Goal: Task Accomplishment & Management: Use online tool/utility

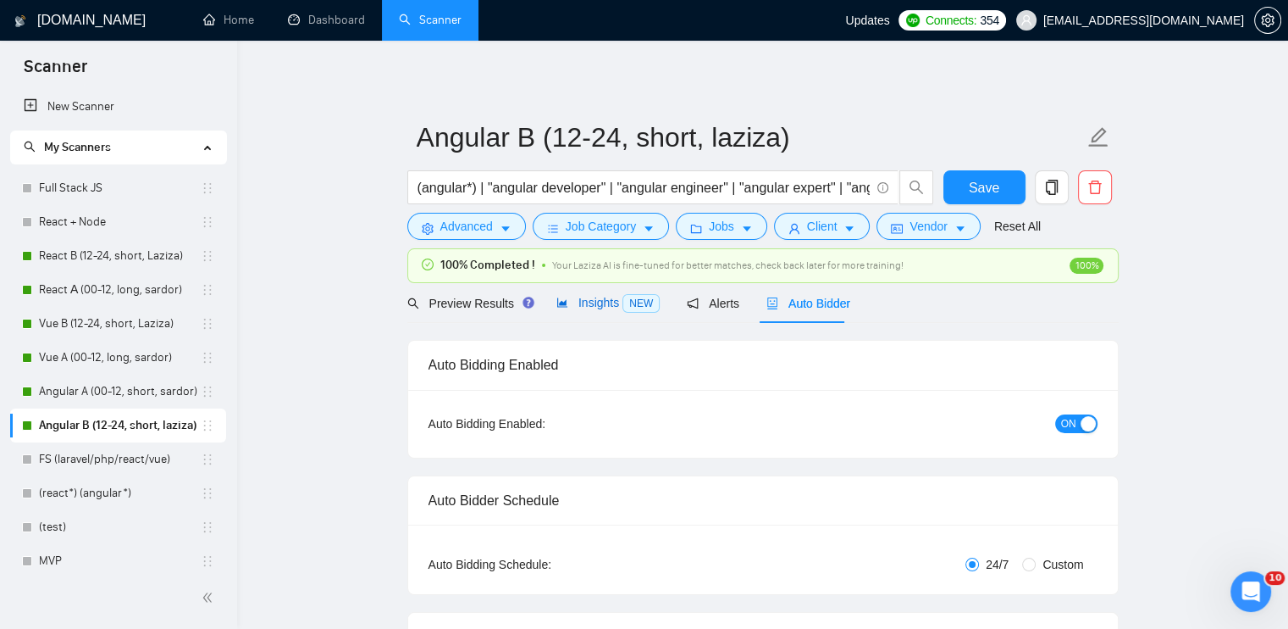
click at [594, 302] on span "Insights NEW" at bounding box center [608, 303] width 103 height 14
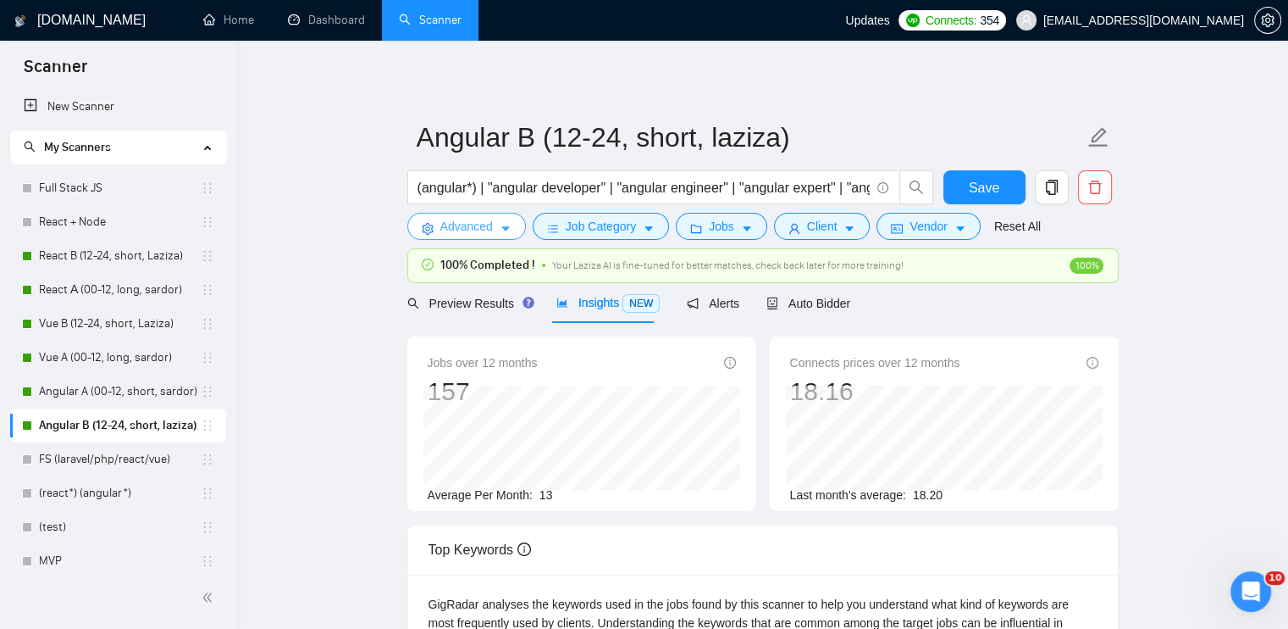
click at [471, 226] on span "Advanced" at bounding box center [466, 226] width 53 height 19
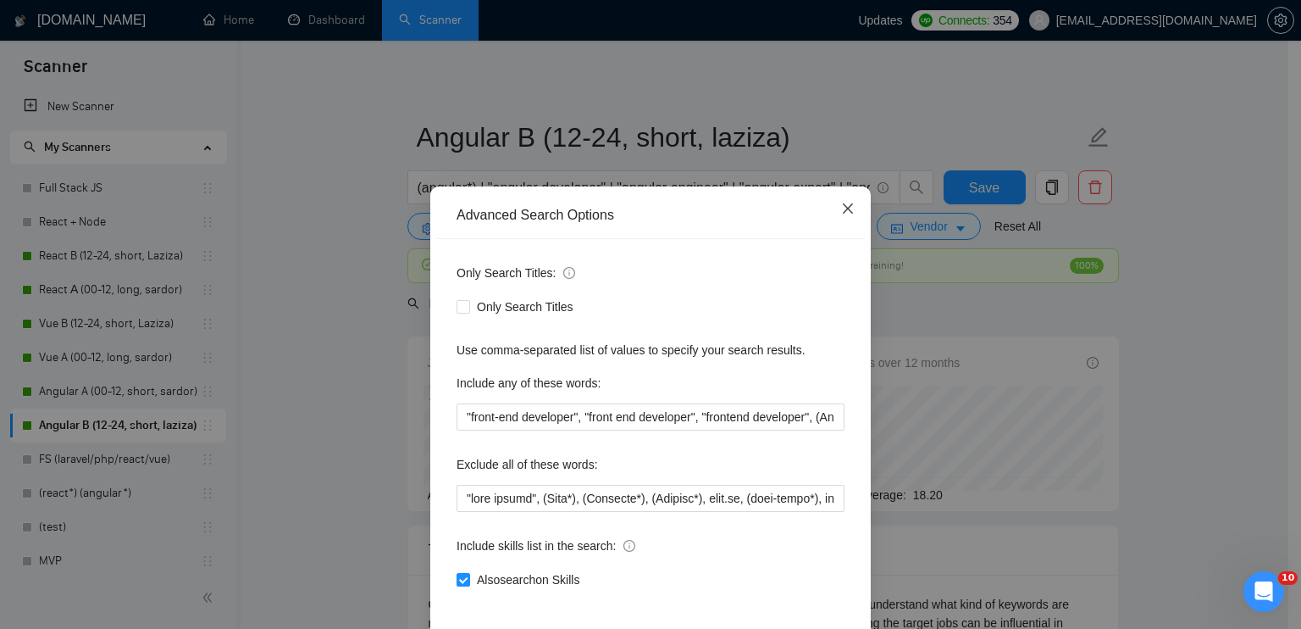
click at [848, 213] on span "Close" at bounding box center [848, 209] width 46 height 46
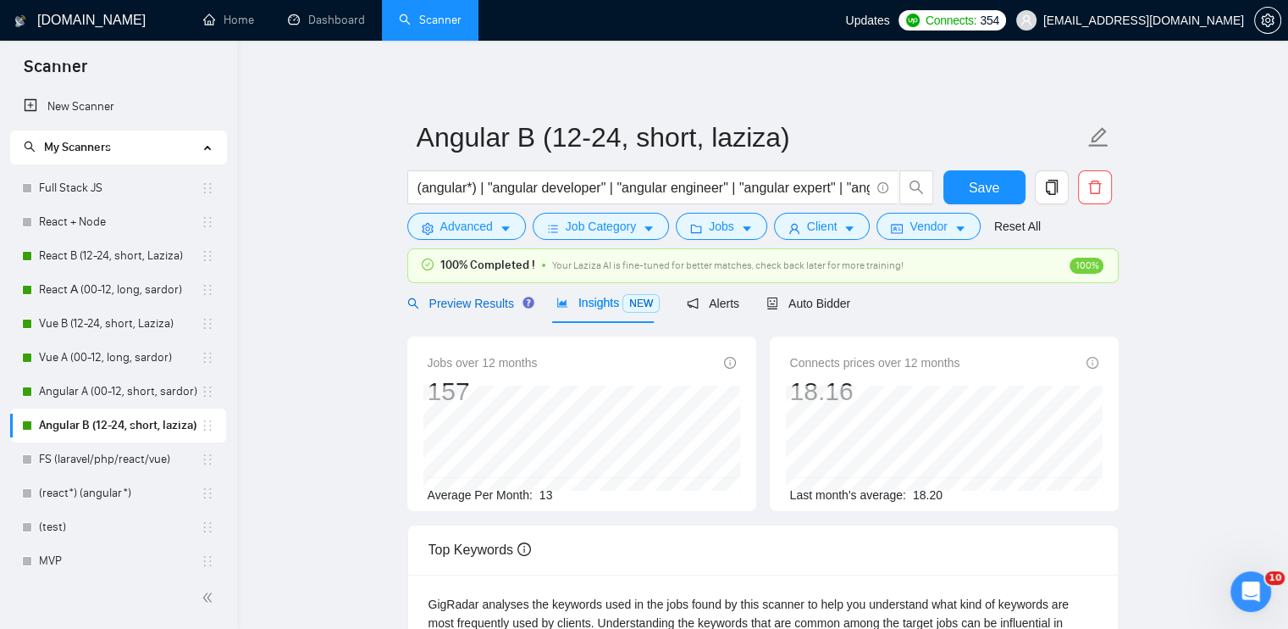
click at [464, 310] on span "Preview Results" at bounding box center [468, 303] width 122 height 14
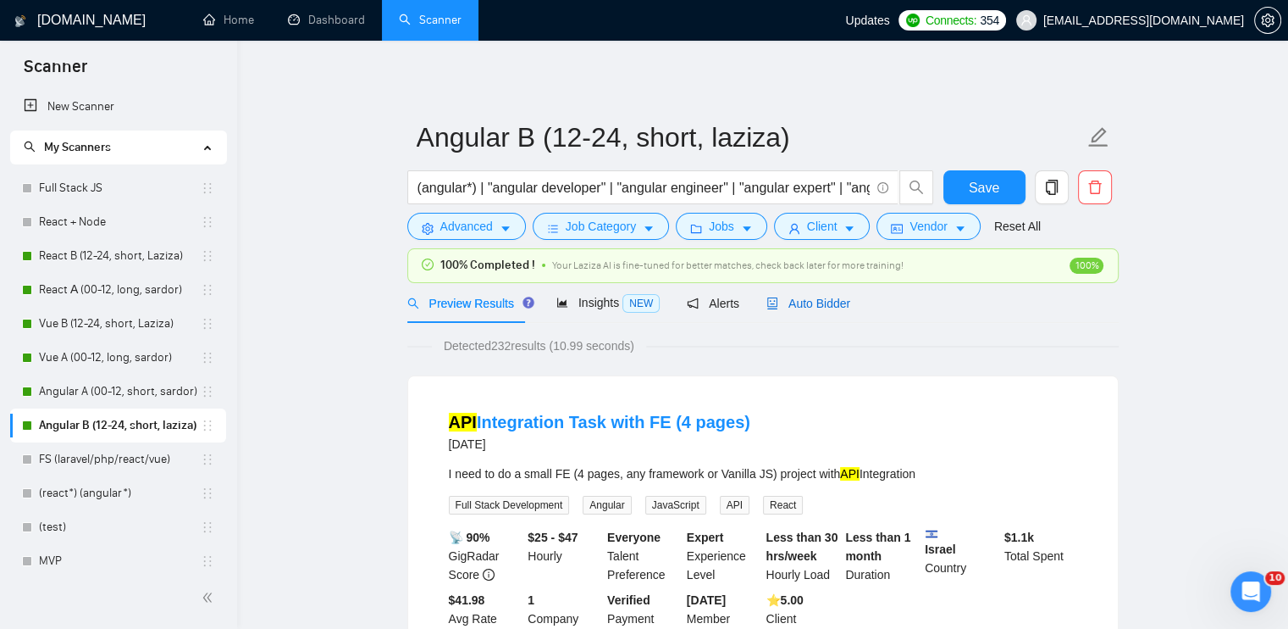
click at [830, 296] on span "Auto Bidder" at bounding box center [809, 303] width 84 height 14
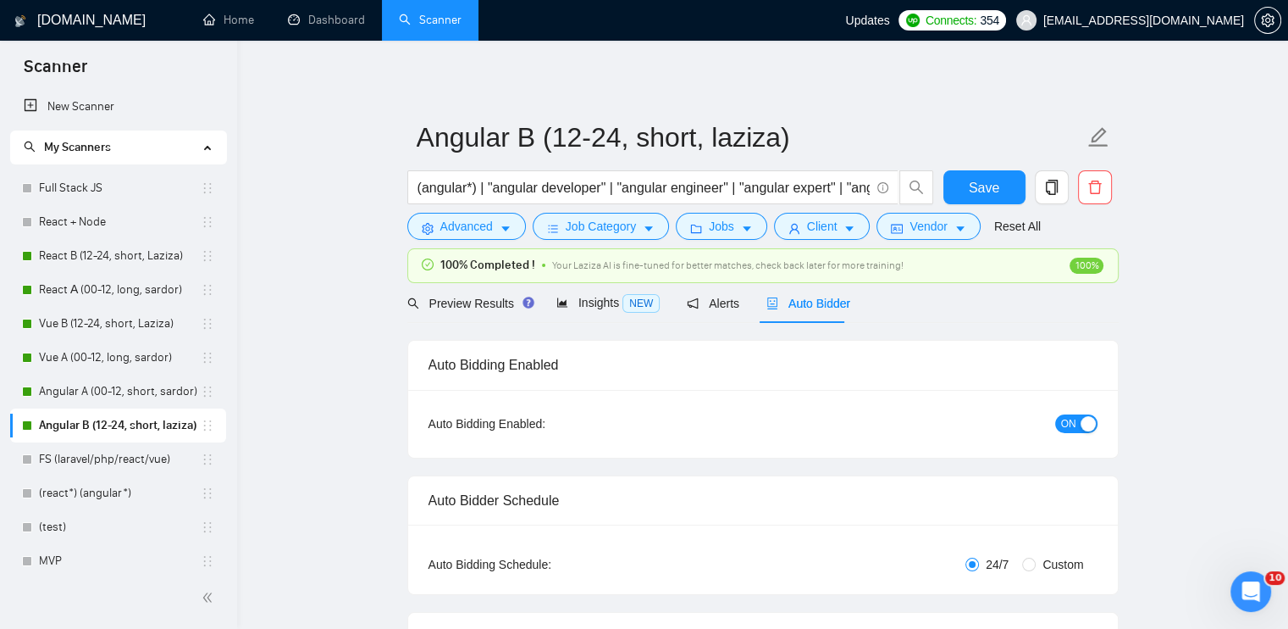
checkbox input "true"
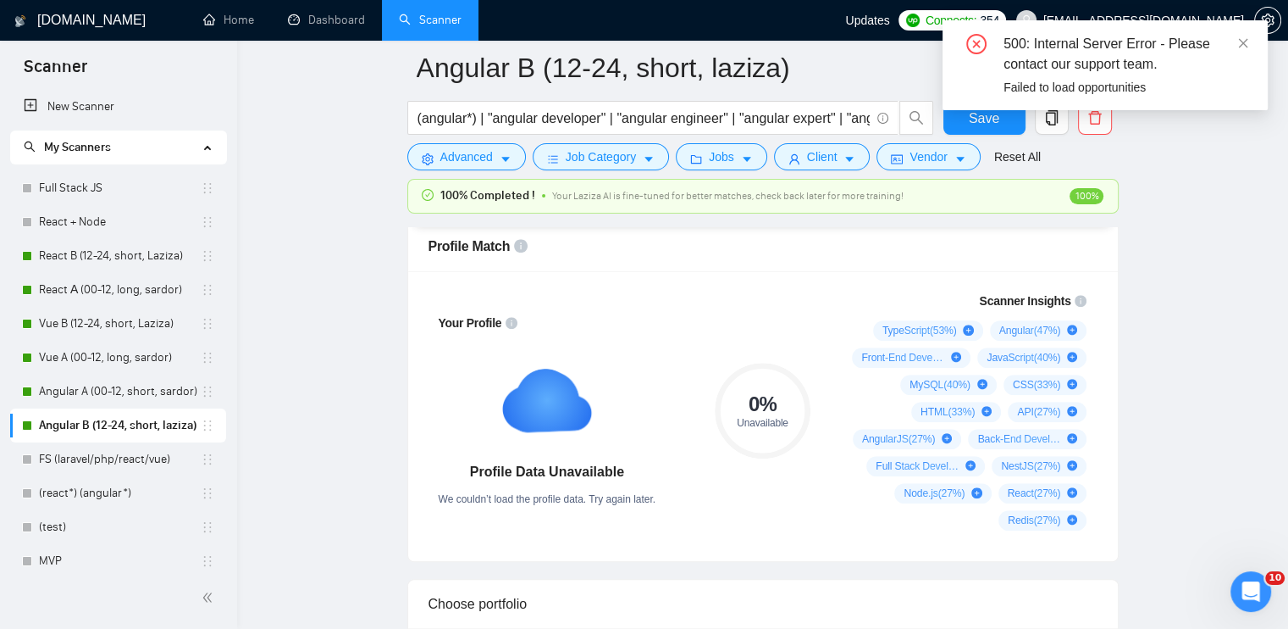
scroll to position [1186, 0]
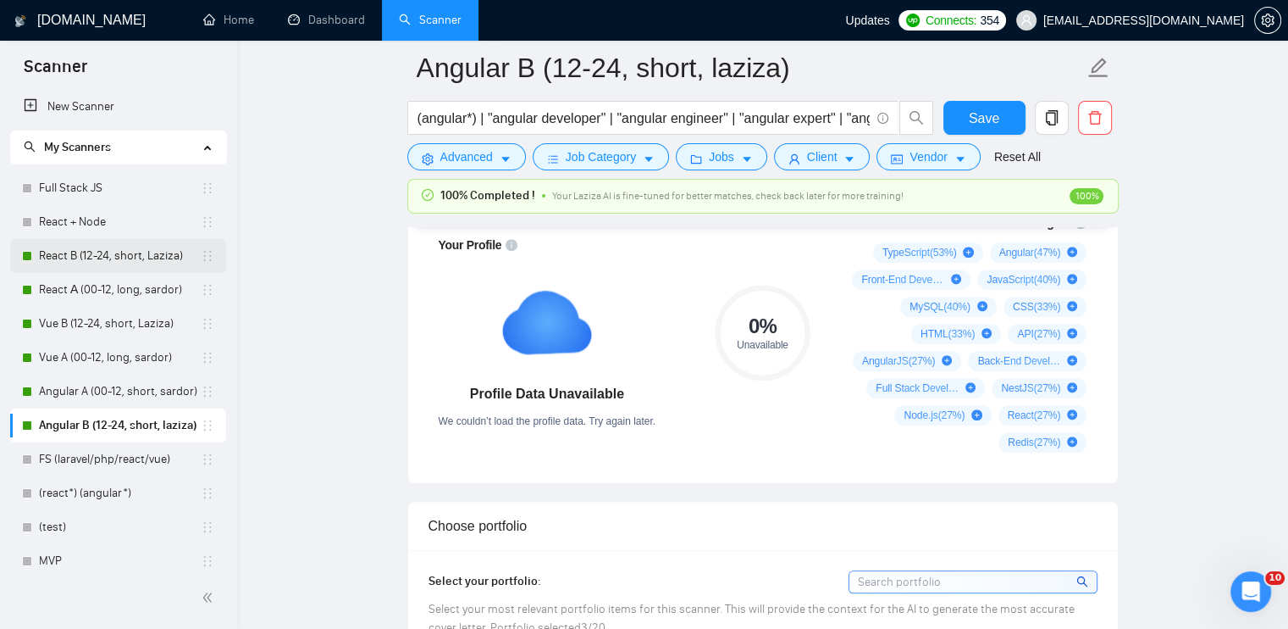
click at [74, 257] on link "React B (12-24, short, Laziza)" at bounding box center [120, 256] width 162 height 34
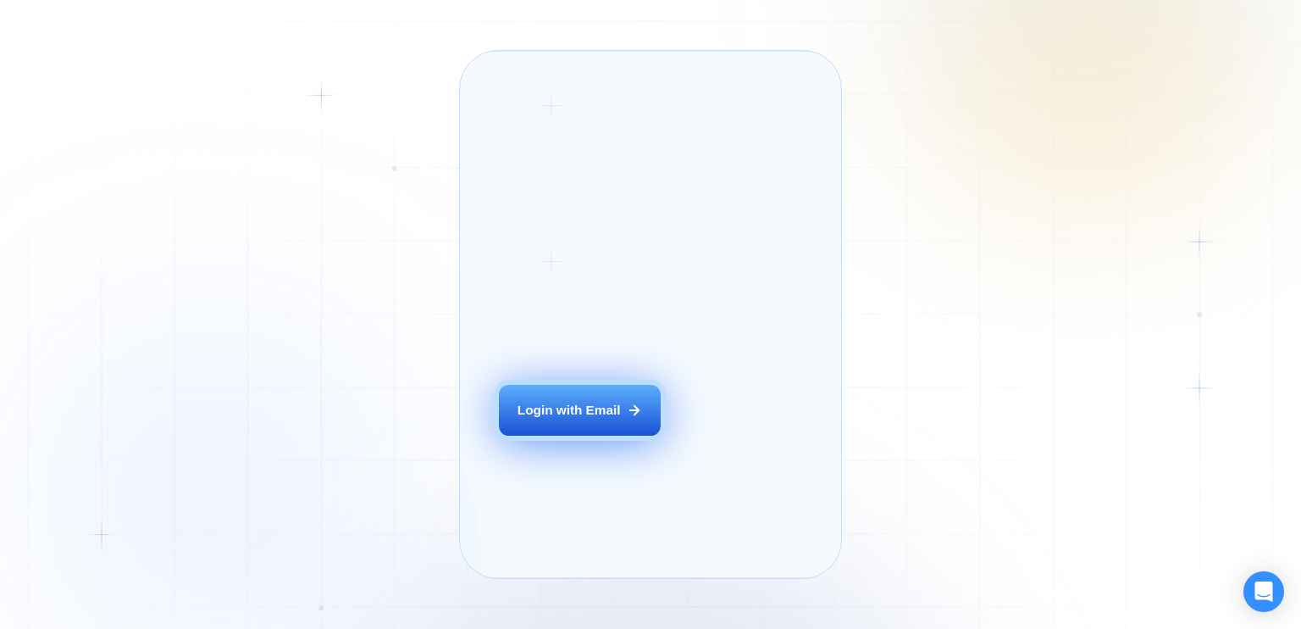
click at [591, 429] on button "Login with Email" at bounding box center [579, 410] width 161 height 51
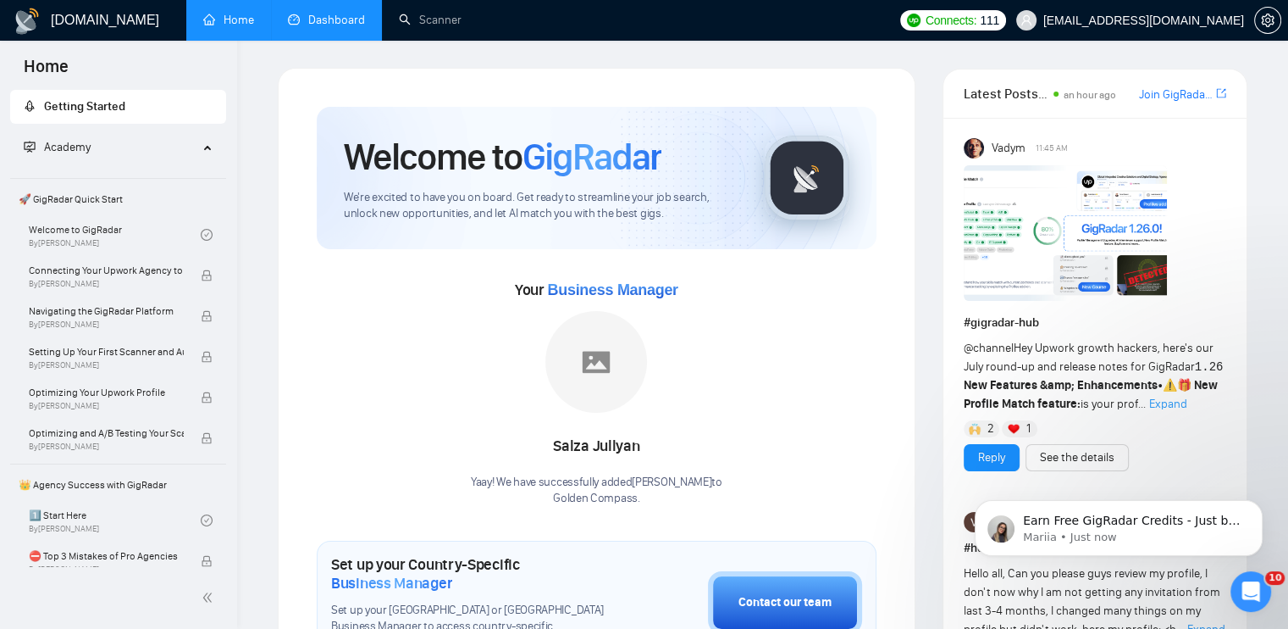
click at [324, 21] on link "Dashboard" at bounding box center [326, 20] width 77 height 14
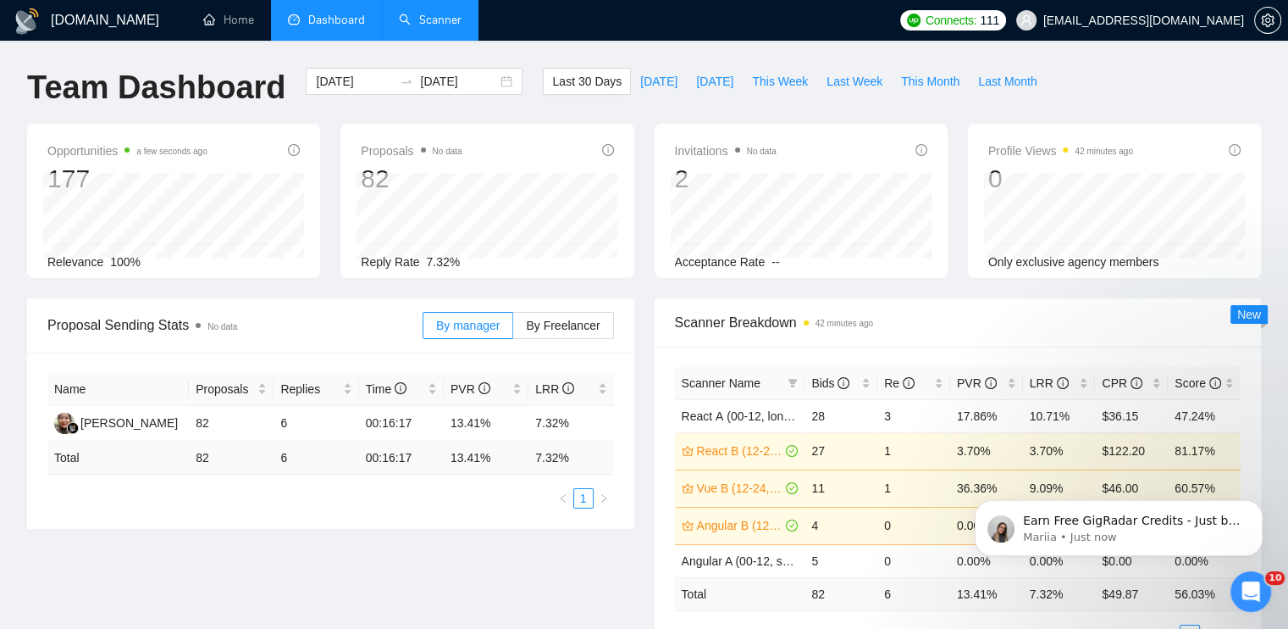
click at [421, 16] on link "Scanner" at bounding box center [430, 20] width 63 height 14
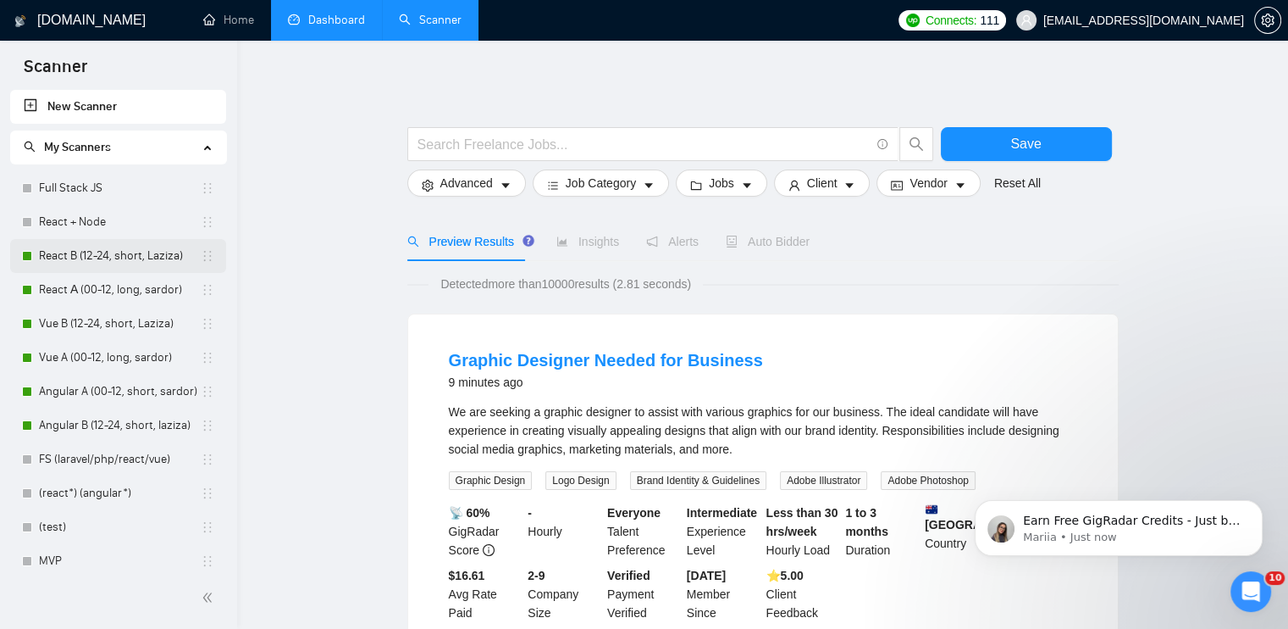
click at [103, 263] on link "React B (12-24, short, Laziza)" at bounding box center [120, 256] width 162 height 34
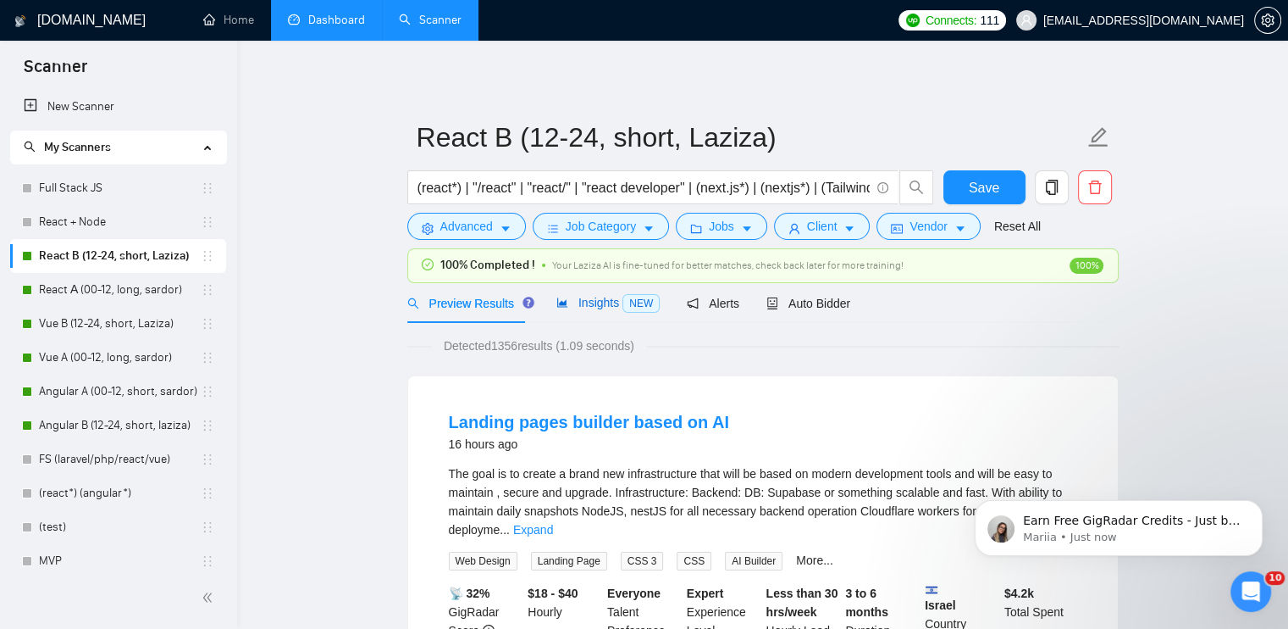
click at [582, 303] on span "Insights NEW" at bounding box center [608, 303] width 103 height 14
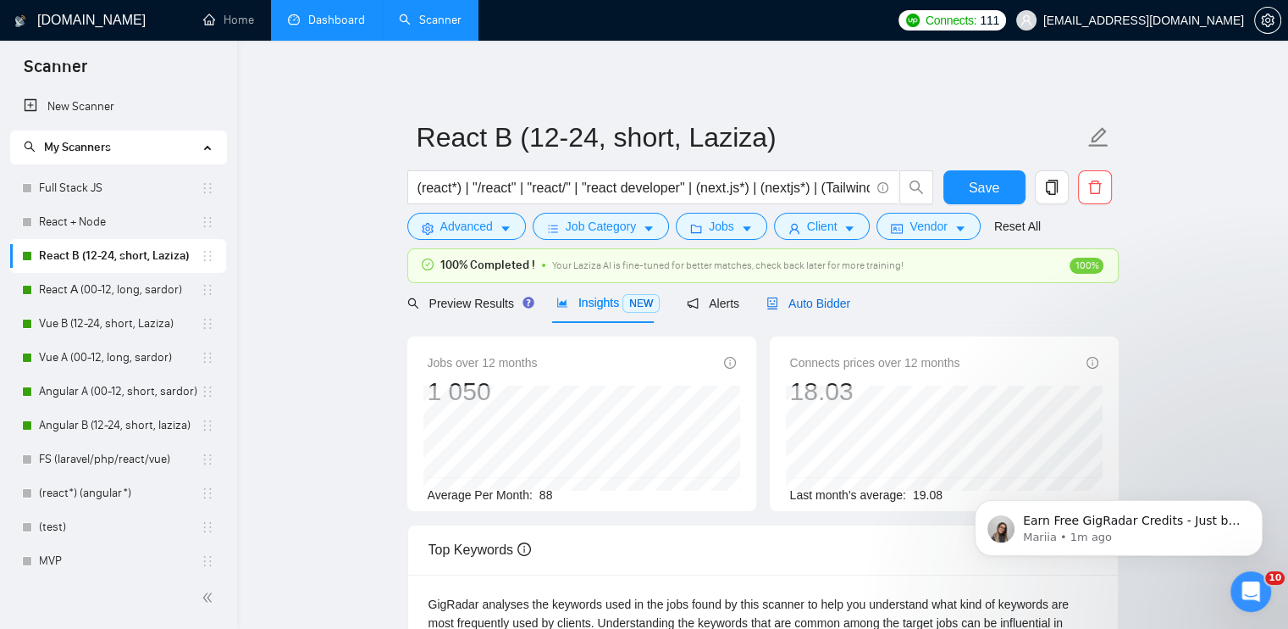
click at [801, 302] on span "Auto Bidder" at bounding box center [809, 303] width 84 height 14
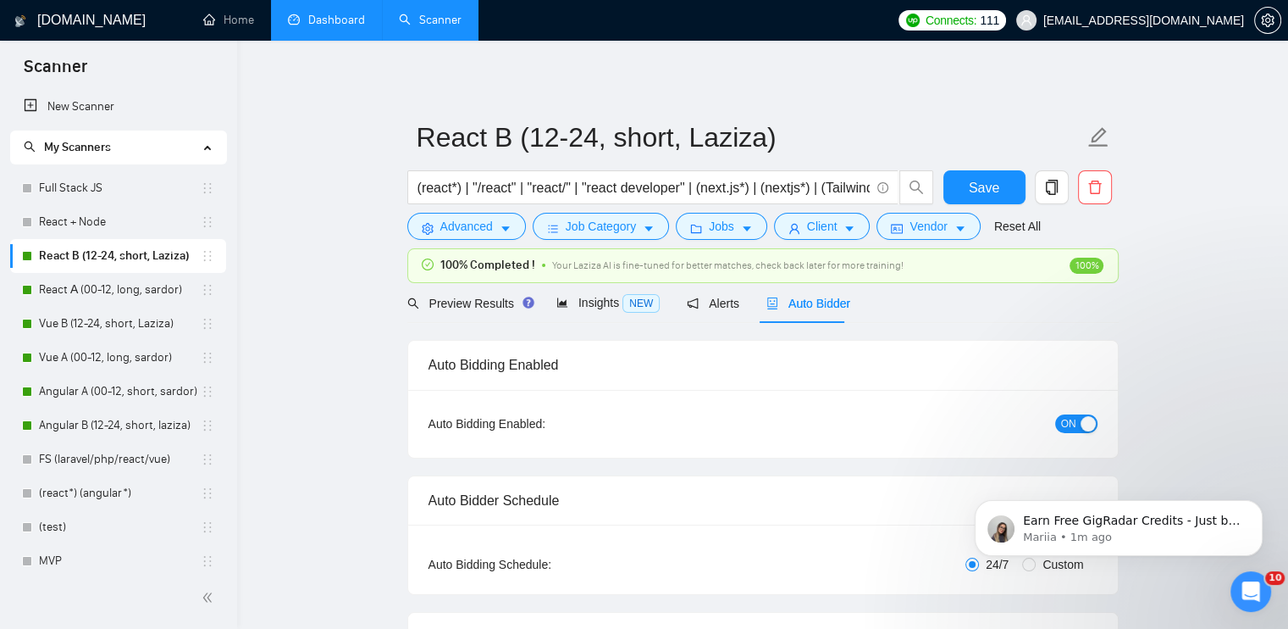
checkbox input "true"
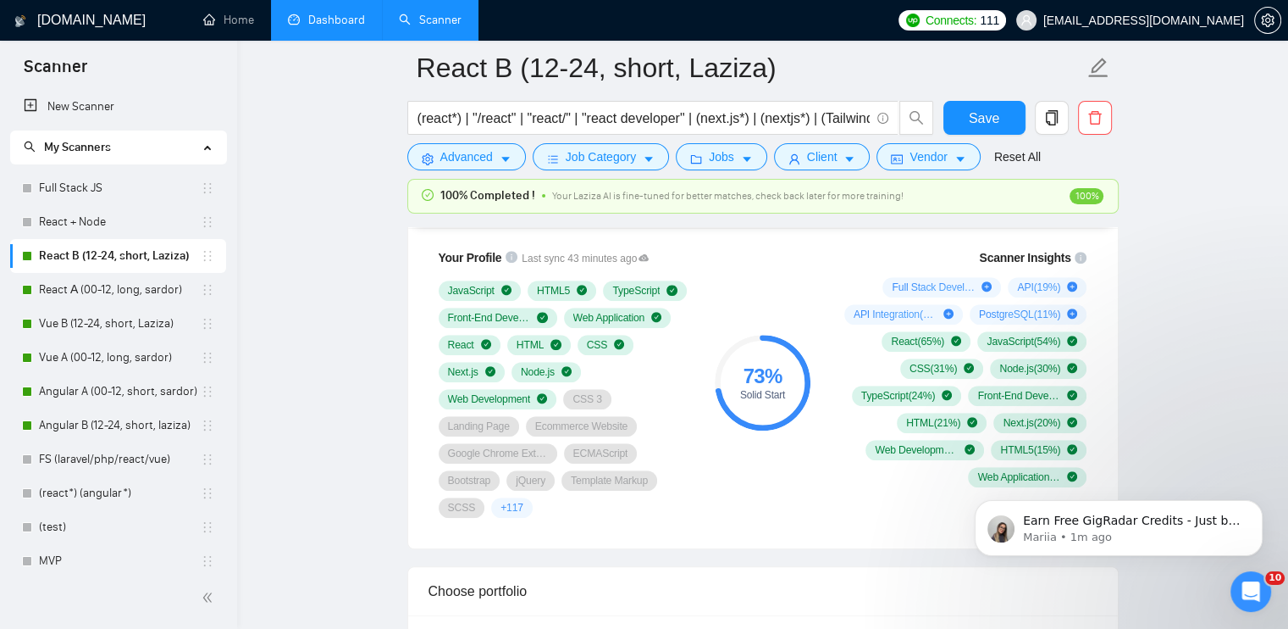
scroll to position [1186, 0]
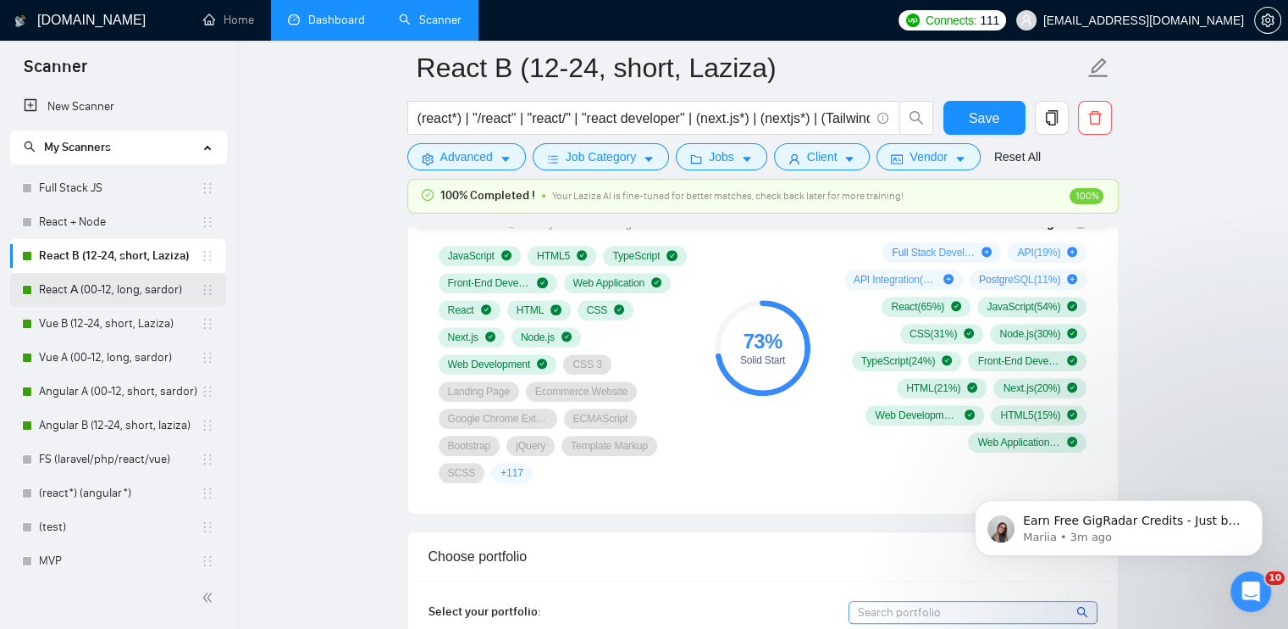
click at [81, 294] on link "React А (00-12, long, sardor)" at bounding box center [120, 290] width 162 height 34
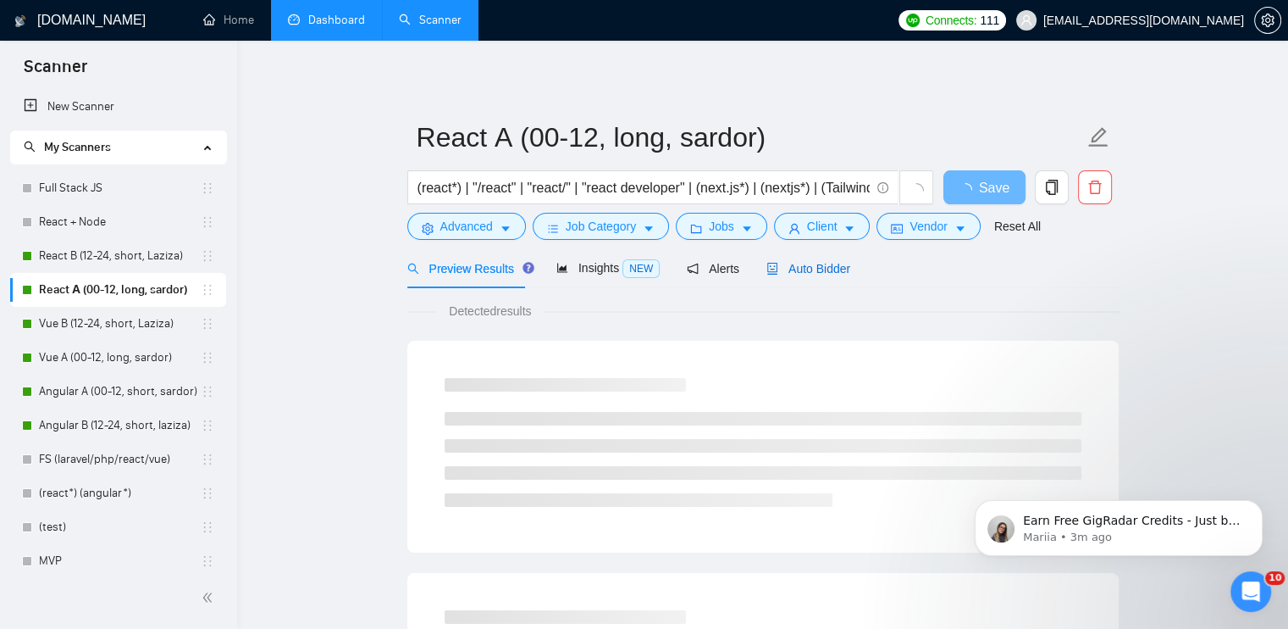
click at [799, 269] on span "Auto Bidder" at bounding box center [809, 269] width 84 height 14
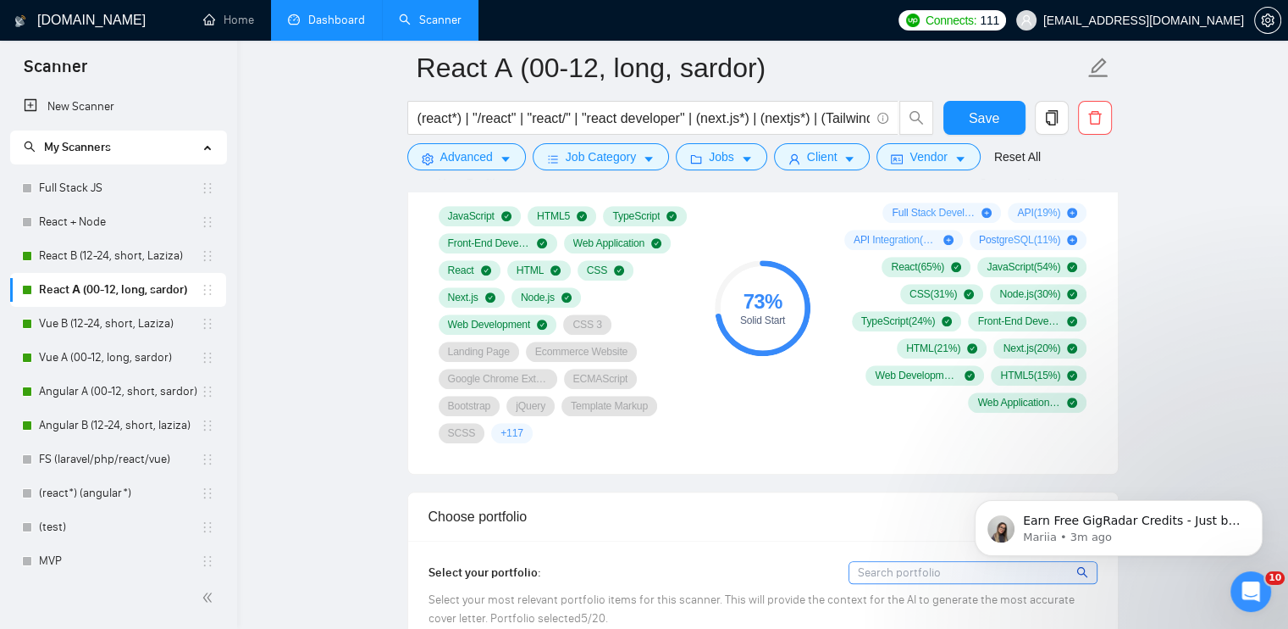
scroll to position [1186, 0]
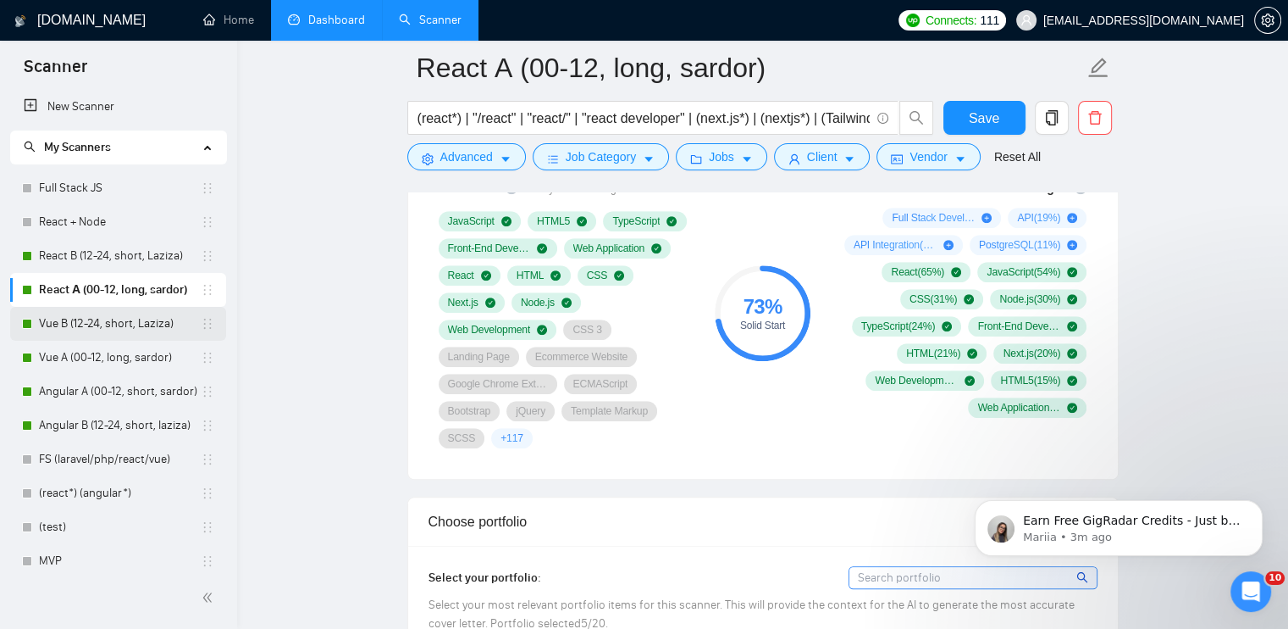
click at [75, 321] on link "Vue B (12-24, short, Laziza)" at bounding box center [120, 324] width 162 height 34
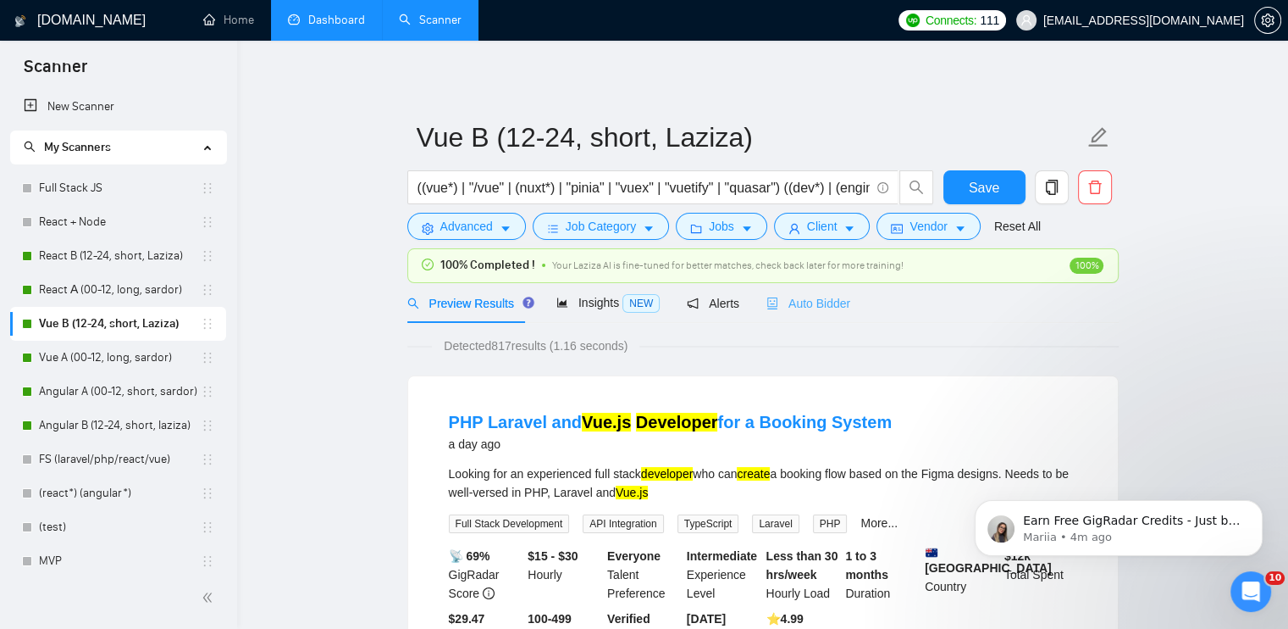
drag, startPoint x: 801, startPoint y: 292, endPoint x: 298, endPoint y: 72, distance: 549.3
click at [801, 292] on div "Auto Bidder" at bounding box center [809, 303] width 84 height 40
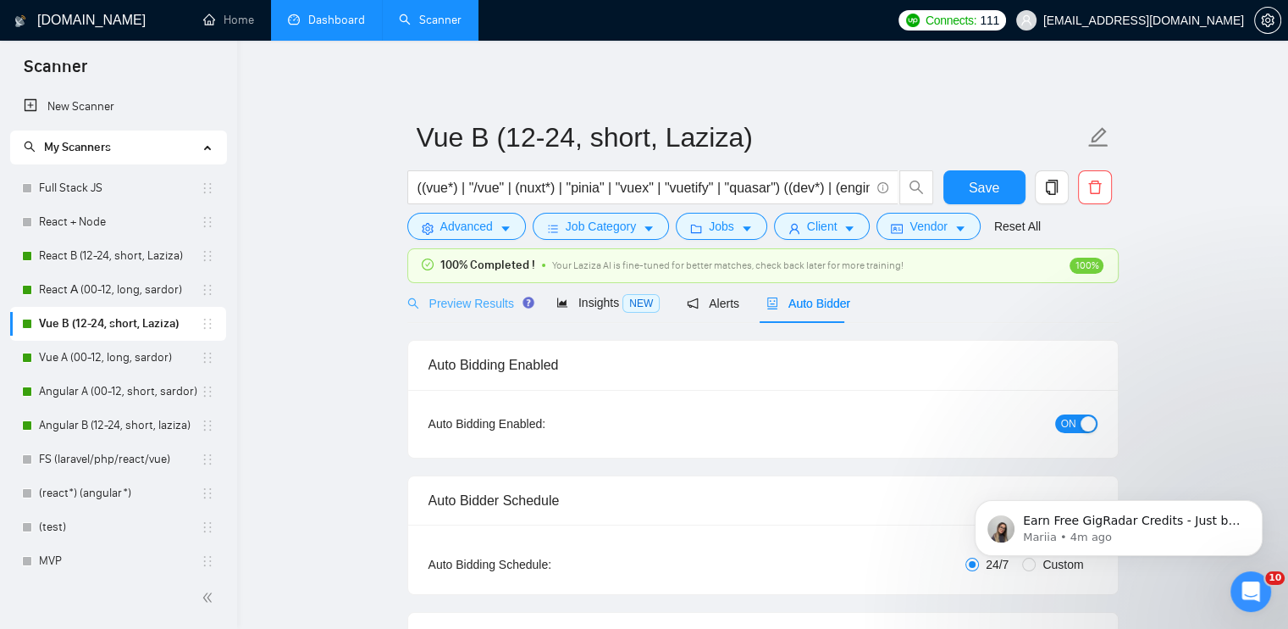
checkbox input "true"
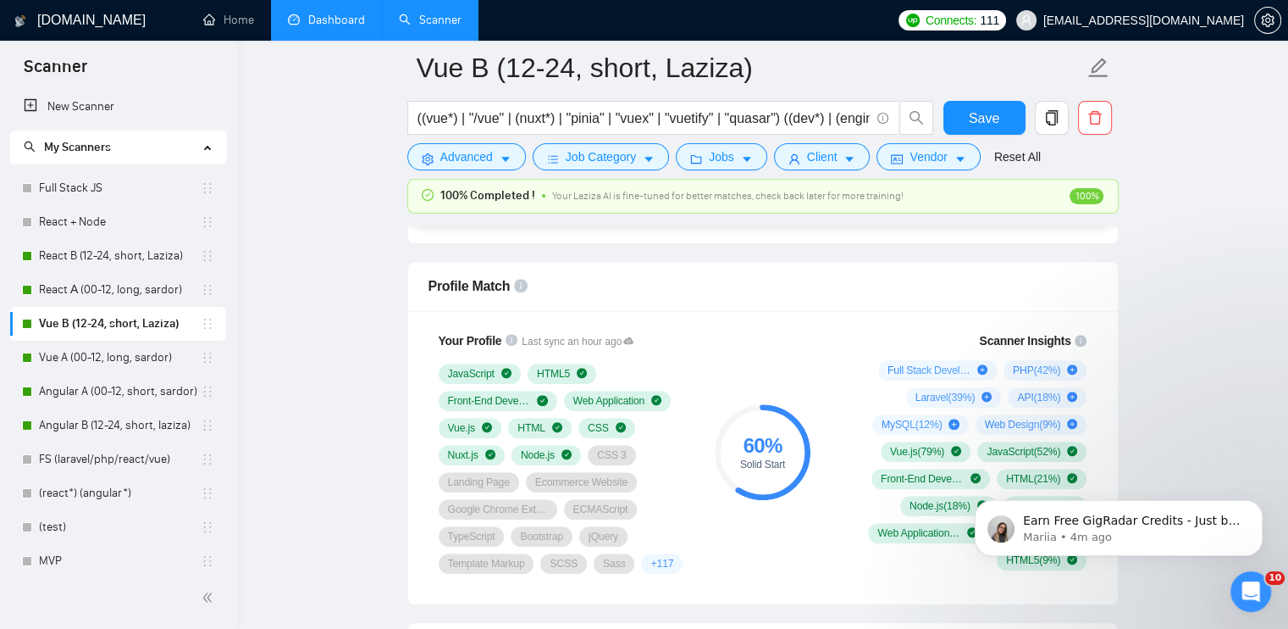
scroll to position [1101, 0]
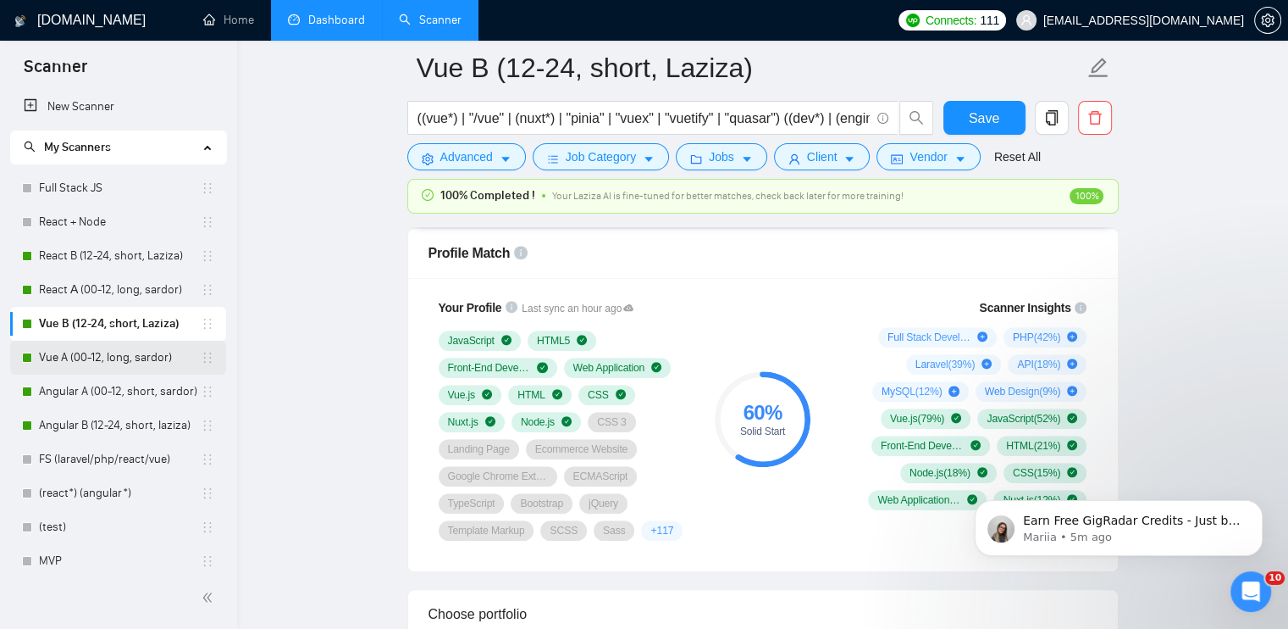
click at [64, 359] on link "Vue A (00-12, long, sardor)" at bounding box center [120, 358] width 162 height 34
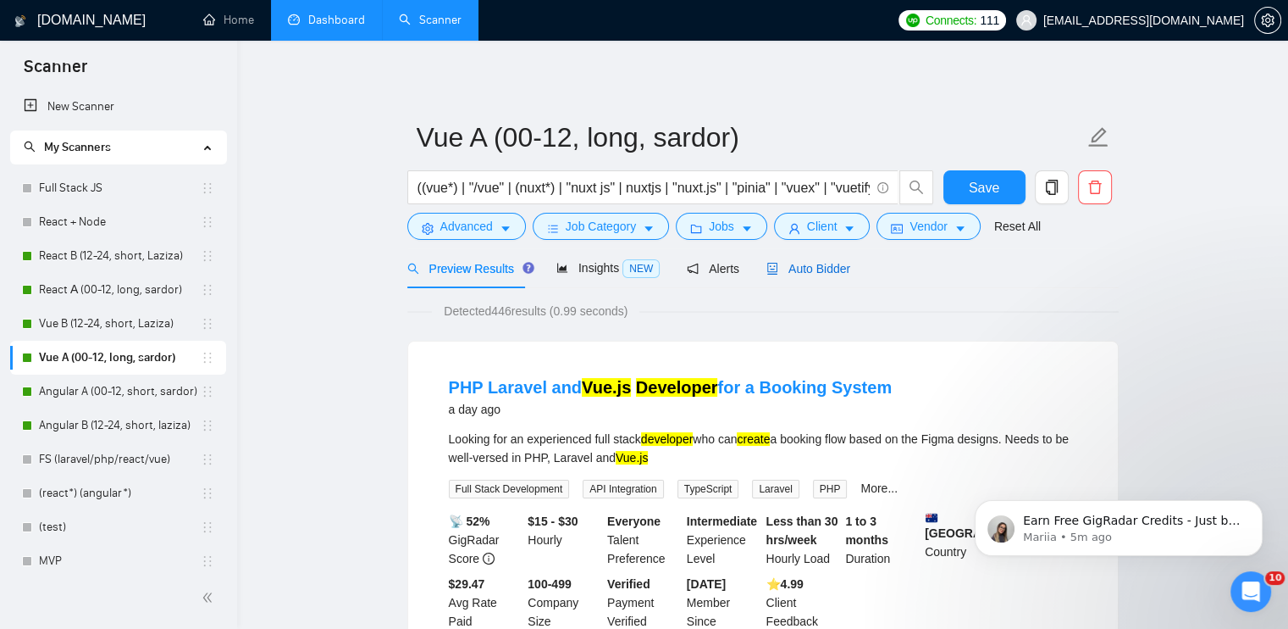
click at [769, 270] on icon "robot" at bounding box center [772, 269] width 10 height 12
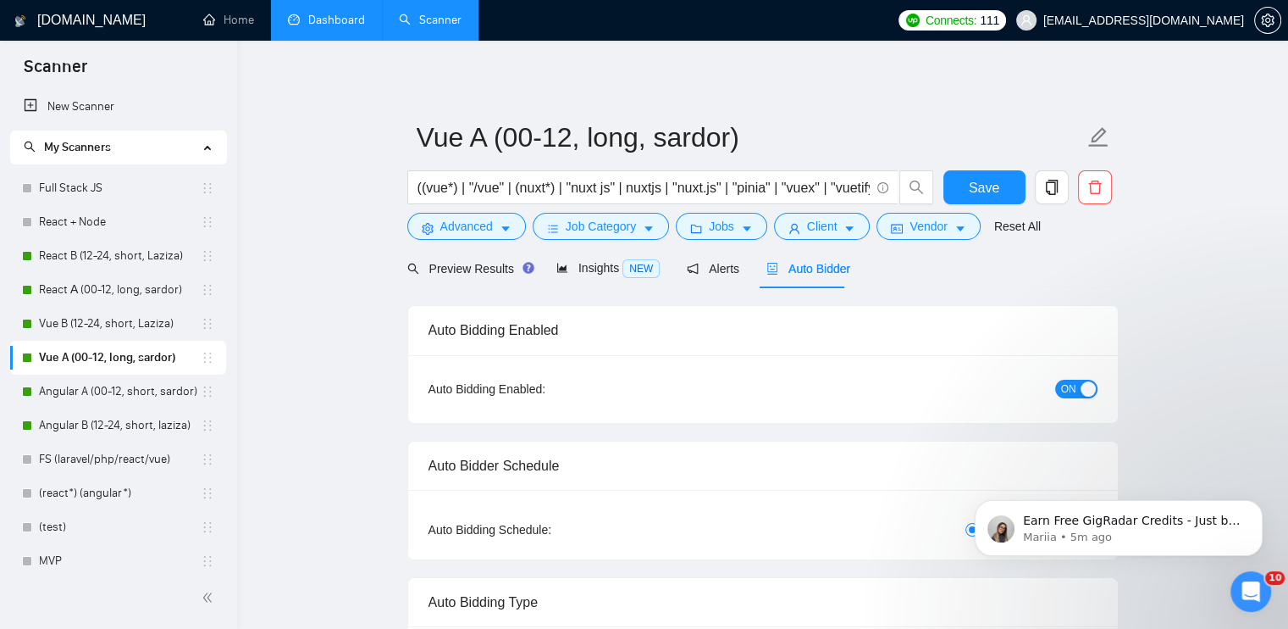
radio input "false"
radio input "true"
checkbox input "true"
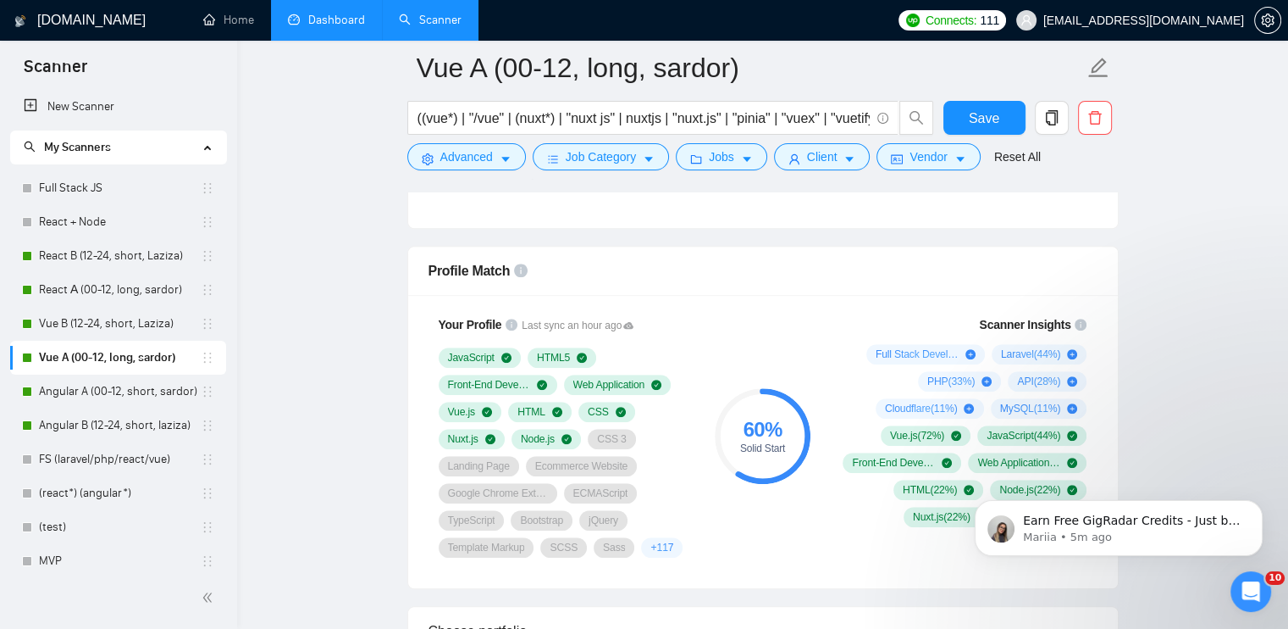
scroll to position [1271, 0]
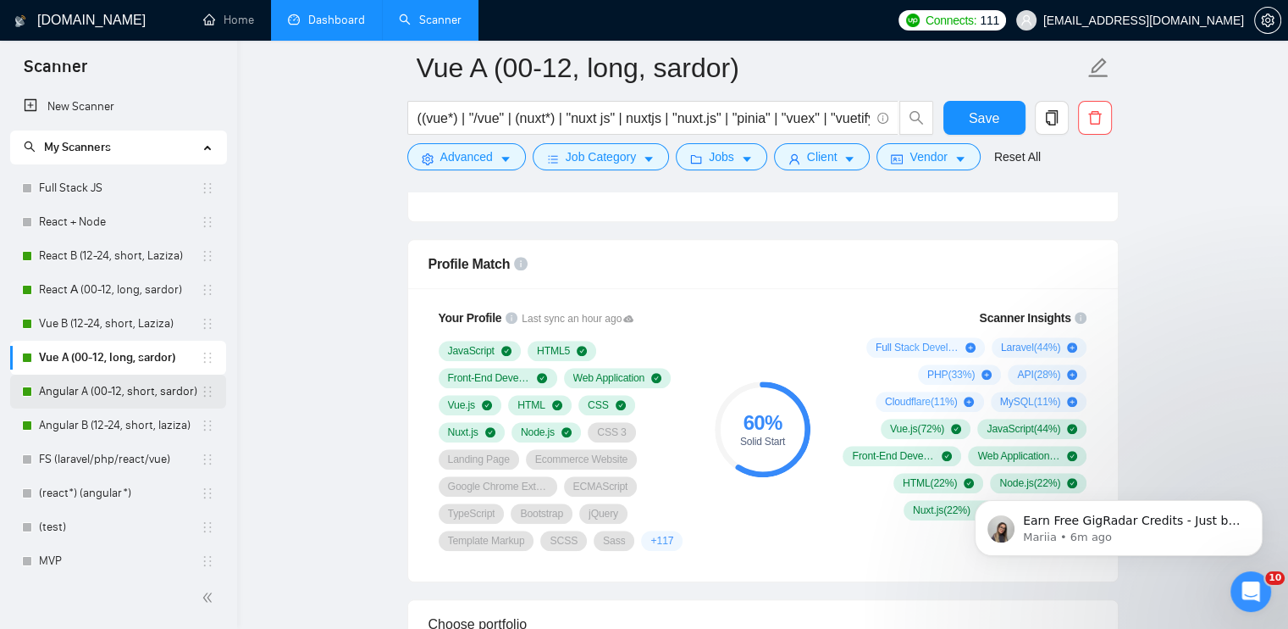
click at [80, 396] on link "Angular A (00-12, short, sardor)" at bounding box center [120, 391] width 162 height 34
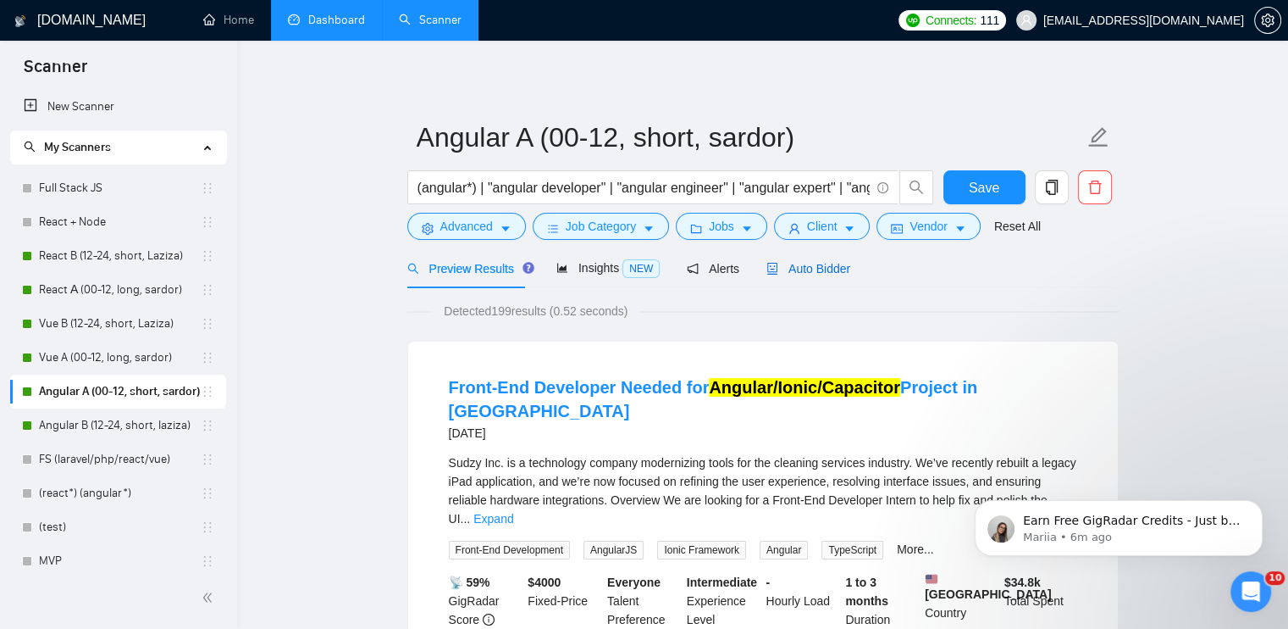
click at [792, 272] on span "Auto Bidder" at bounding box center [809, 269] width 84 height 14
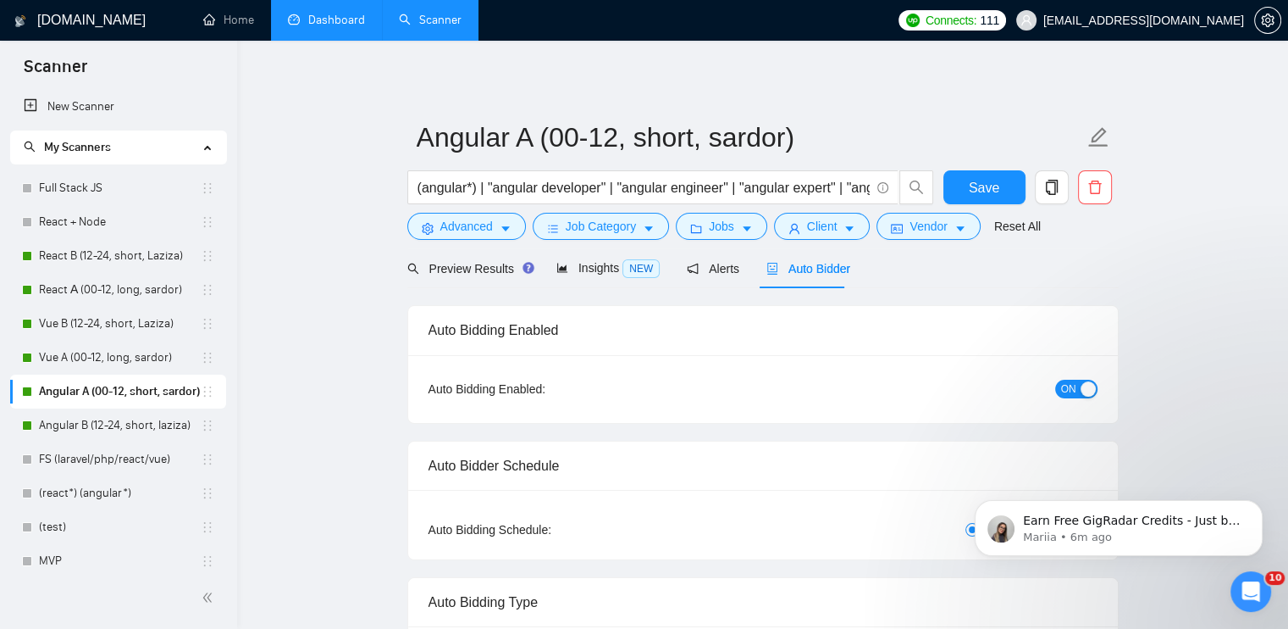
radio input "false"
radio input "true"
checkbox input "true"
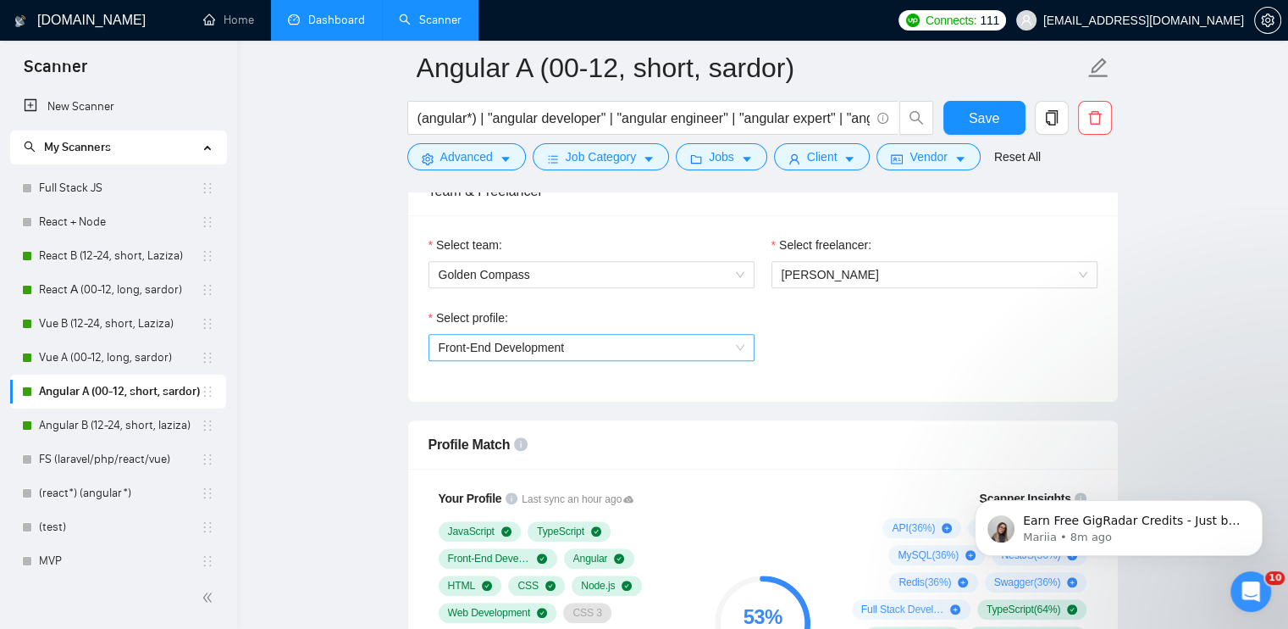
scroll to position [1101, 0]
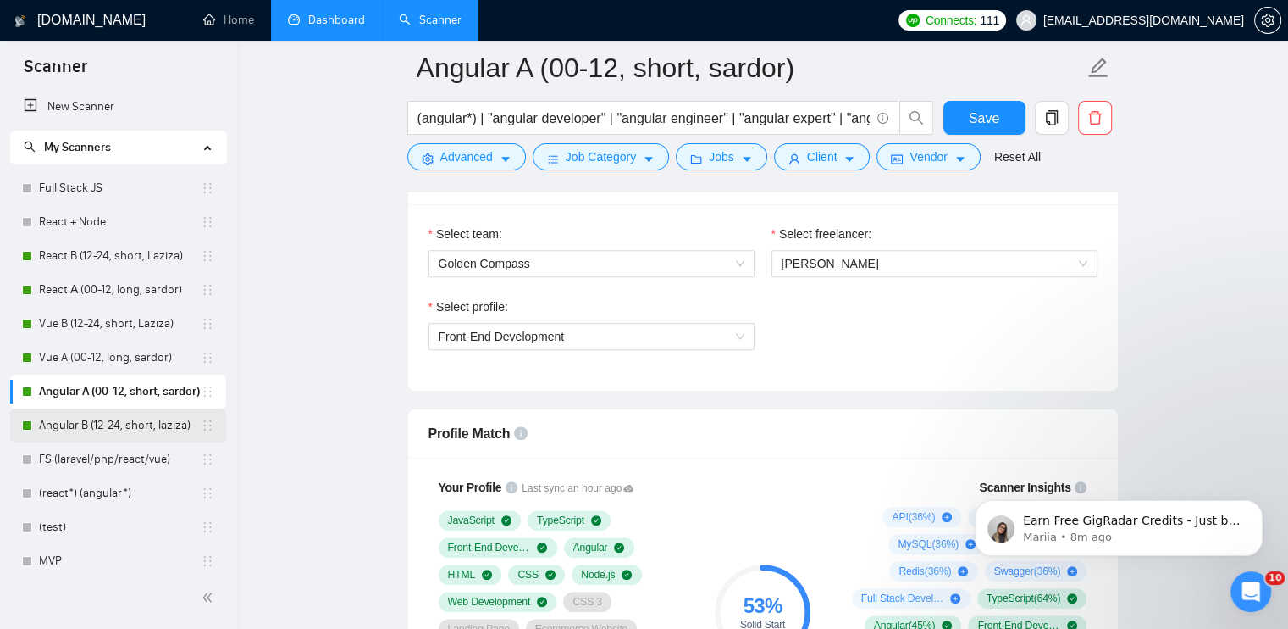
click at [123, 424] on link "Angular B (12-24, short, laziza)" at bounding box center [120, 425] width 162 height 34
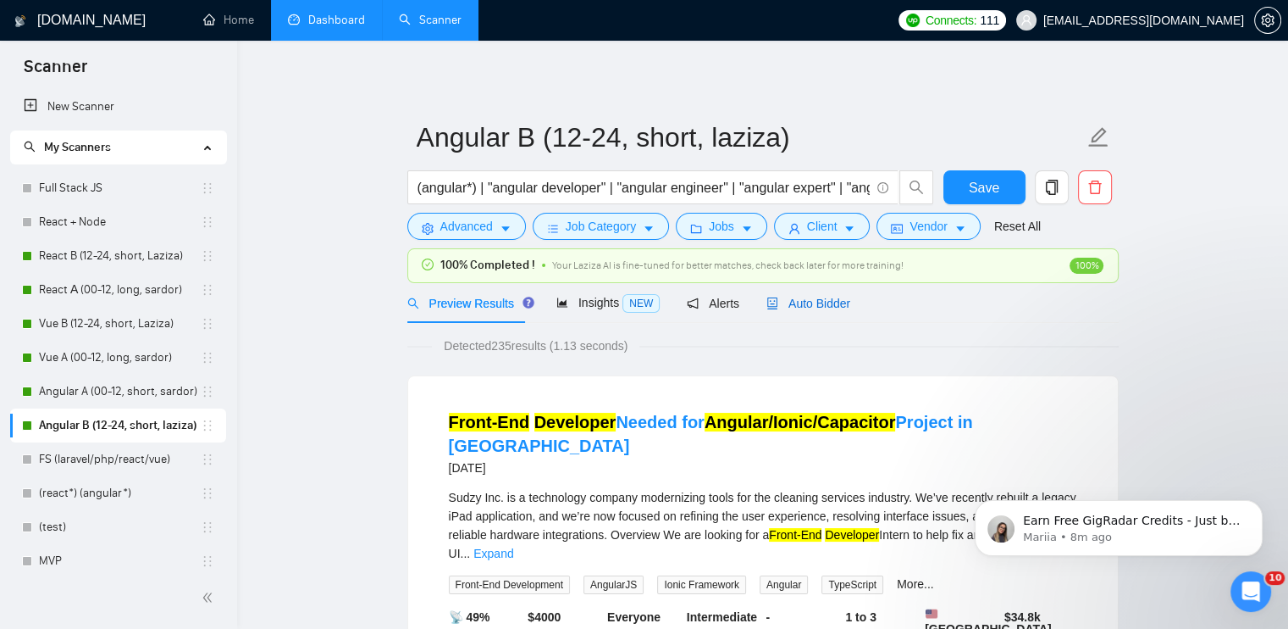
click at [823, 302] on span "Auto Bidder" at bounding box center [809, 303] width 84 height 14
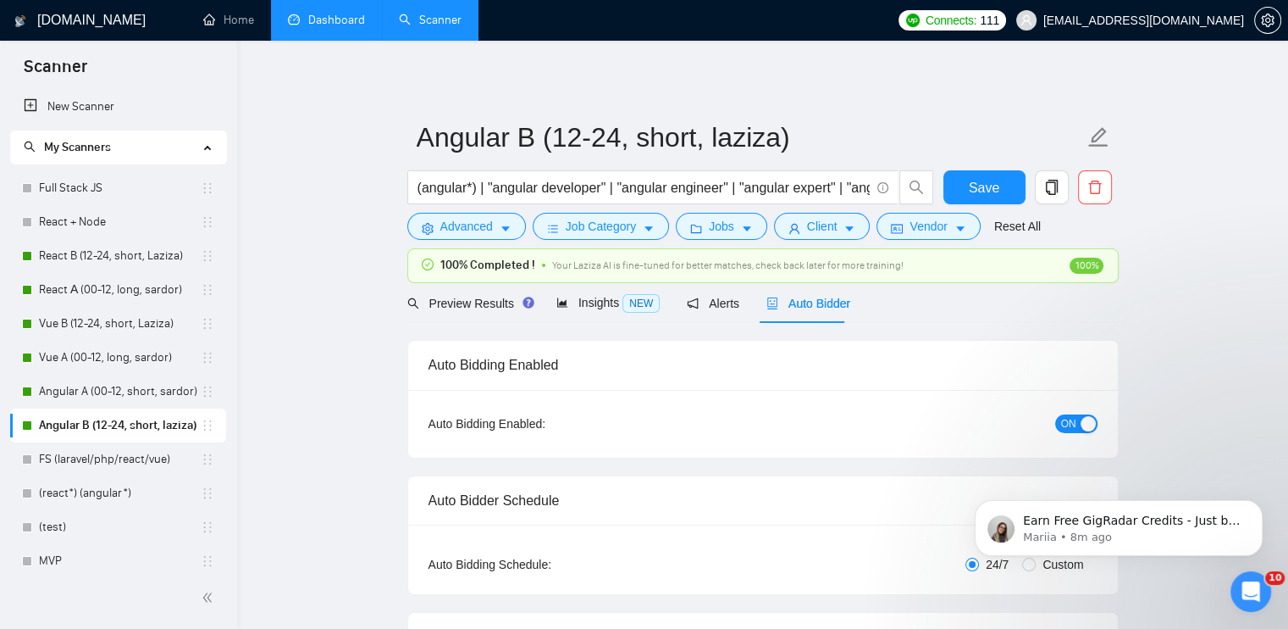
checkbox input "true"
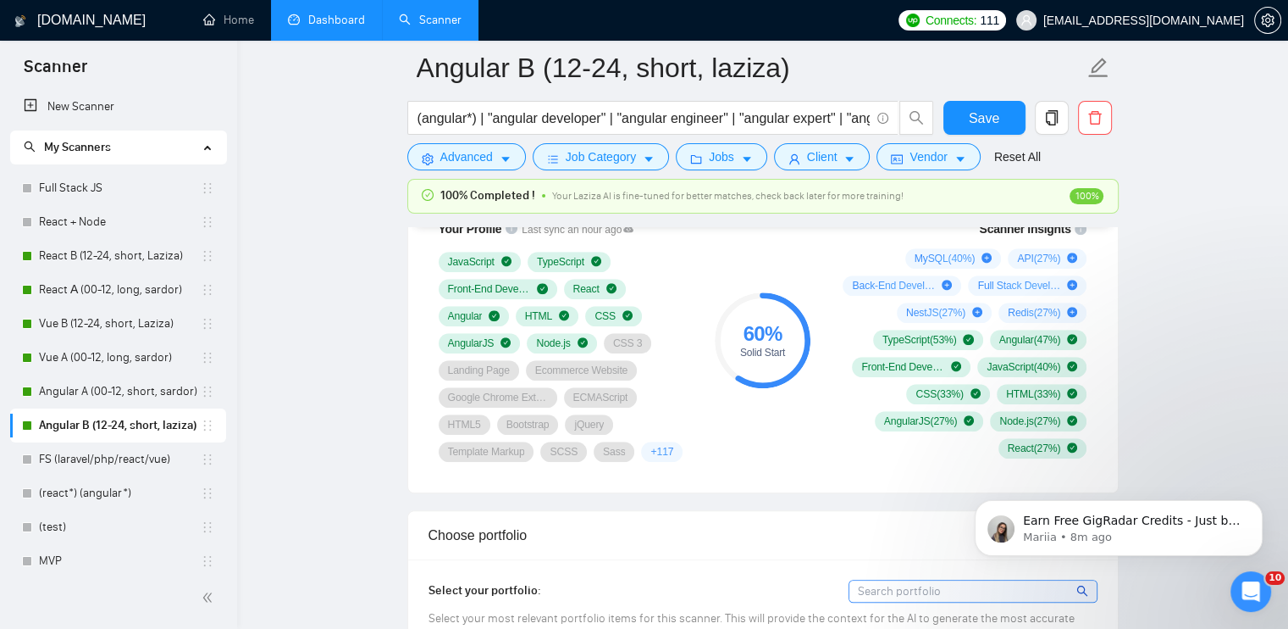
scroll to position [1186, 0]
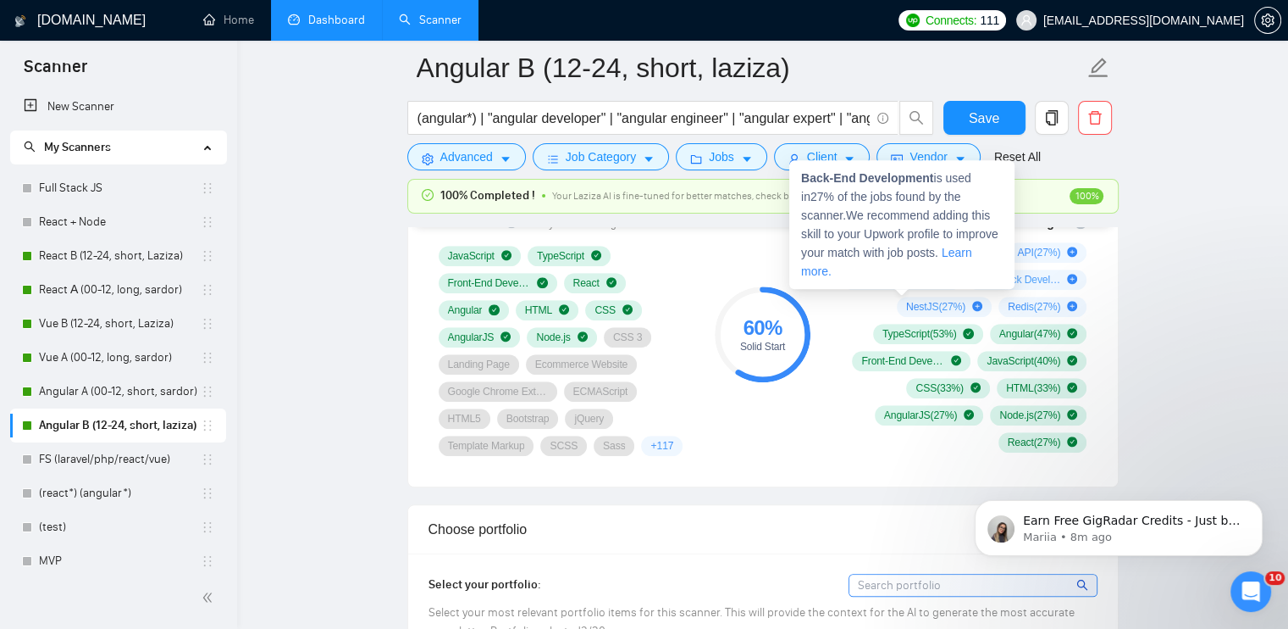
click at [949, 277] on icon "plus-circle" at bounding box center [947, 279] width 10 height 10
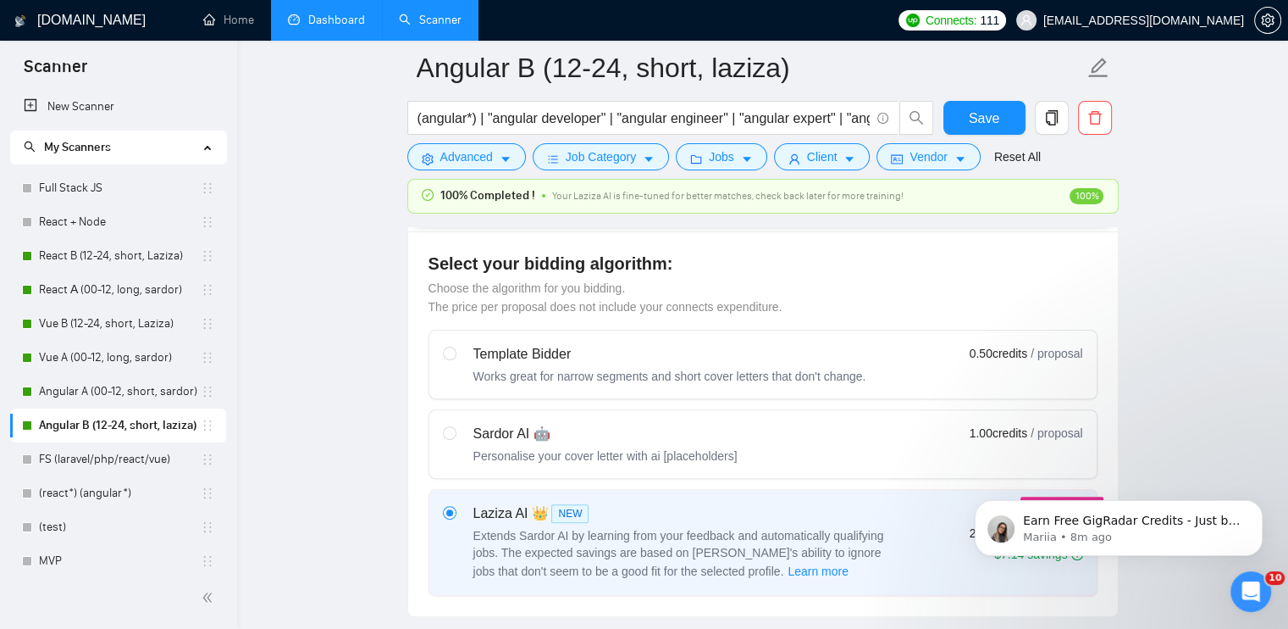
scroll to position [762, 0]
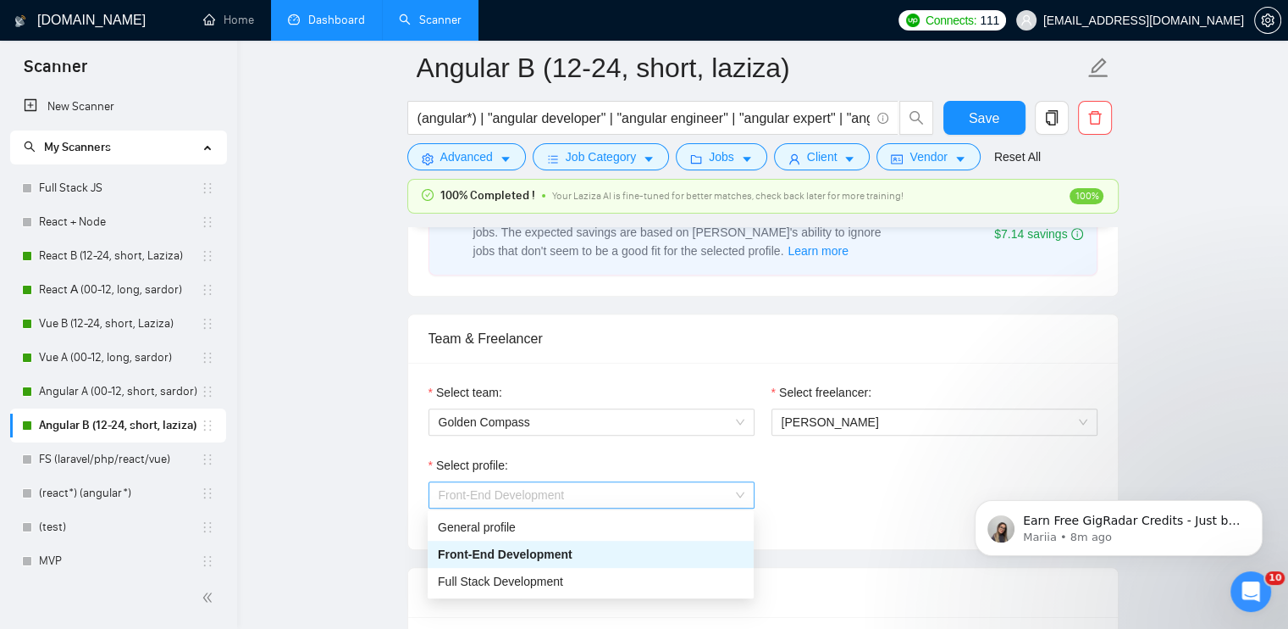
click at [523, 488] on span "Front-End Development" at bounding box center [502, 495] width 126 height 14
drag, startPoint x: 531, startPoint y: 531, endPoint x: 603, endPoint y: 540, distance: 72.5
click at [531, 531] on div "General profile" at bounding box center [591, 527] width 306 height 19
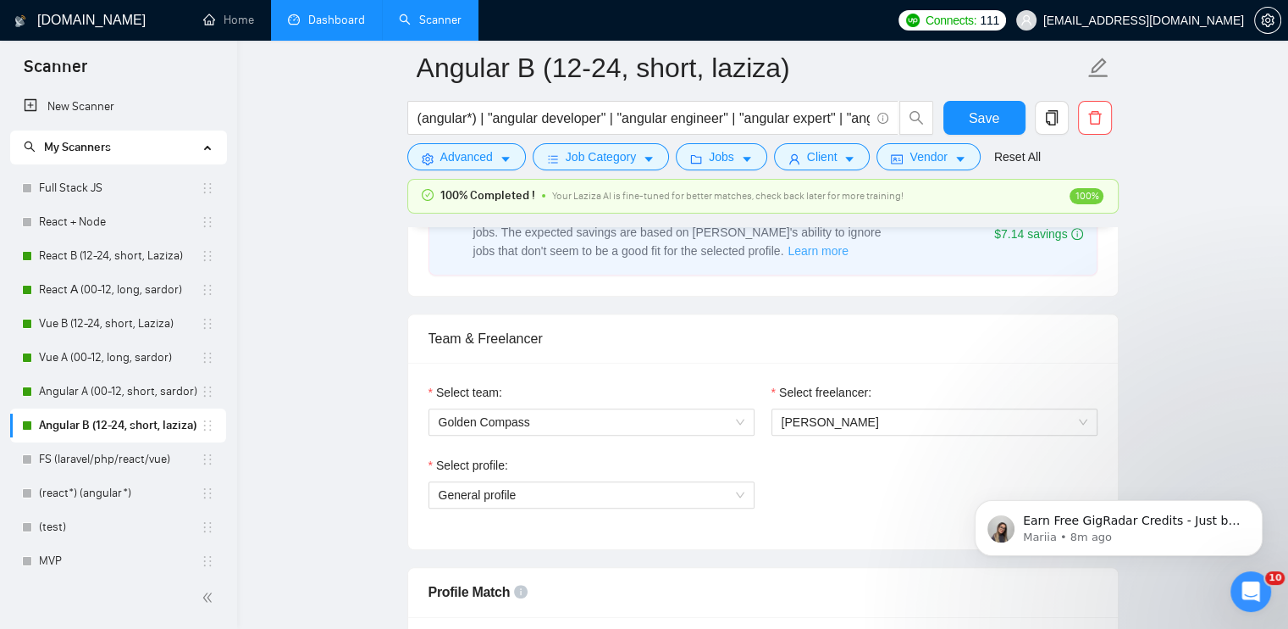
drag, startPoint x: 112, startPoint y: 264, endPoint x: 685, endPoint y: 243, distance: 573.9
click at [112, 264] on link "React B (12-24, short, Laziza)" at bounding box center [120, 256] width 162 height 34
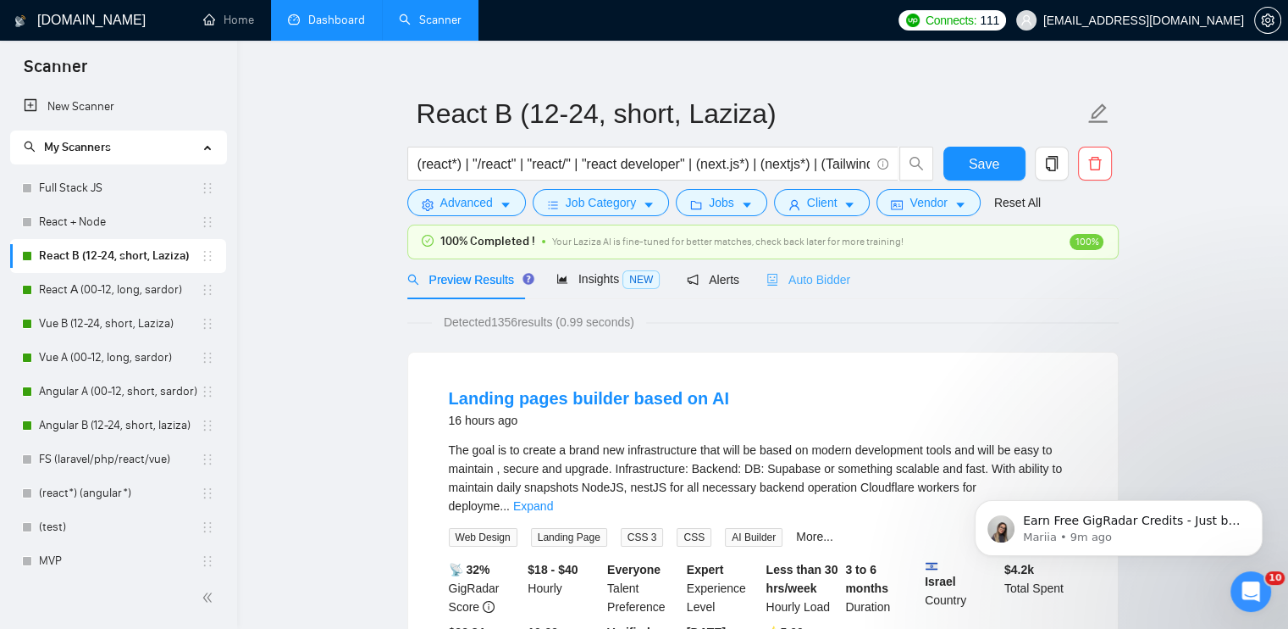
click at [816, 288] on div "Auto Bidder" at bounding box center [809, 279] width 84 height 40
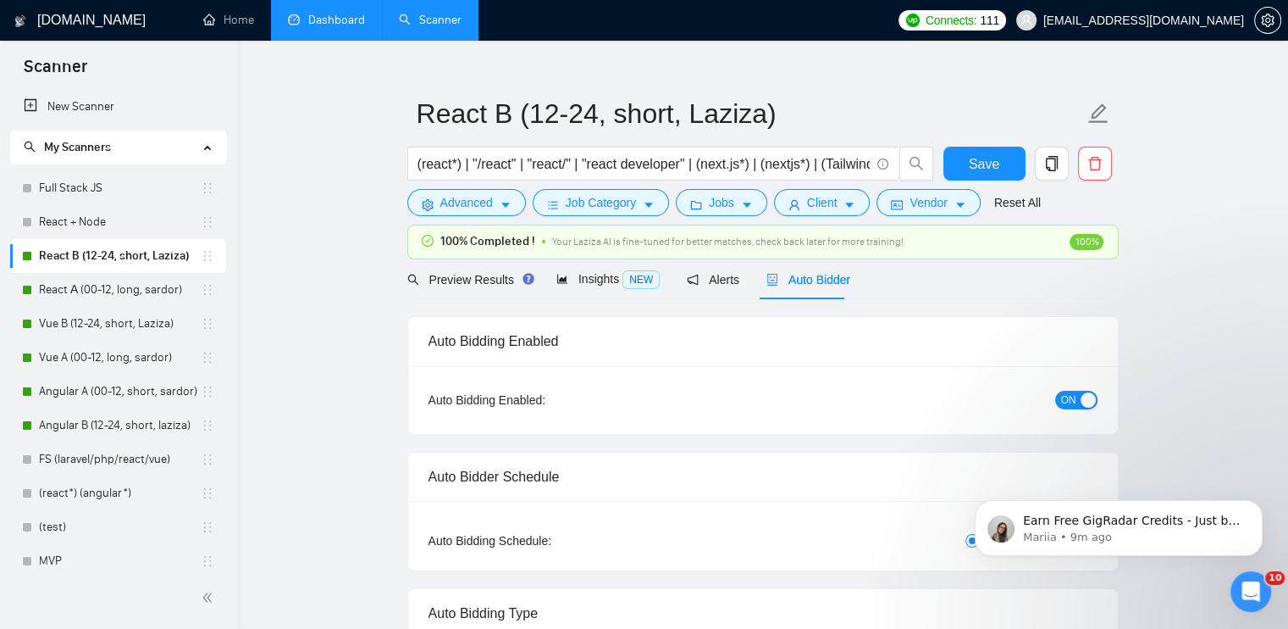
checkbox input "true"
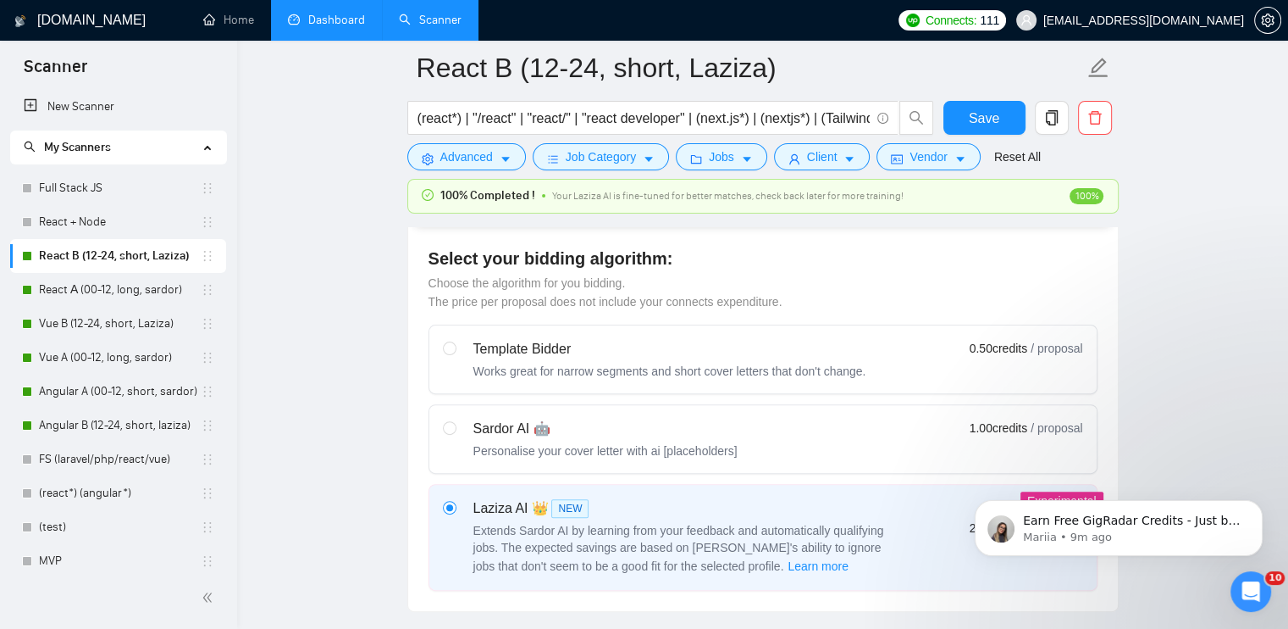
scroll to position [701, 0]
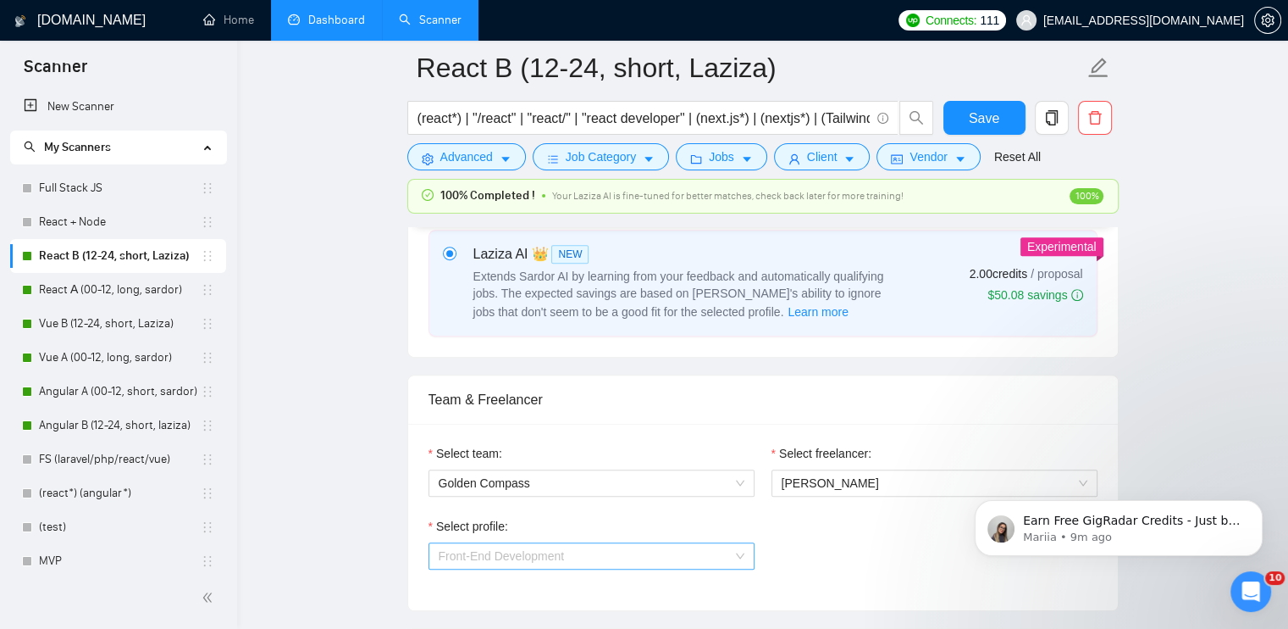
click at [560, 549] on span "Front-End Development" at bounding box center [502, 556] width 126 height 14
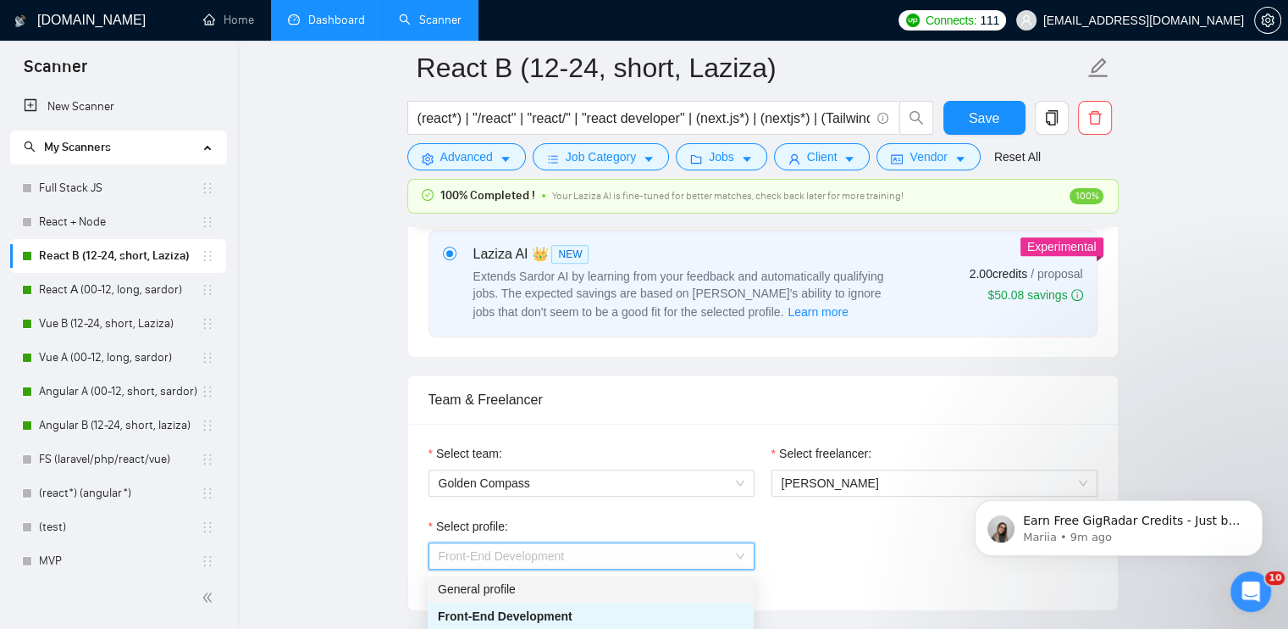
drag, startPoint x: 541, startPoint y: 579, endPoint x: 800, endPoint y: 516, distance: 266.1
click at [542, 580] on div "General profile" at bounding box center [591, 588] width 306 height 19
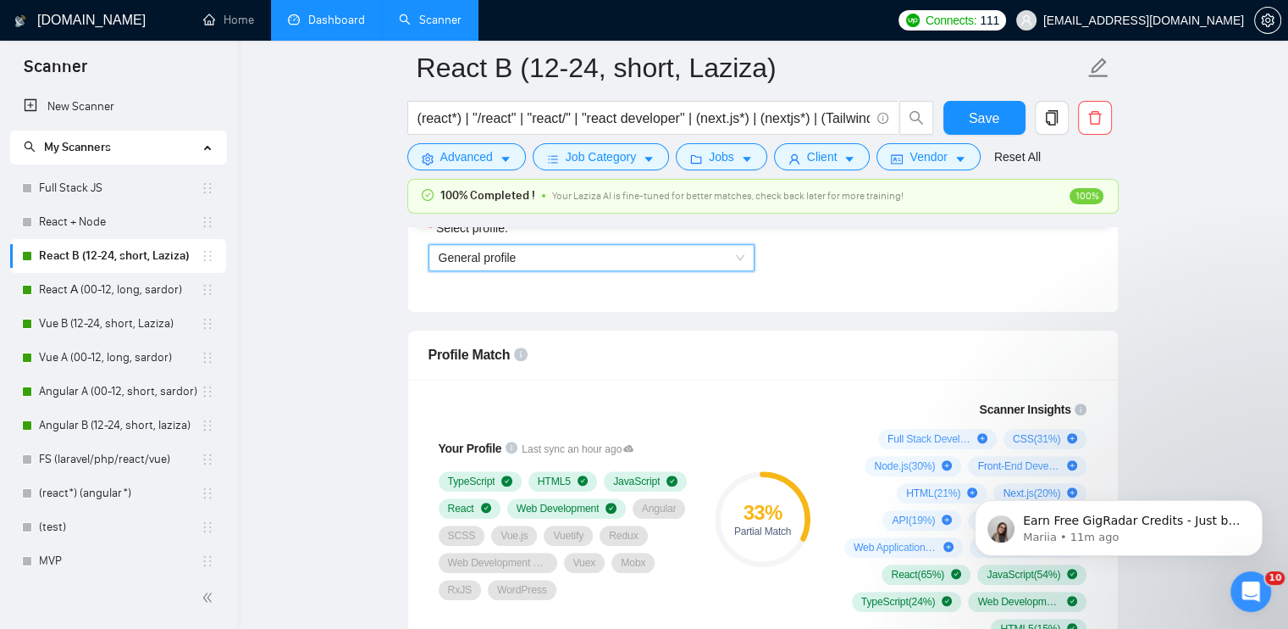
scroll to position [956, 0]
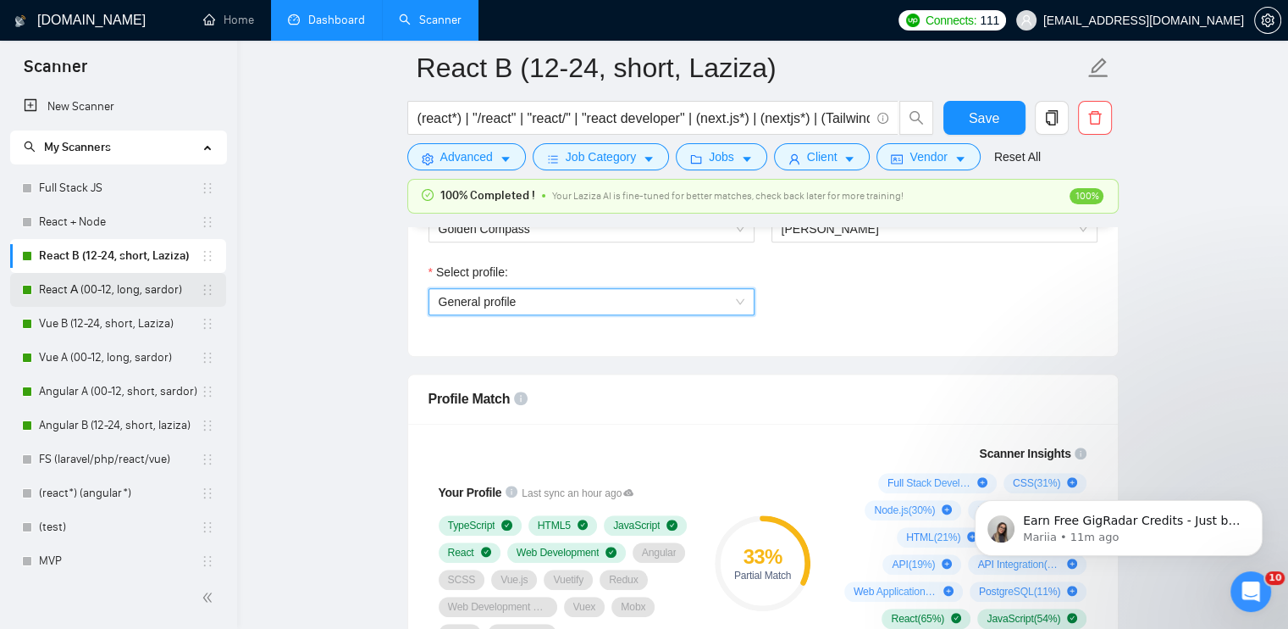
click at [80, 286] on link "React А (00-12, long, sardor)" at bounding box center [120, 290] width 162 height 34
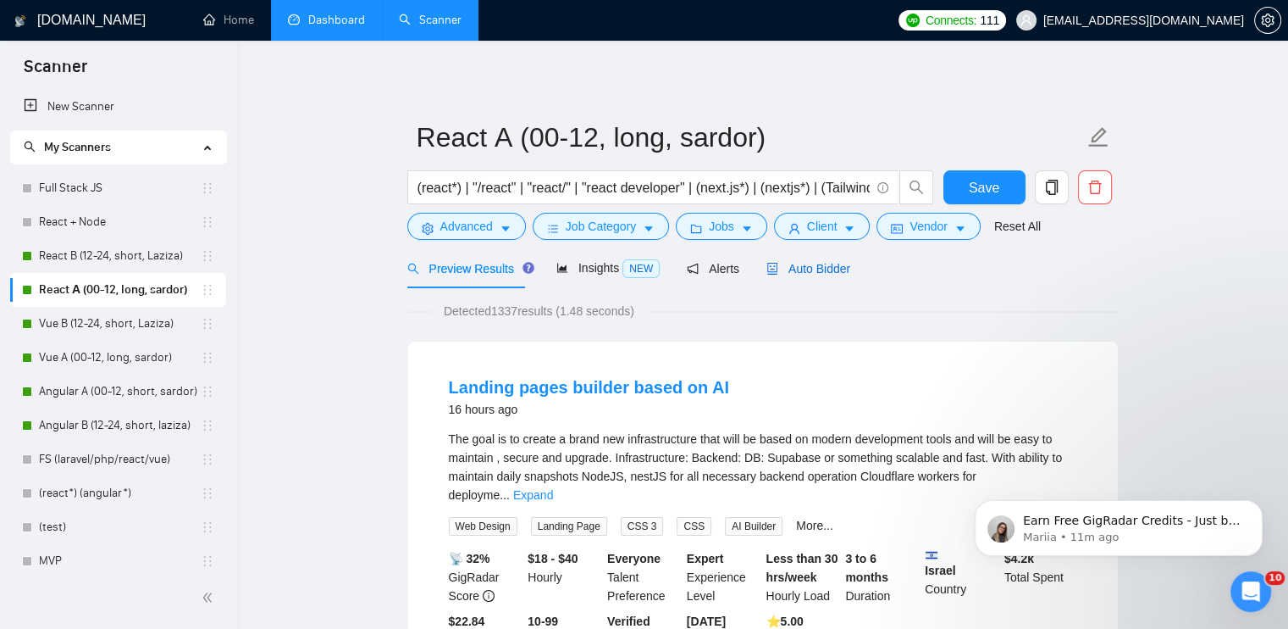
click at [823, 262] on span "Auto Bidder" at bounding box center [809, 269] width 84 height 14
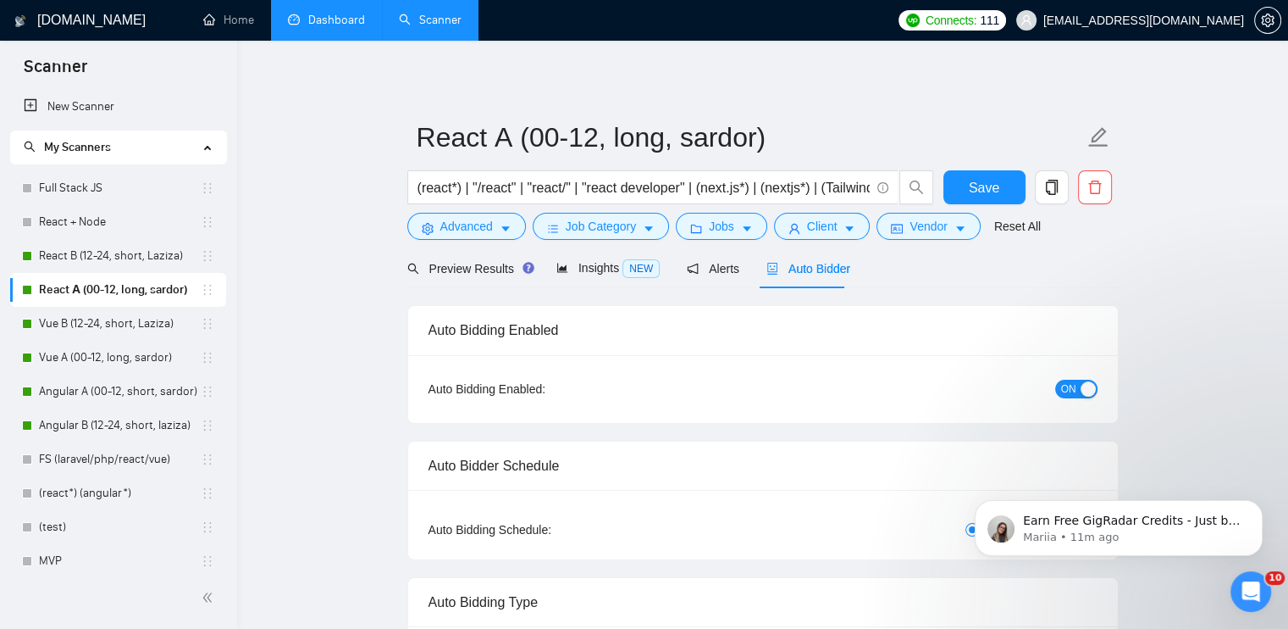
checkbox input "true"
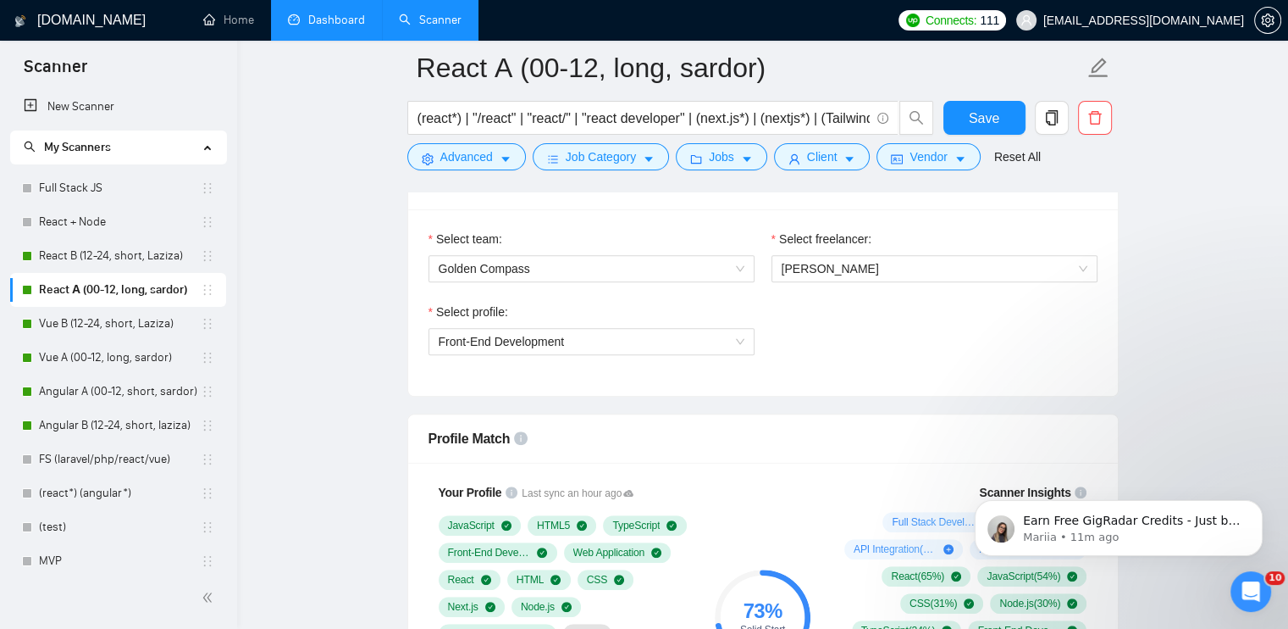
scroll to position [847, 0]
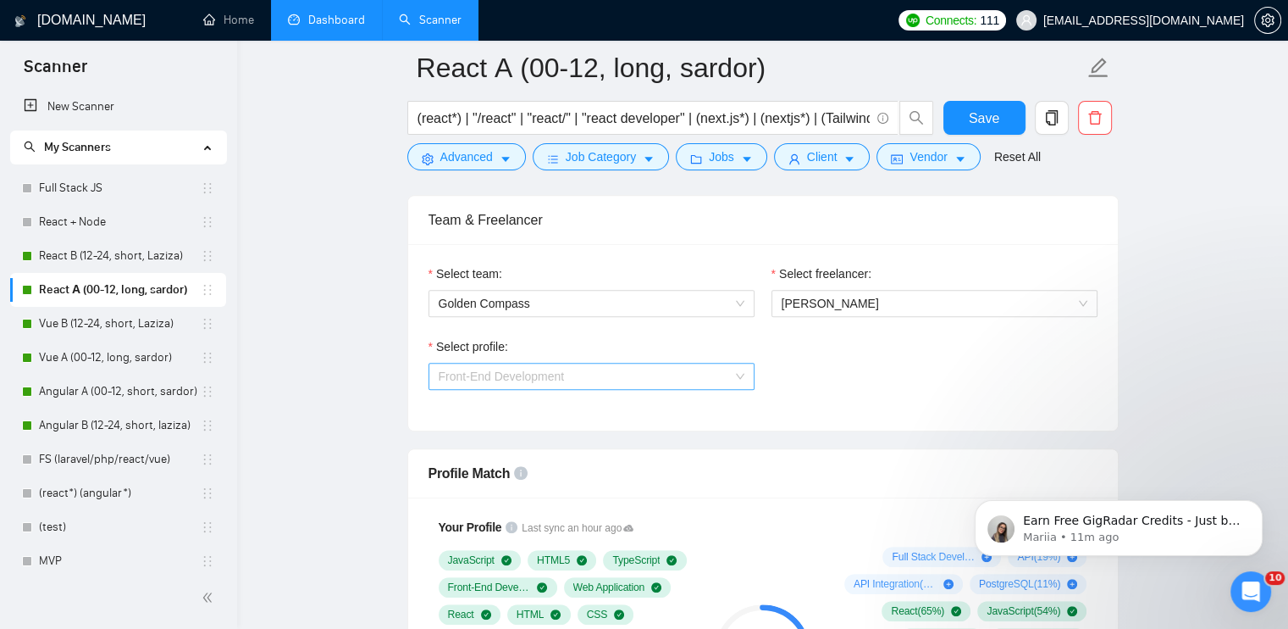
click at [568, 368] on span "Front-End Development" at bounding box center [592, 375] width 306 height 25
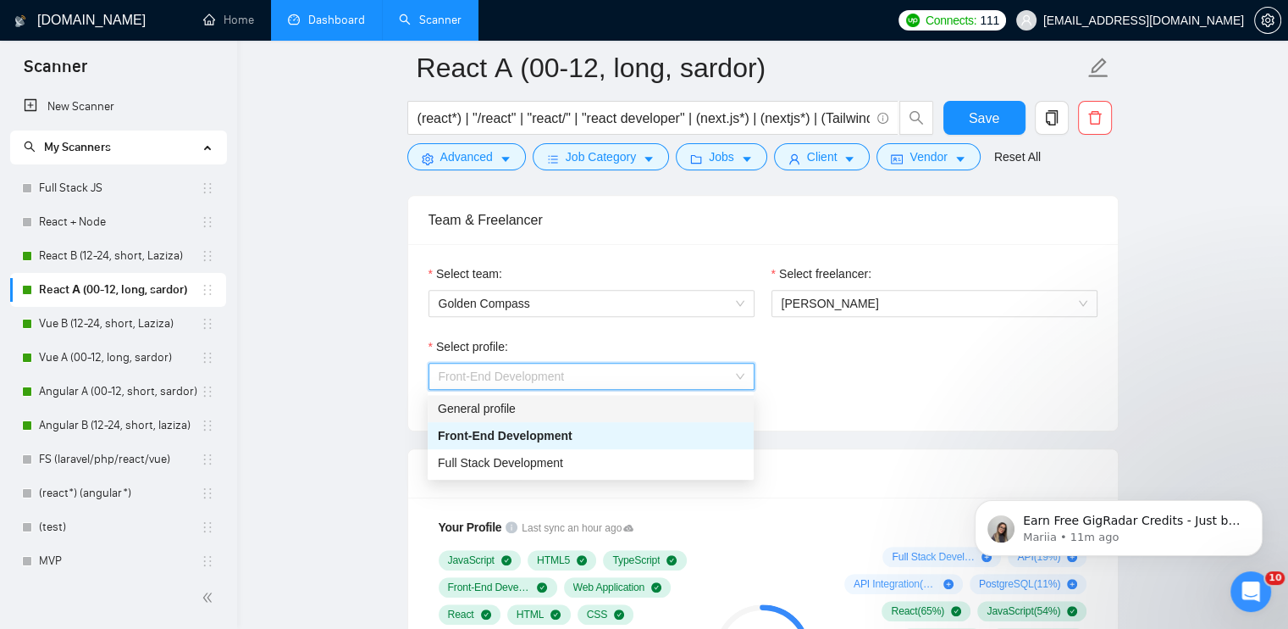
click at [555, 410] on div "General profile" at bounding box center [591, 408] width 306 height 19
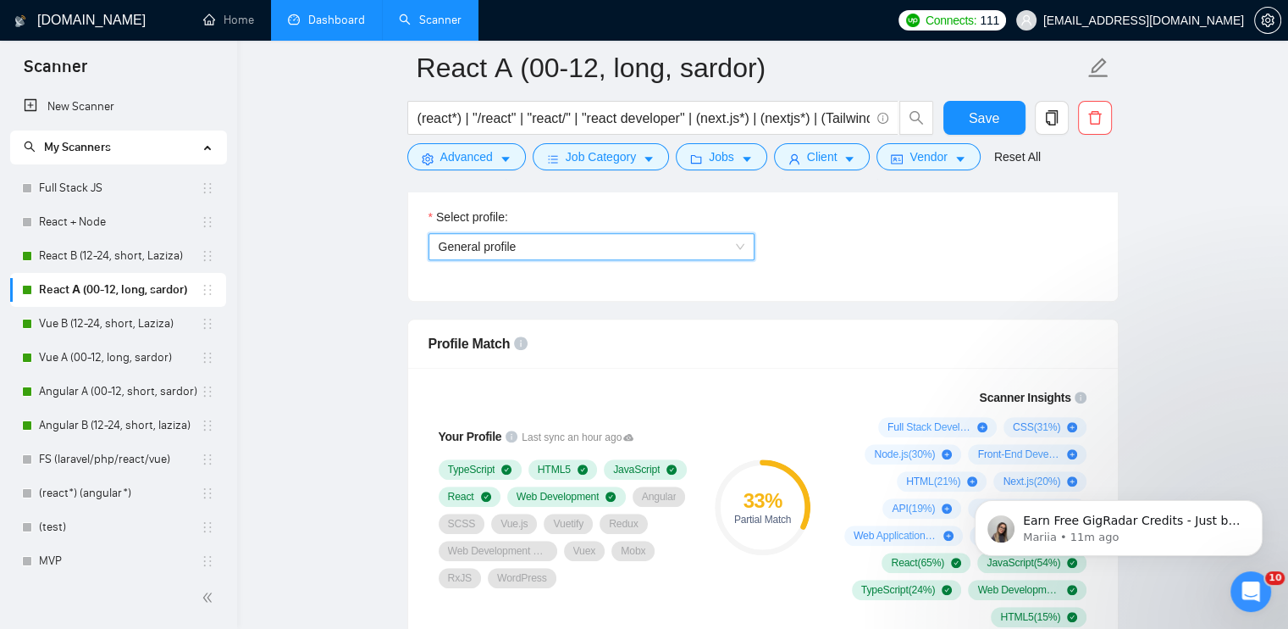
scroll to position [1017, 0]
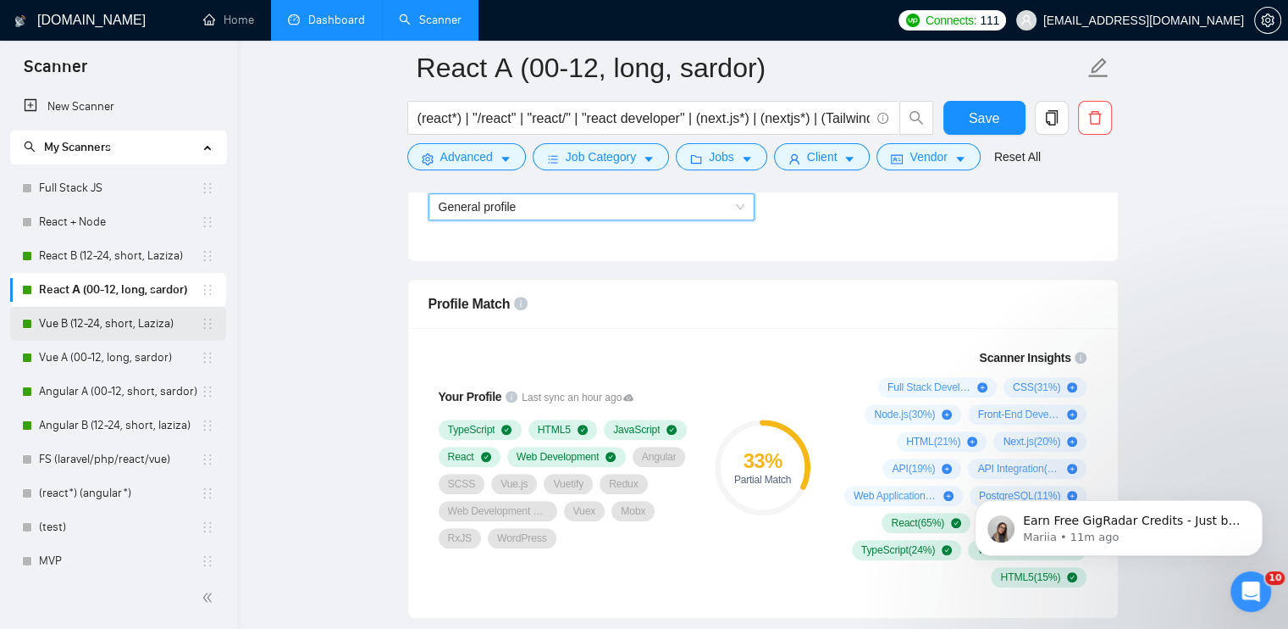
click at [55, 324] on link "Vue B (12-24, short, Laziza)" at bounding box center [120, 324] width 162 height 34
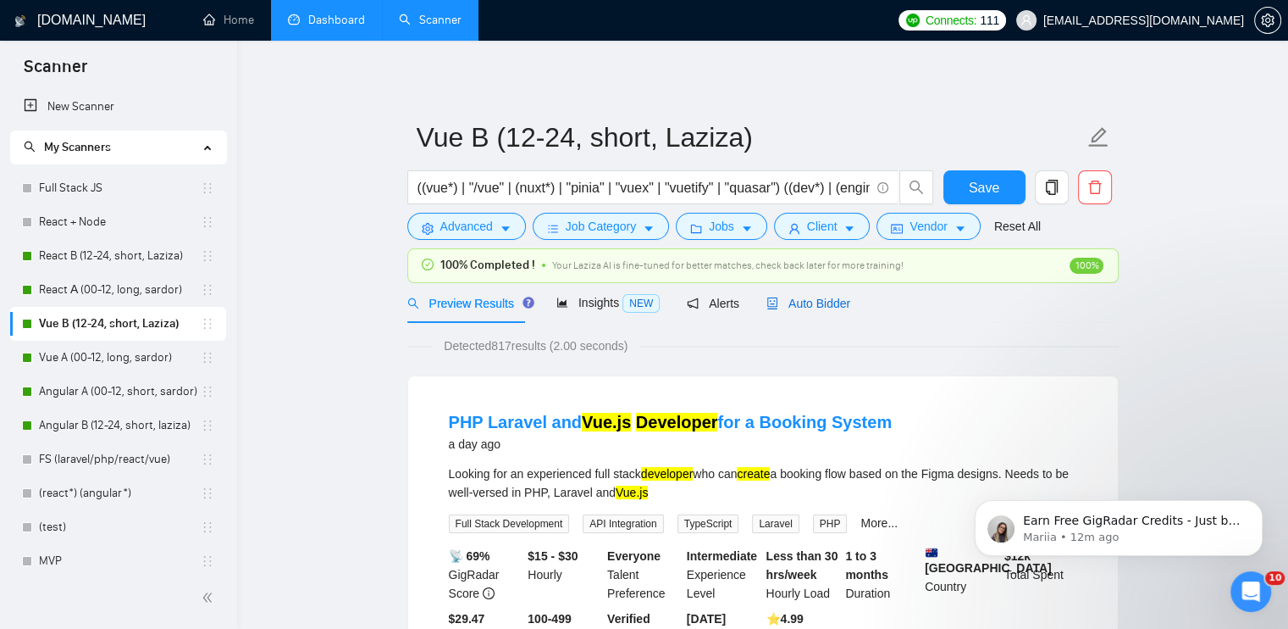
click at [828, 304] on span "Auto Bidder" at bounding box center [809, 303] width 84 height 14
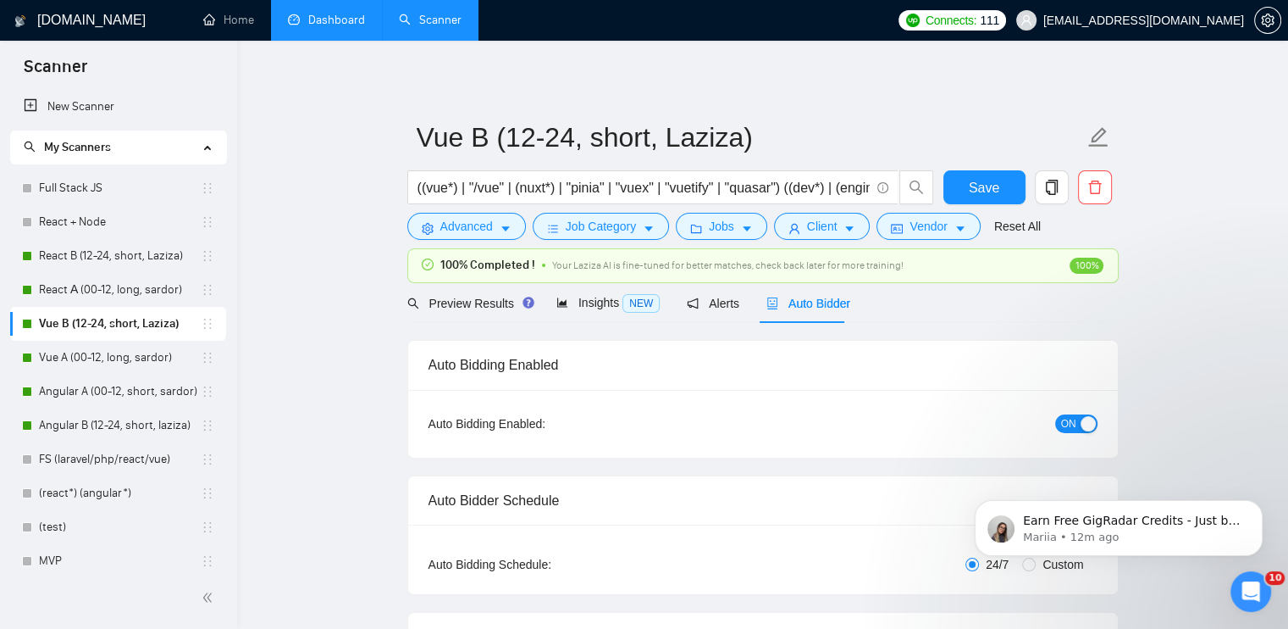
checkbox input "true"
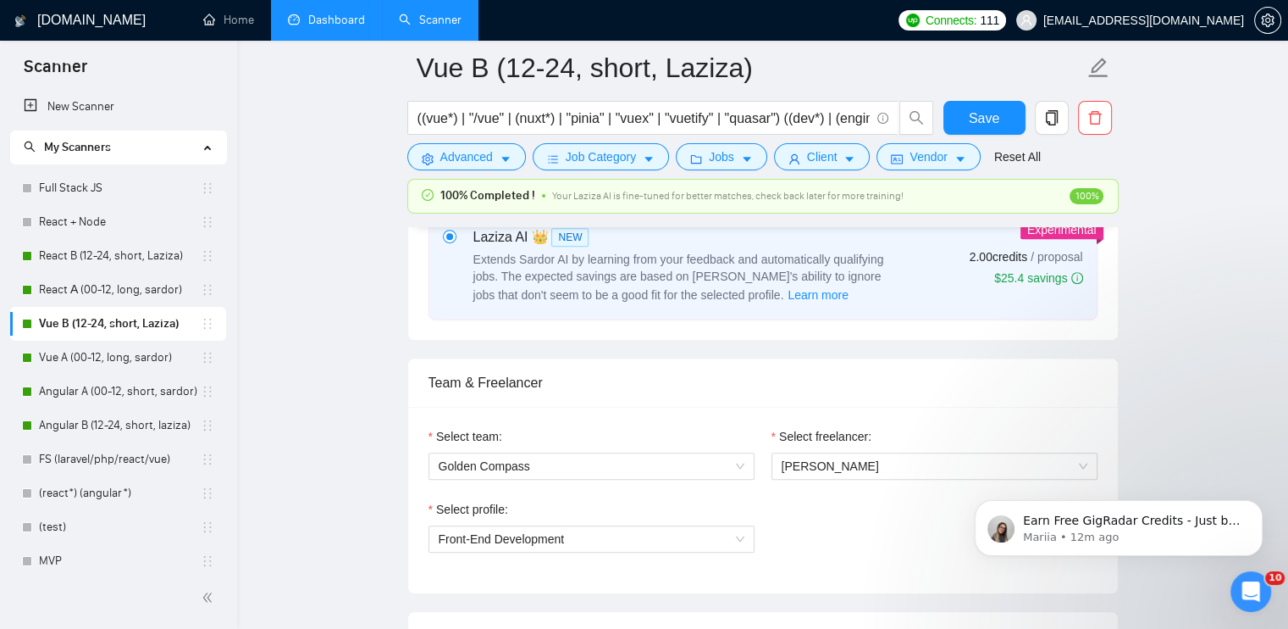
scroll to position [762, 0]
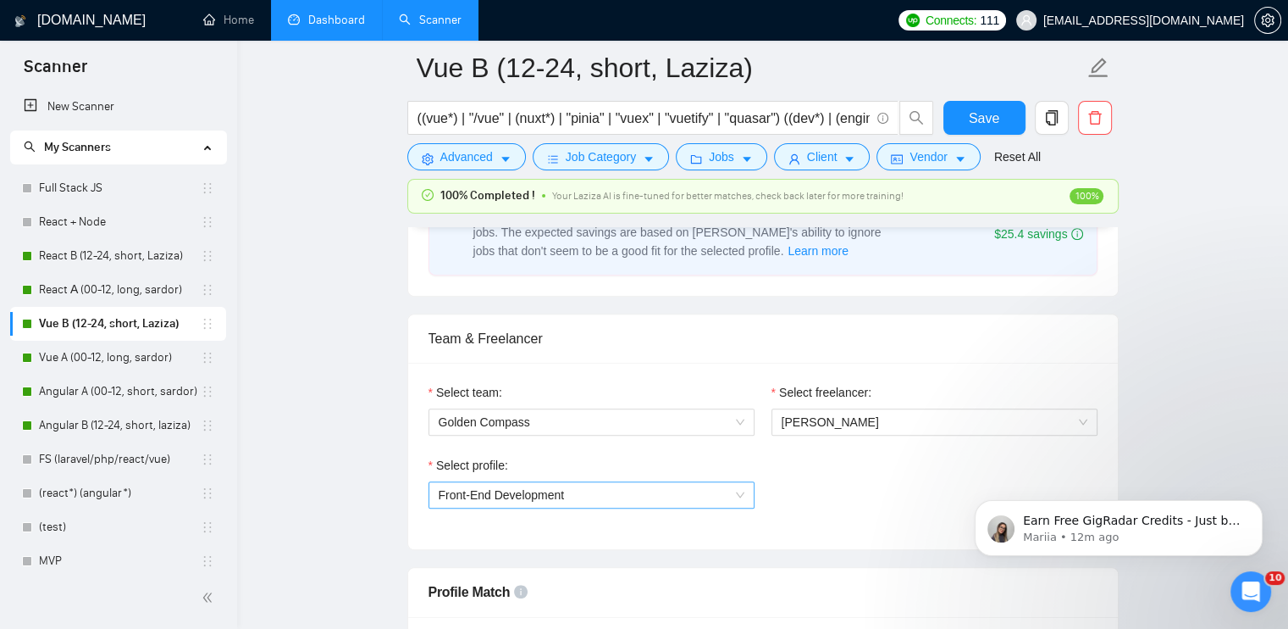
click at [622, 494] on span "Front-End Development" at bounding box center [592, 494] width 306 height 25
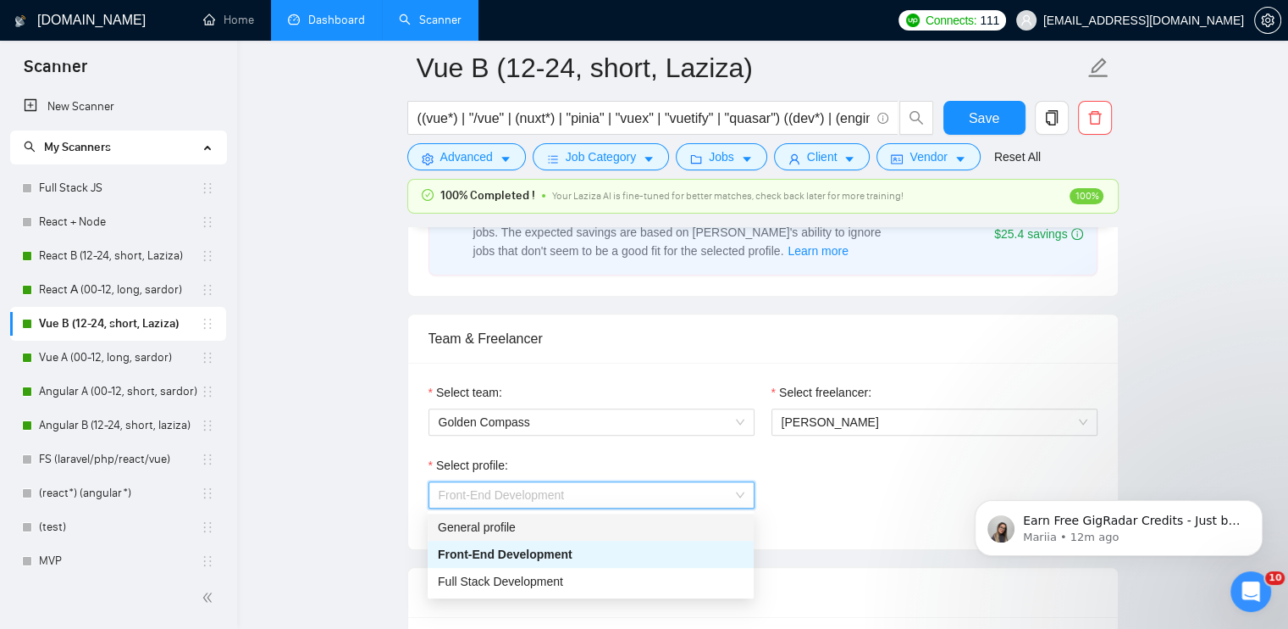
click at [534, 528] on div "General profile" at bounding box center [591, 527] width 306 height 19
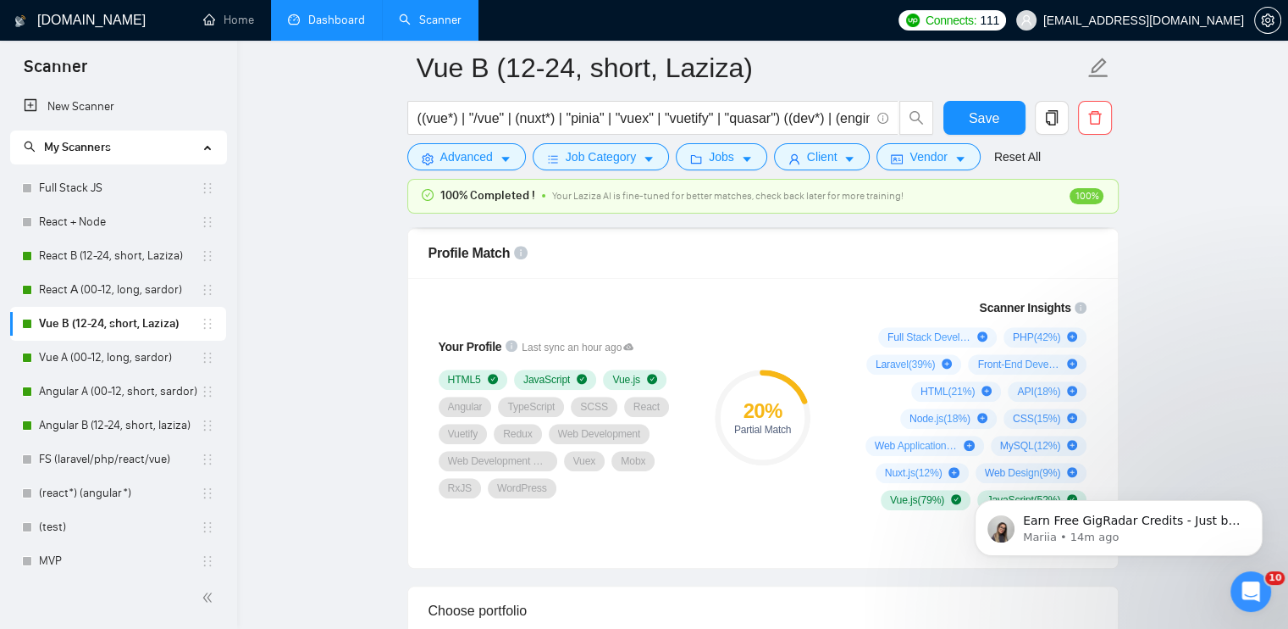
scroll to position [1101, 0]
click at [52, 352] on link "Vue A (00-12, long, sardor)" at bounding box center [120, 358] width 162 height 34
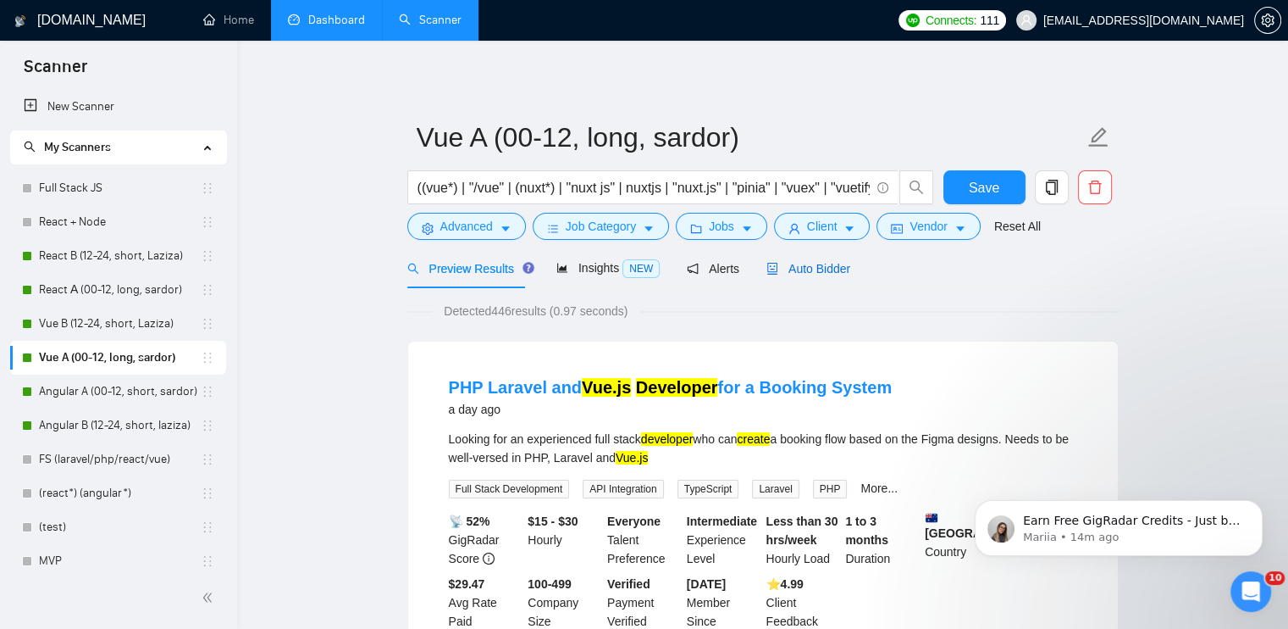
click at [835, 268] on span "Auto Bidder" at bounding box center [809, 269] width 84 height 14
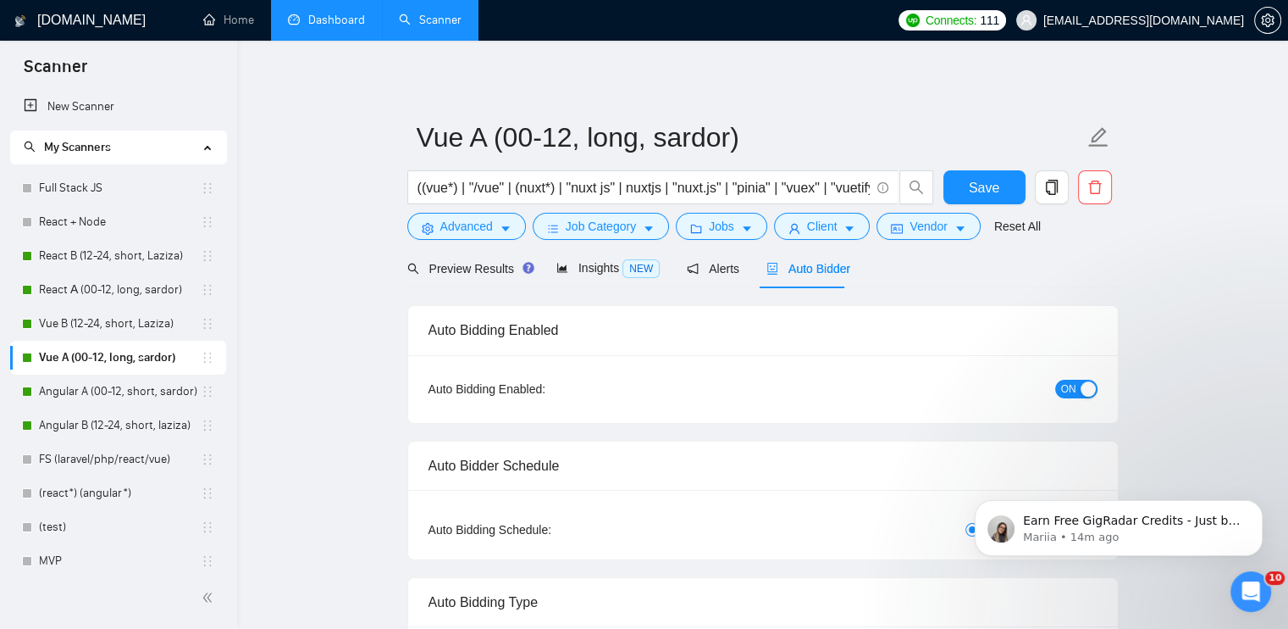
radio input "false"
radio input "true"
checkbox input "true"
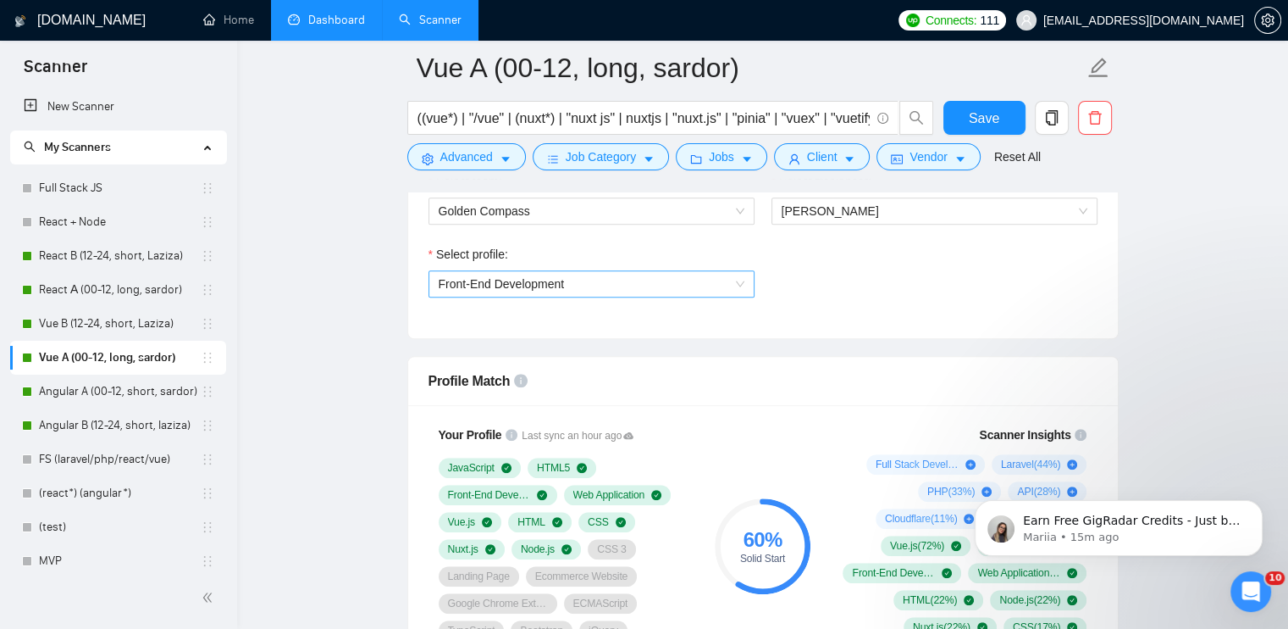
scroll to position [1101, 0]
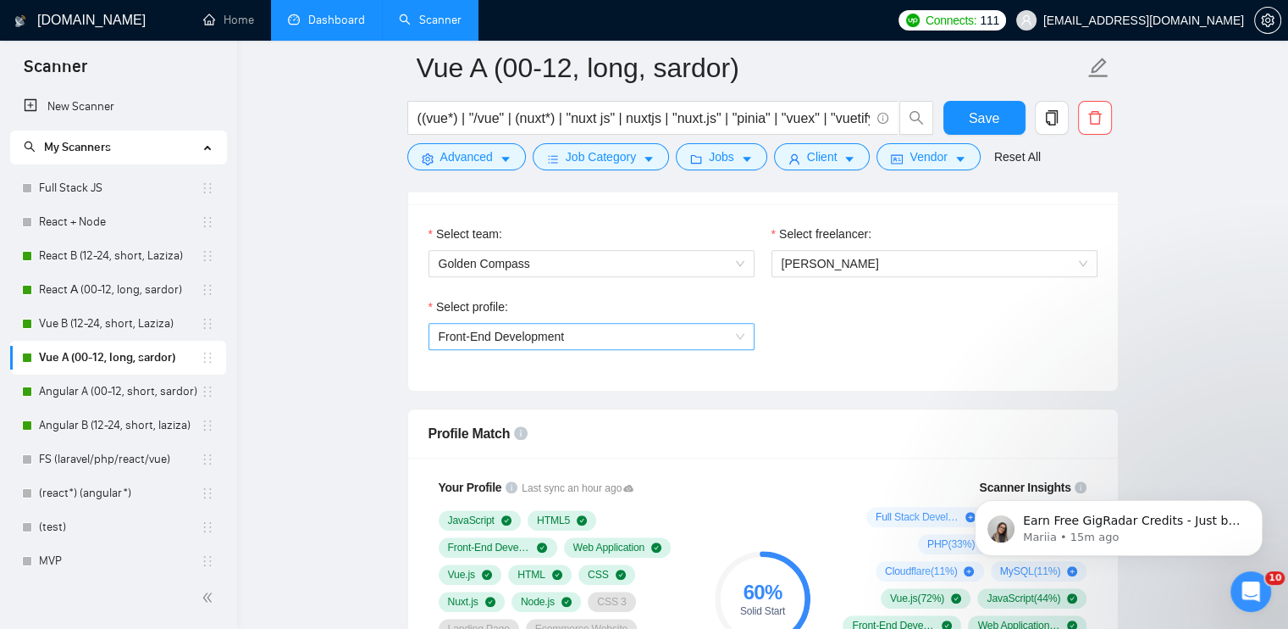
click at [586, 338] on span "Front-End Development" at bounding box center [592, 336] width 306 height 25
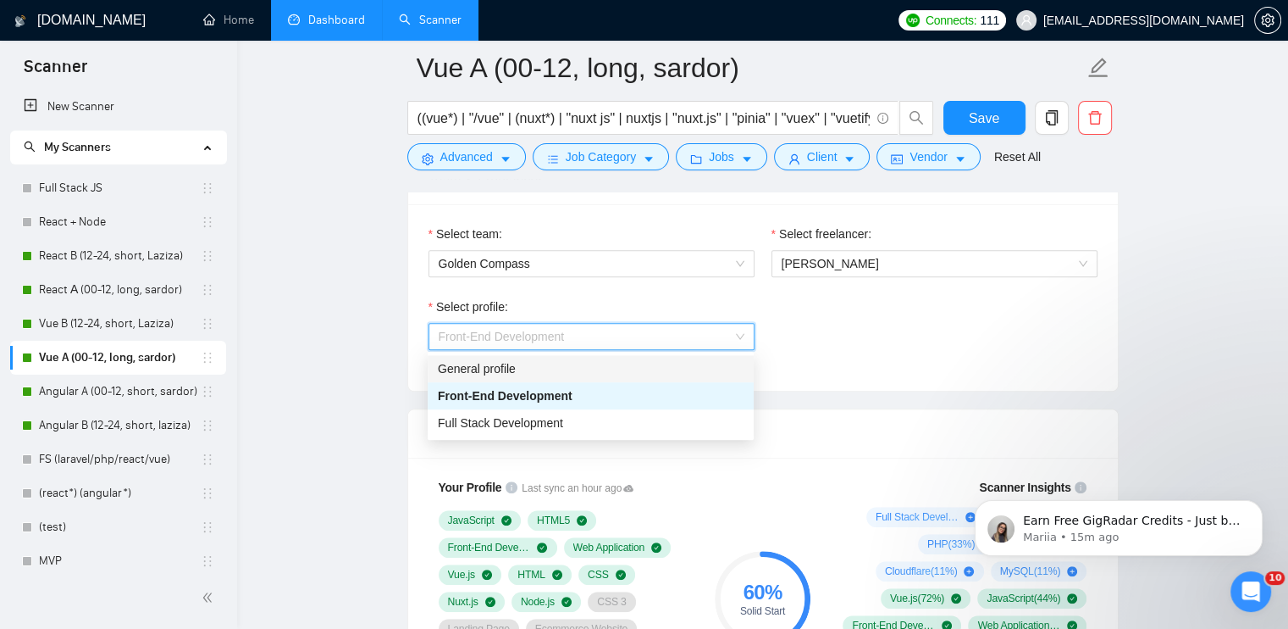
click at [523, 374] on div "General profile" at bounding box center [591, 368] width 306 height 19
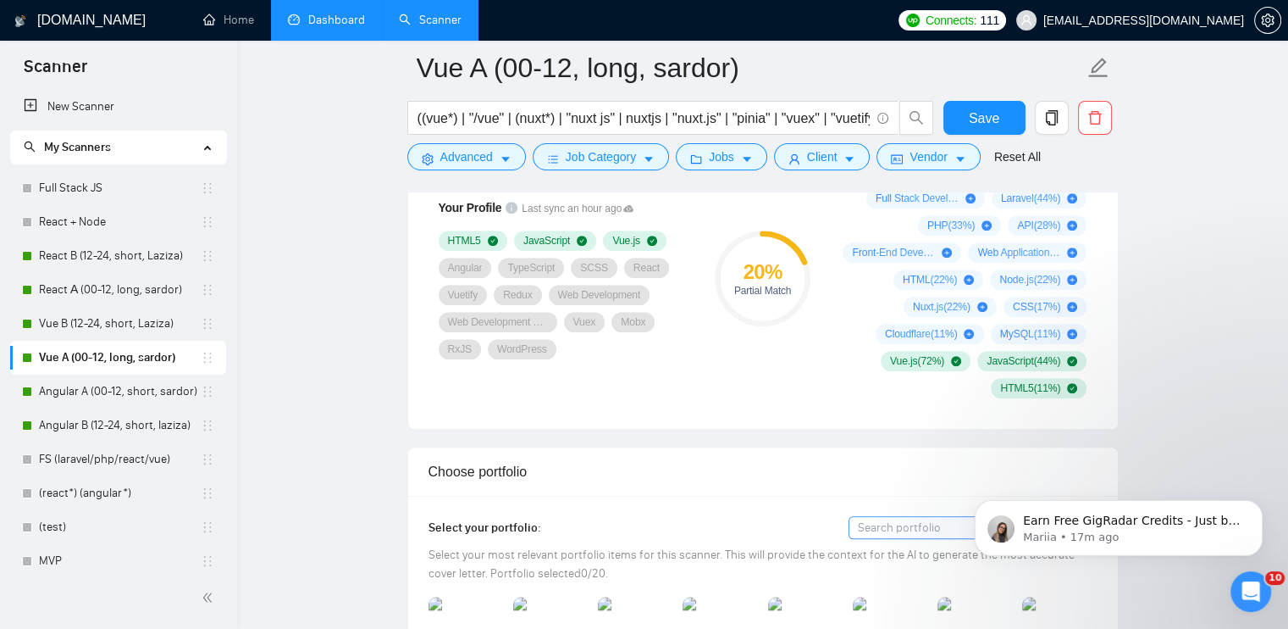
scroll to position [1440, 0]
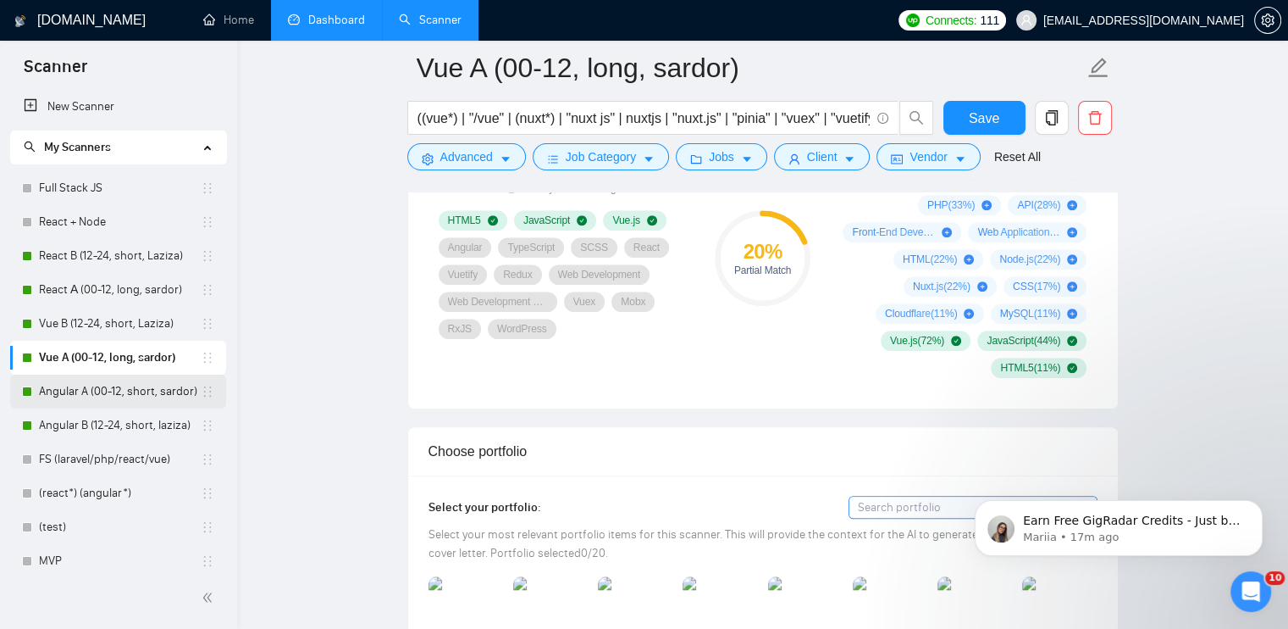
click at [62, 382] on link "Angular A (00-12, short, sardor)" at bounding box center [120, 391] width 162 height 34
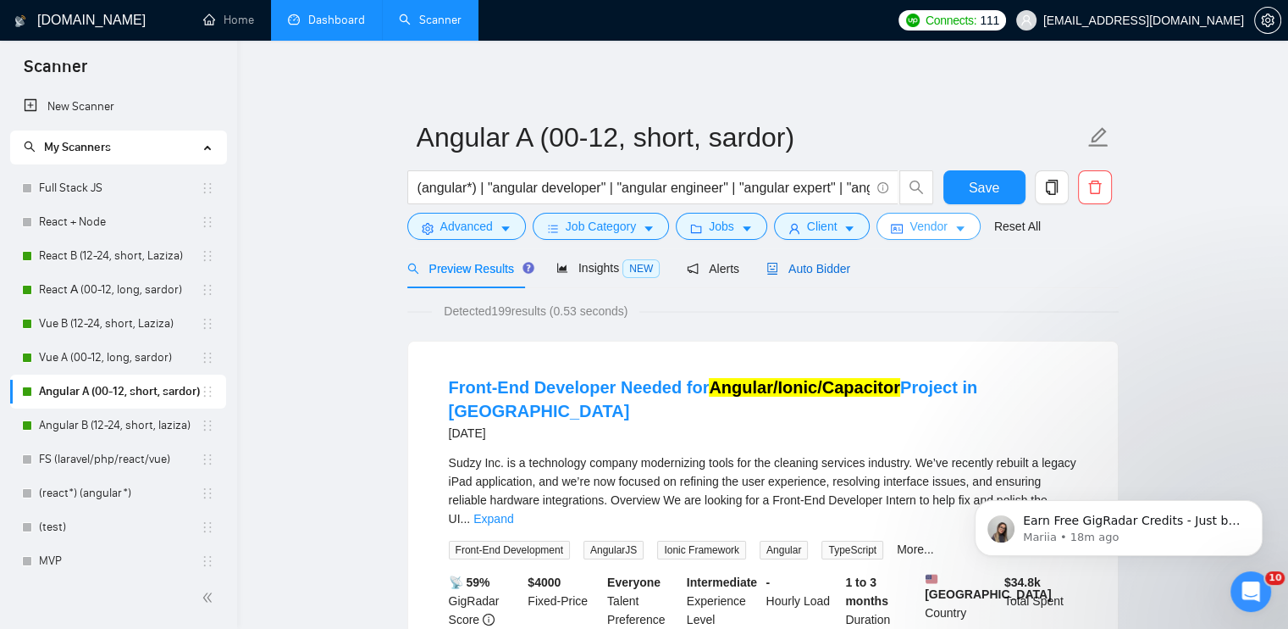
drag, startPoint x: 809, startPoint y: 270, endPoint x: 900, endPoint y: 224, distance: 101.9
click at [809, 270] on span "Auto Bidder" at bounding box center [809, 269] width 84 height 14
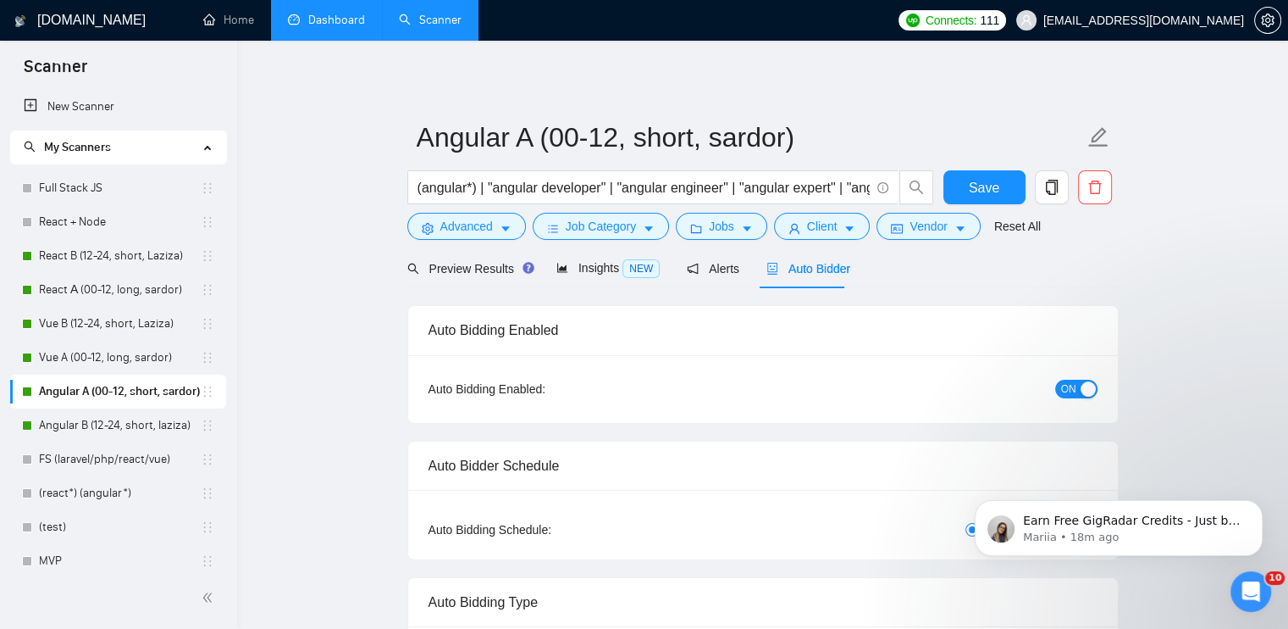
radio input "false"
radio input "true"
checkbox input "true"
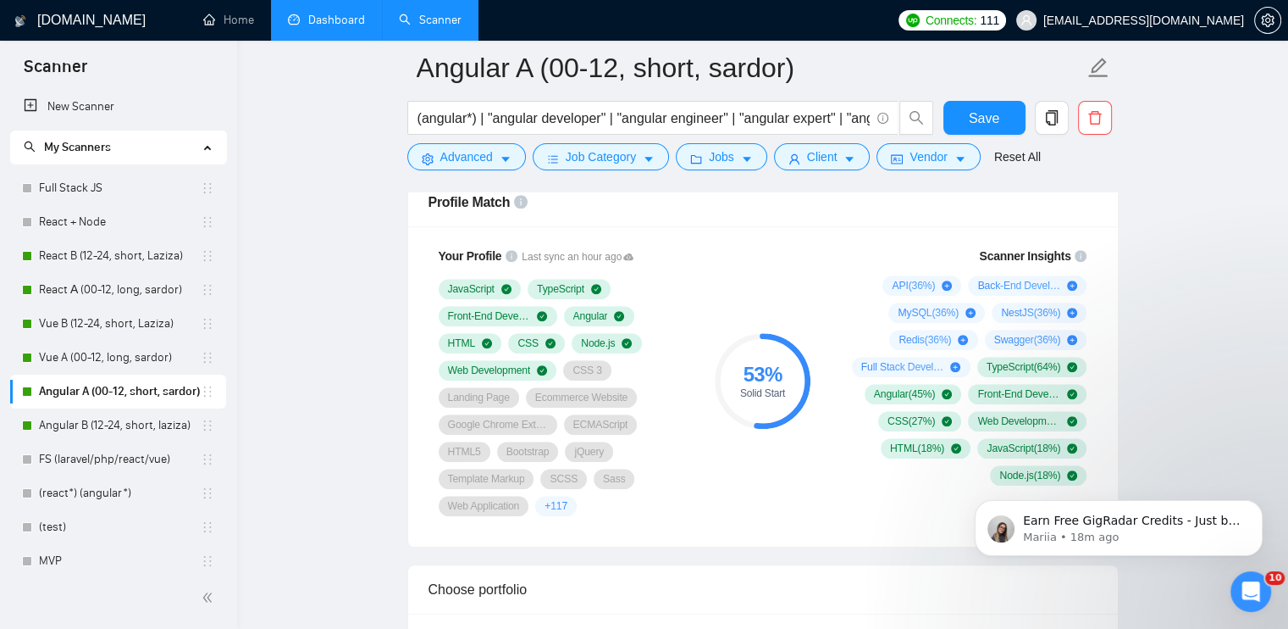
scroll to position [1355, 0]
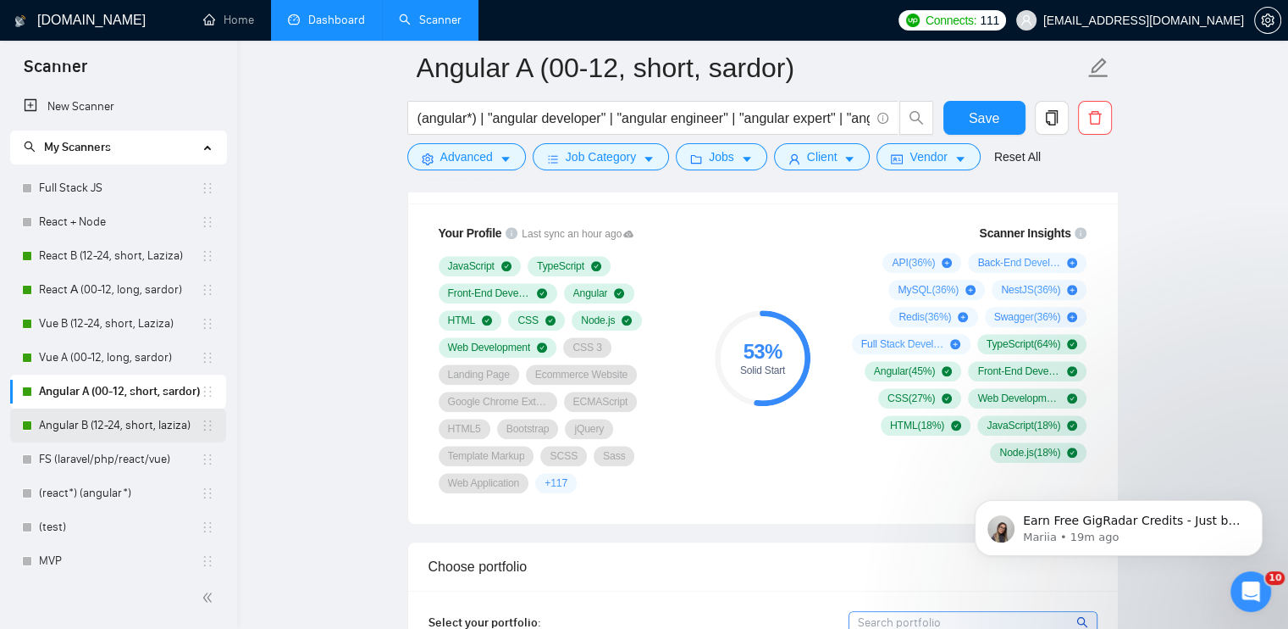
click at [85, 429] on link "Angular B (12-24, short, laziza)" at bounding box center [120, 425] width 162 height 34
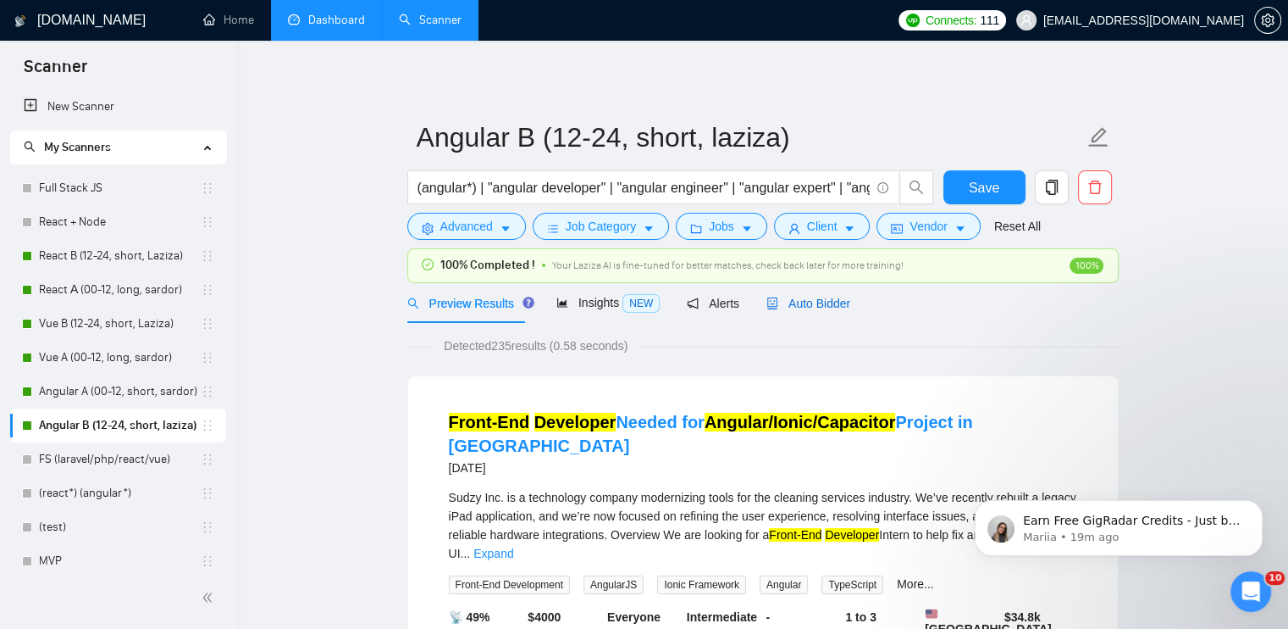
drag, startPoint x: 823, startPoint y: 307, endPoint x: 368, endPoint y: 382, distance: 461.9
click at [823, 309] on span "Auto Bidder" at bounding box center [809, 303] width 84 height 14
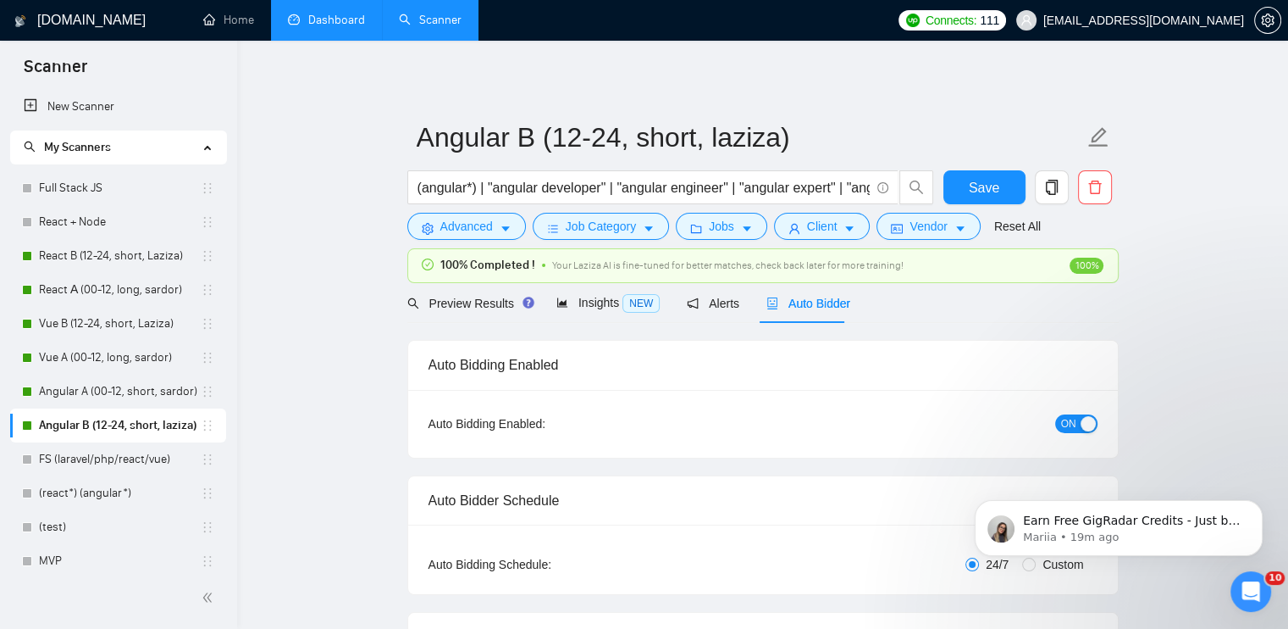
checkbox input "true"
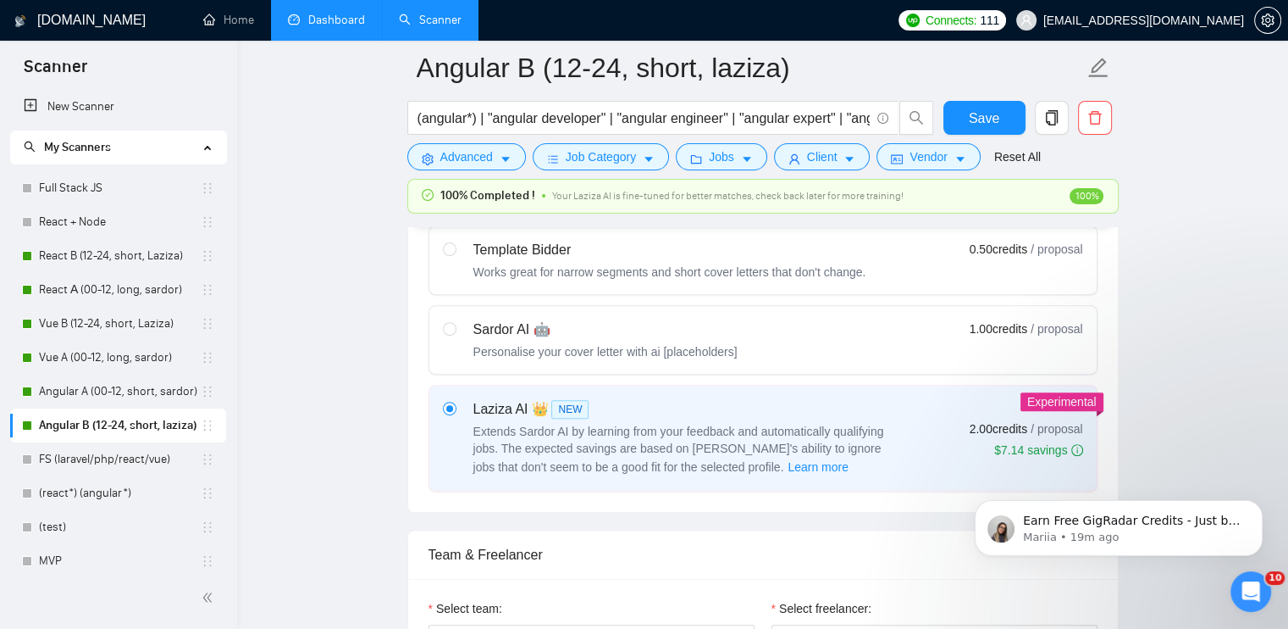
scroll to position [1017, 0]
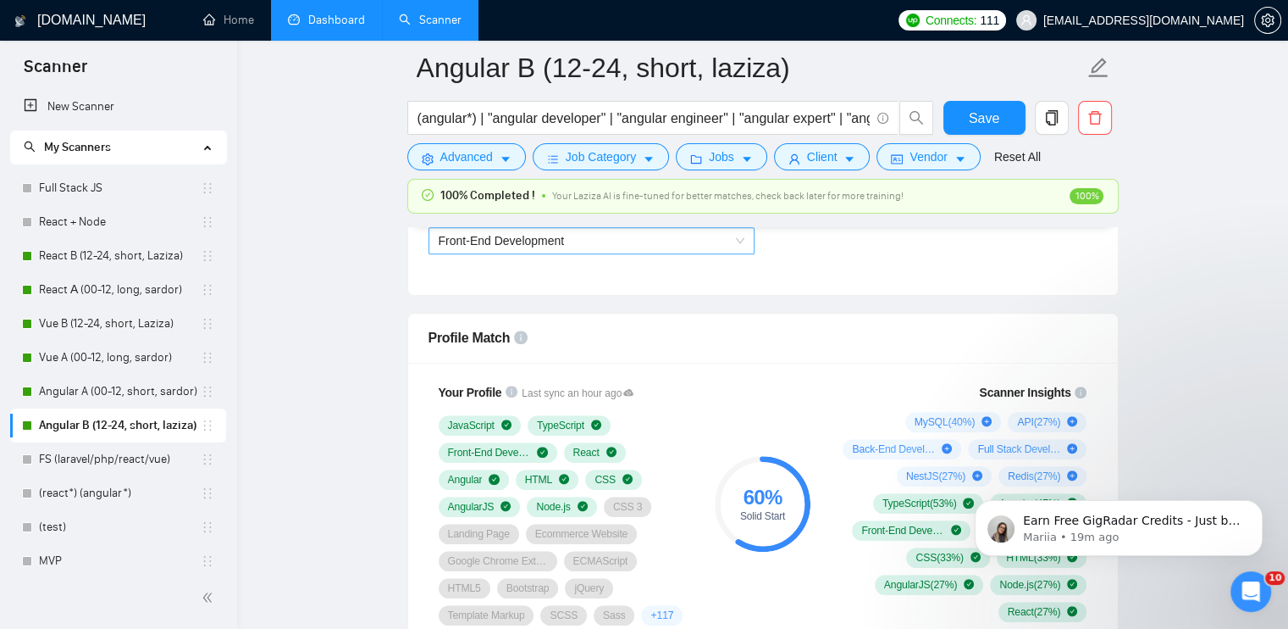
click at [552, 242] on span "Front-End Development" at bounding box center [502, 241] width 126 height 14
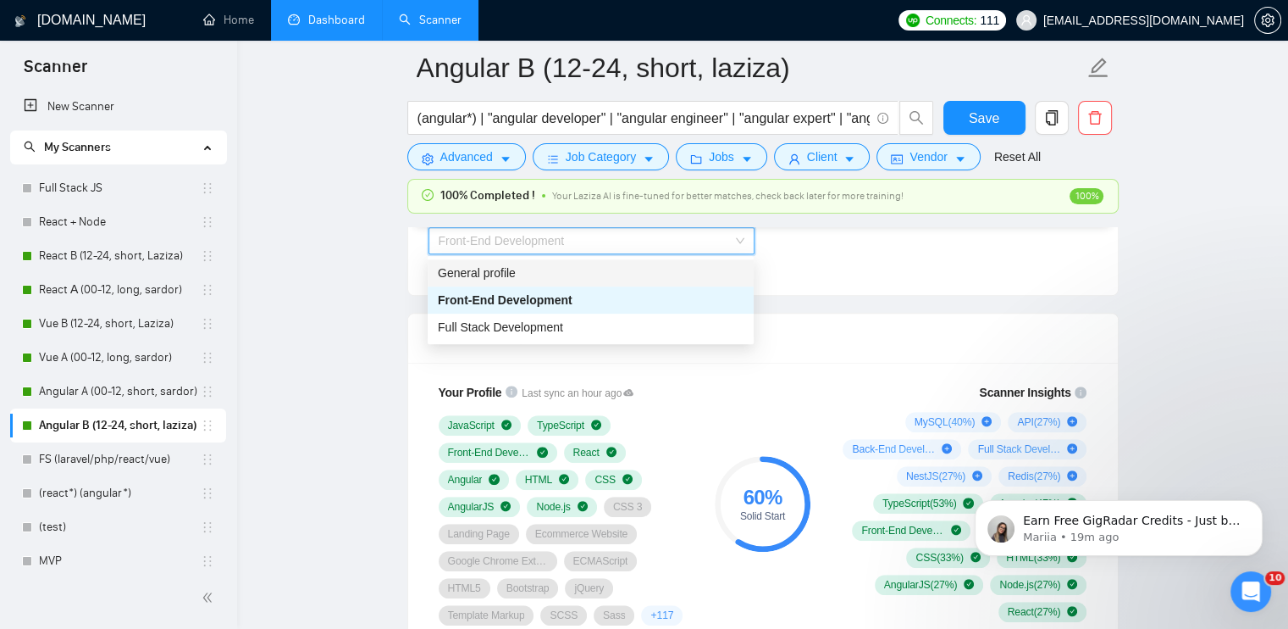
click at [546, 274] on div "General profile" at bounding box center [591, 272] width 306 height 19
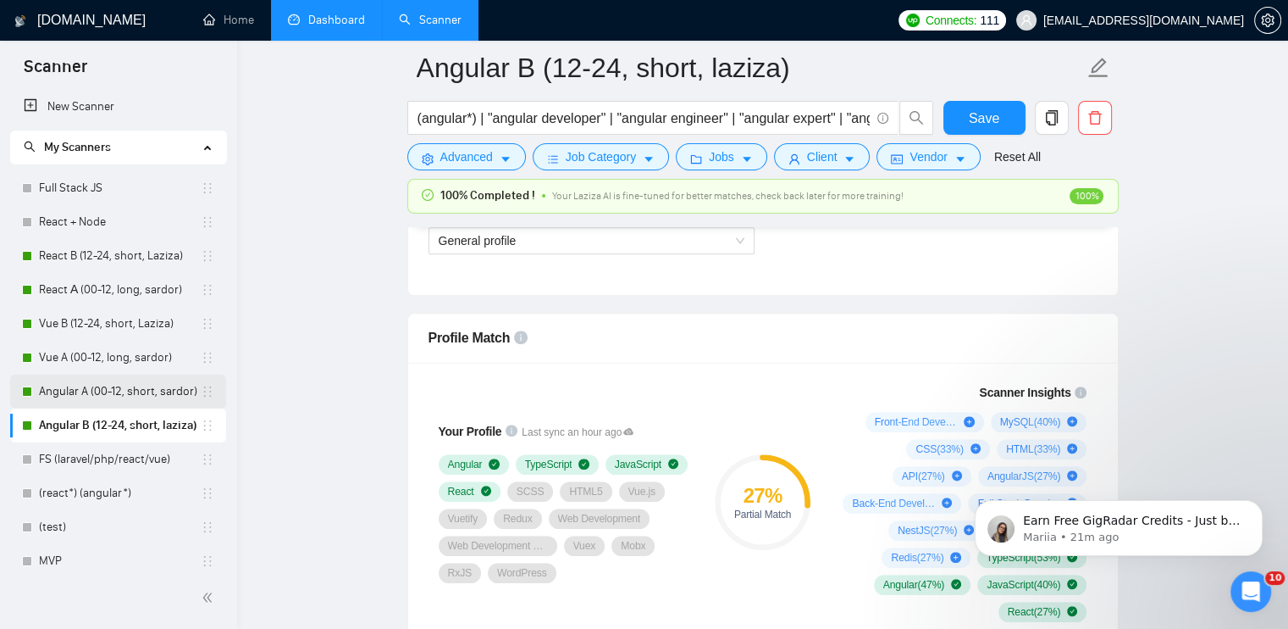
click at [41, 393] on link "Angular A (00-12, short, sardor)" at bounding box center [120, 391] width 162 height 34
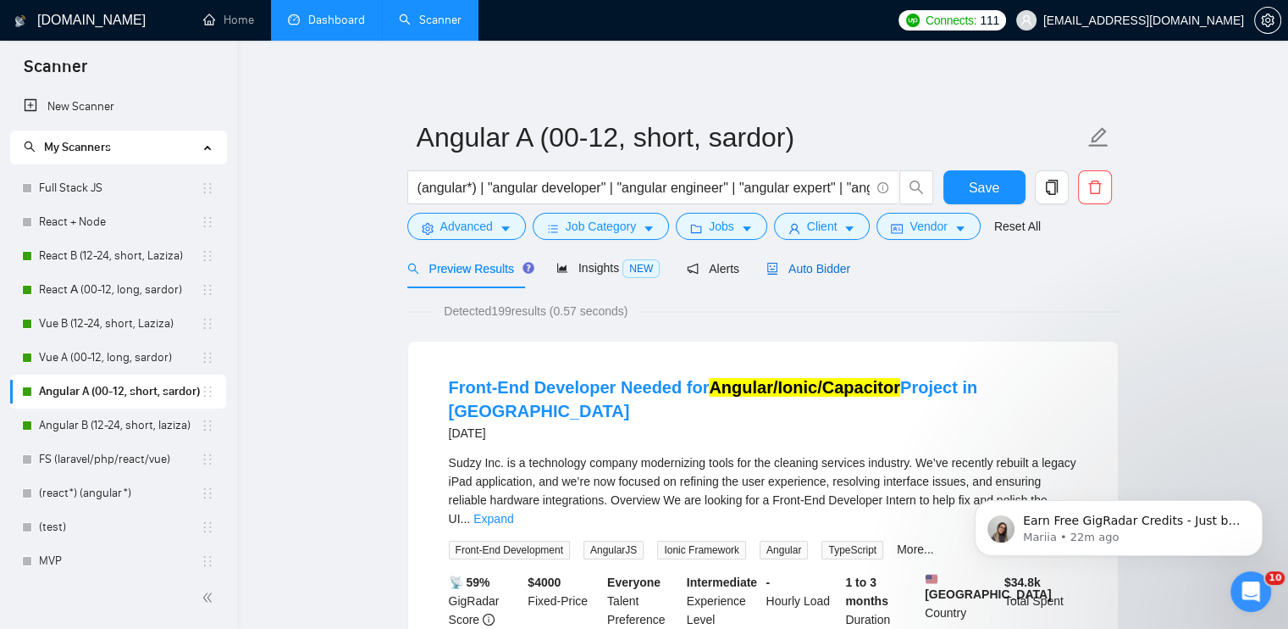
click at [800, 274] on span "Auto Bidder" at bounding box center [809, 269] width 84 height 14
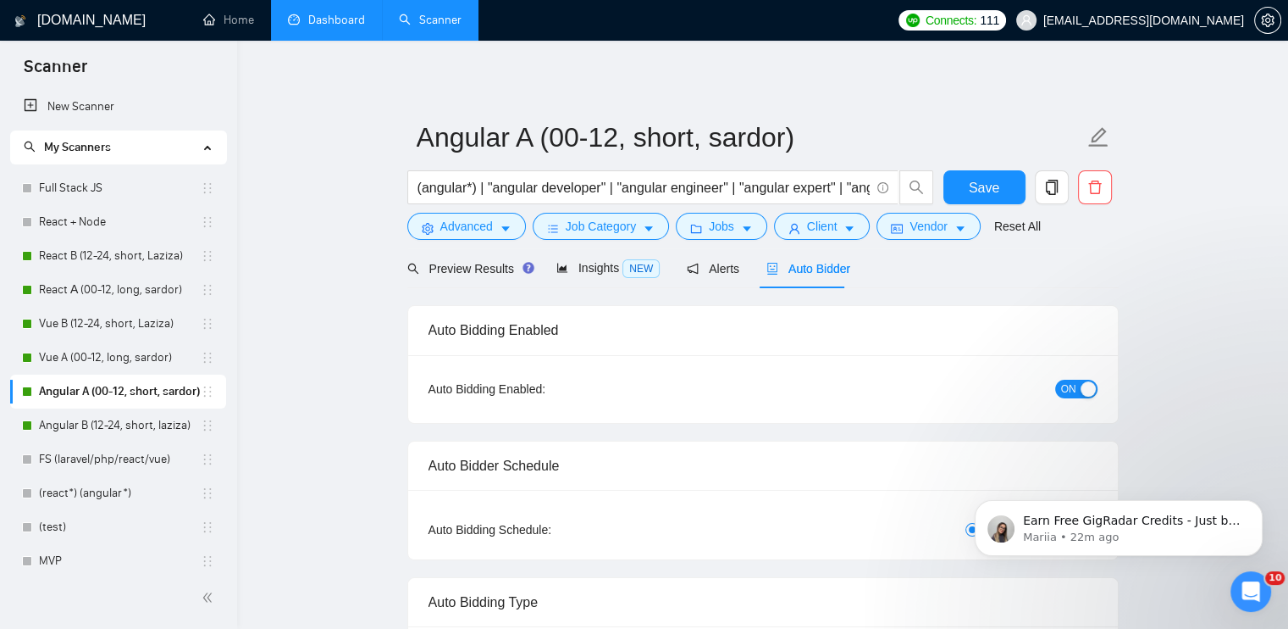
radio input "false"
radio input "true"
checkbox input "true"
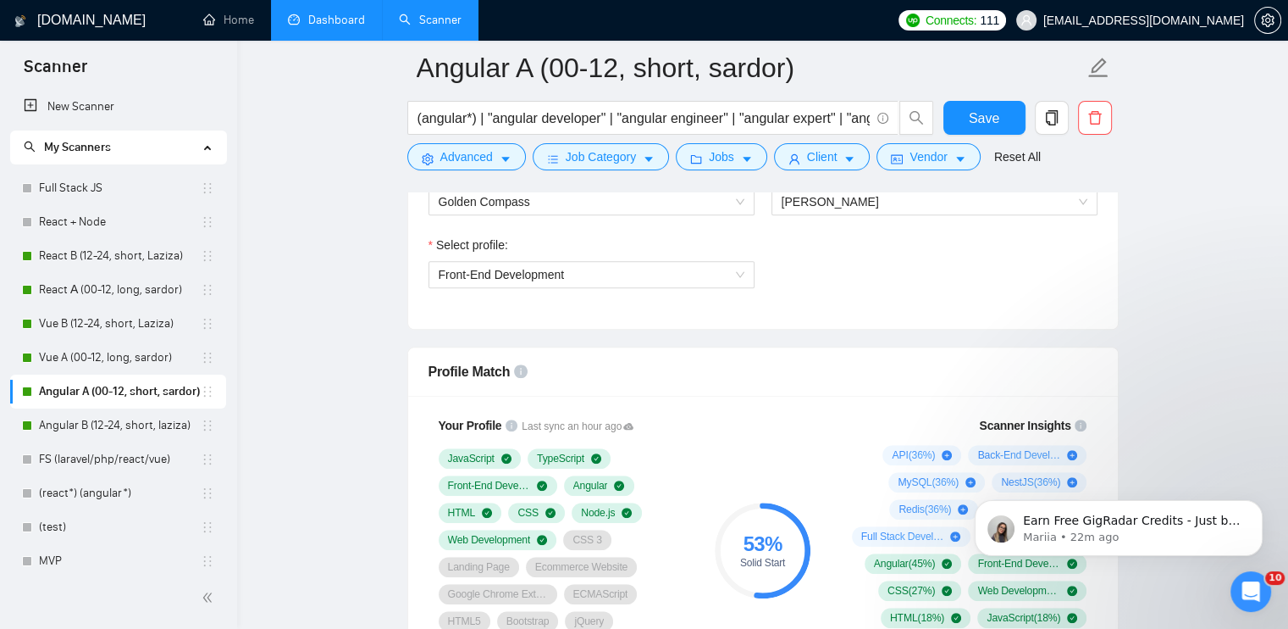
scroll to position [1186, 0]
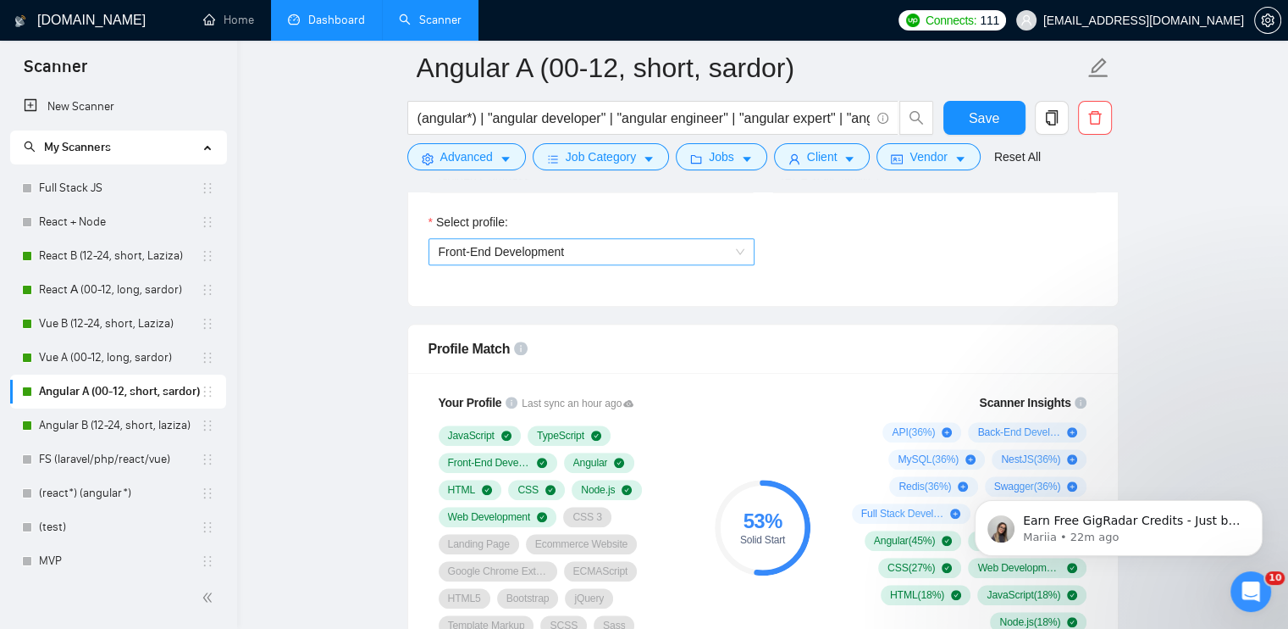
click at [569, 257] on span "Front-End Development" at bounding box center [592, 251] width 306 height 25
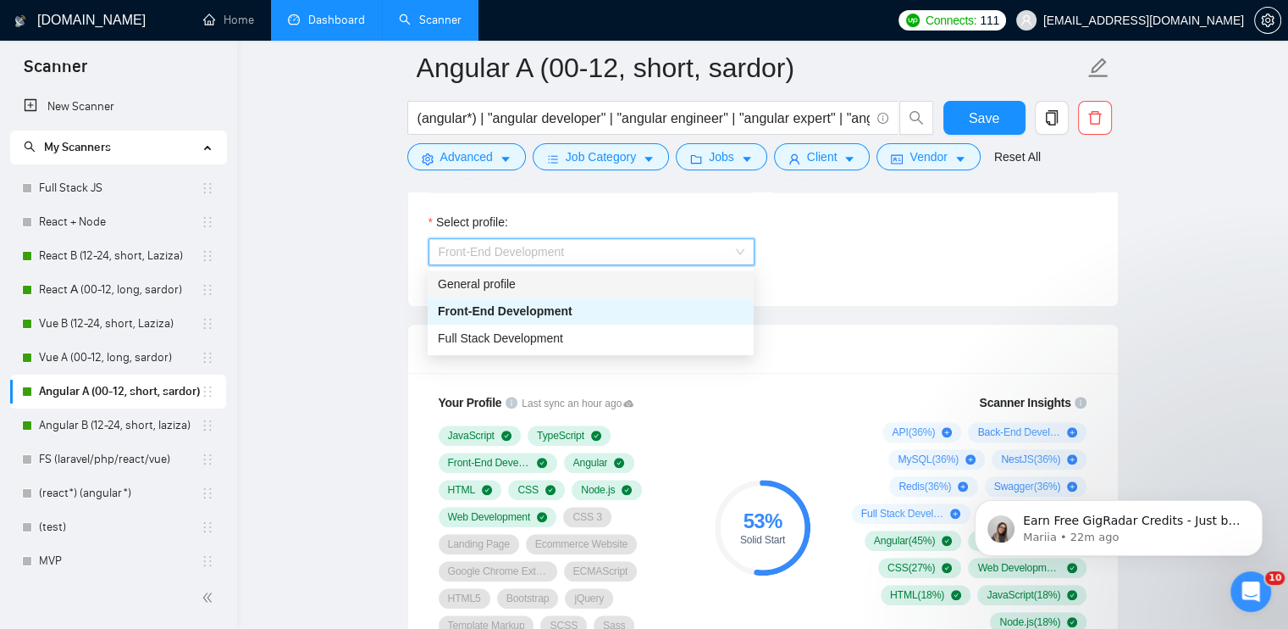
click at [536, 287] on div "General profile" at bounding box center [591, 283] width 306 height 19
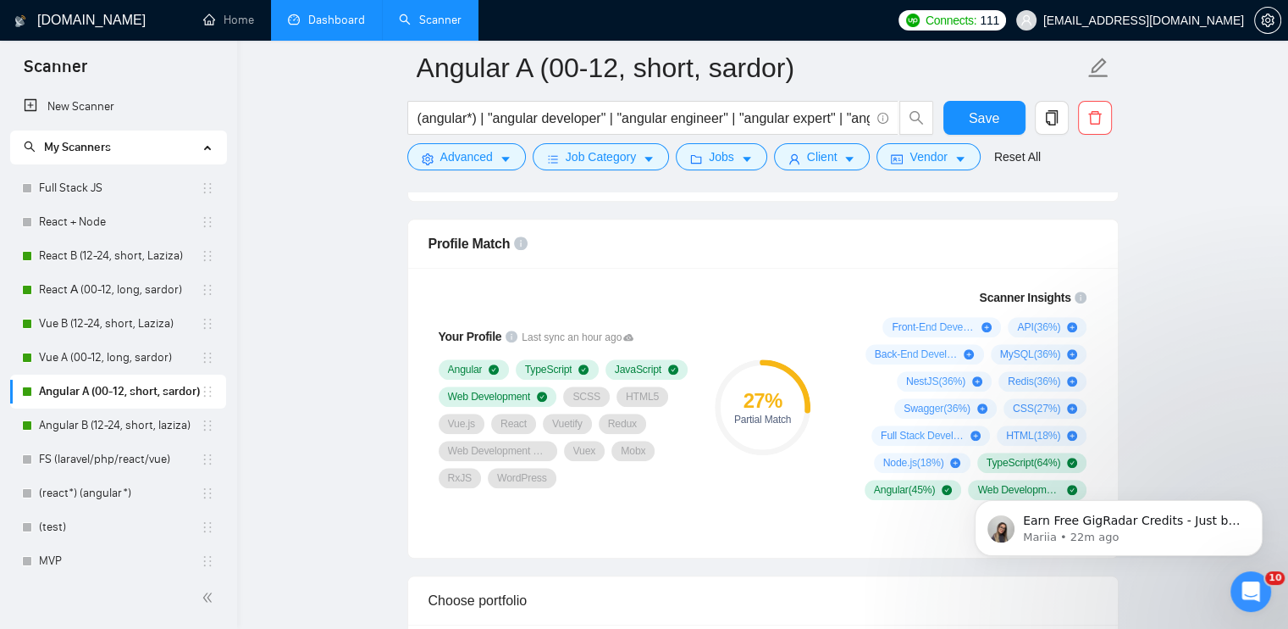
scroll to position [1355, 0]
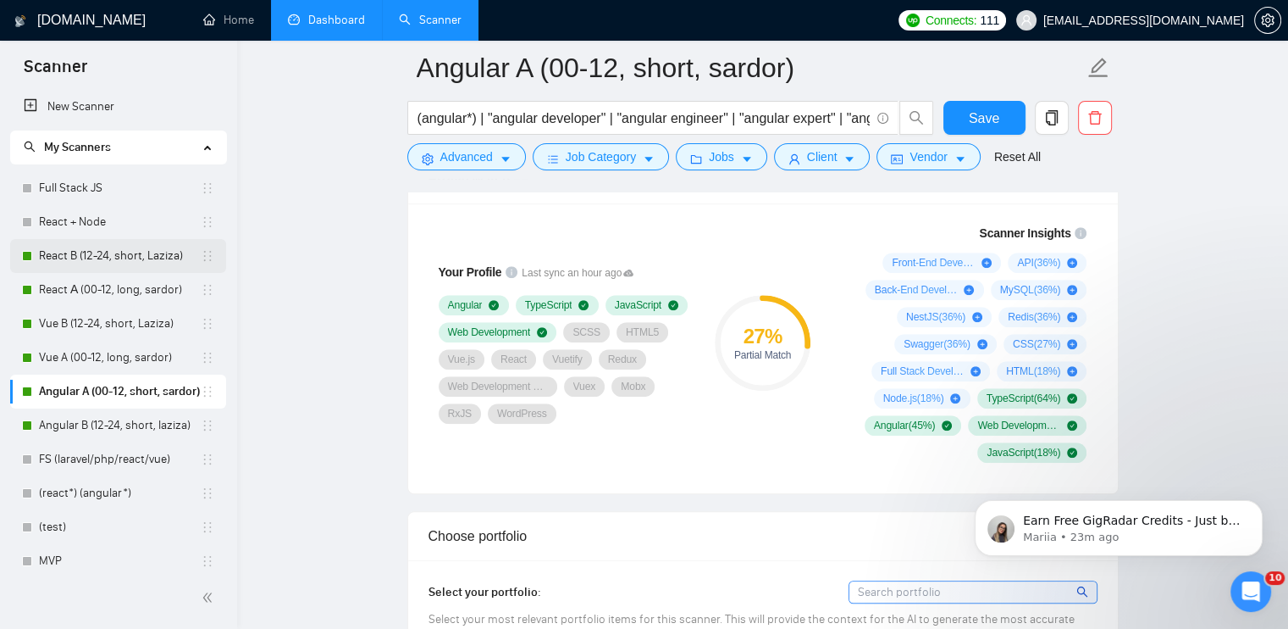
click at [111, 260] on link "React B (12-24, short, Laziza)" at bounding box center [120, 256] width 162 height 34
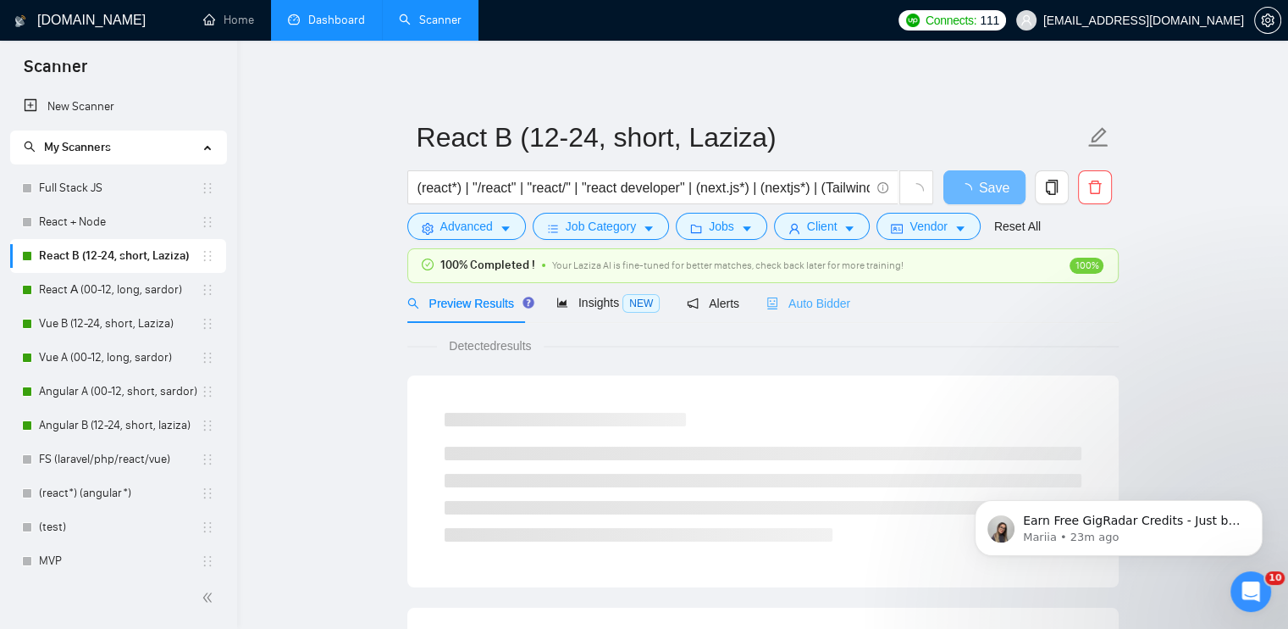
click at [820, 313] on div "Auto Bidder" at bounding box center [809, 303] width 84 height 40
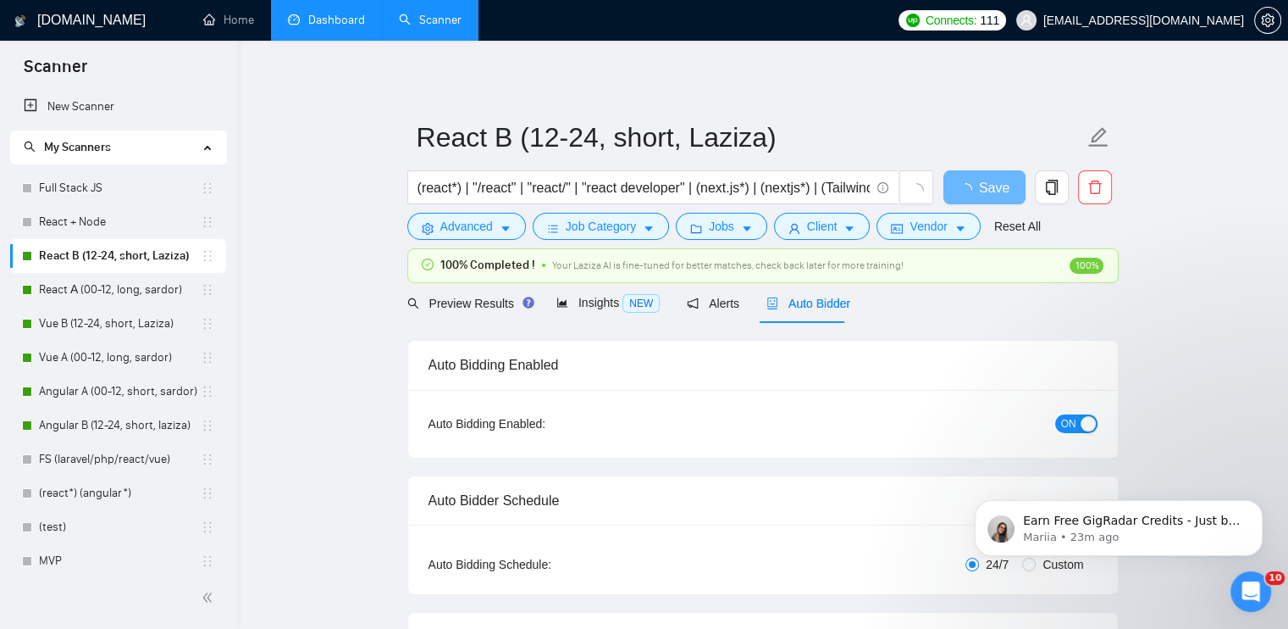
checkbox input "true"
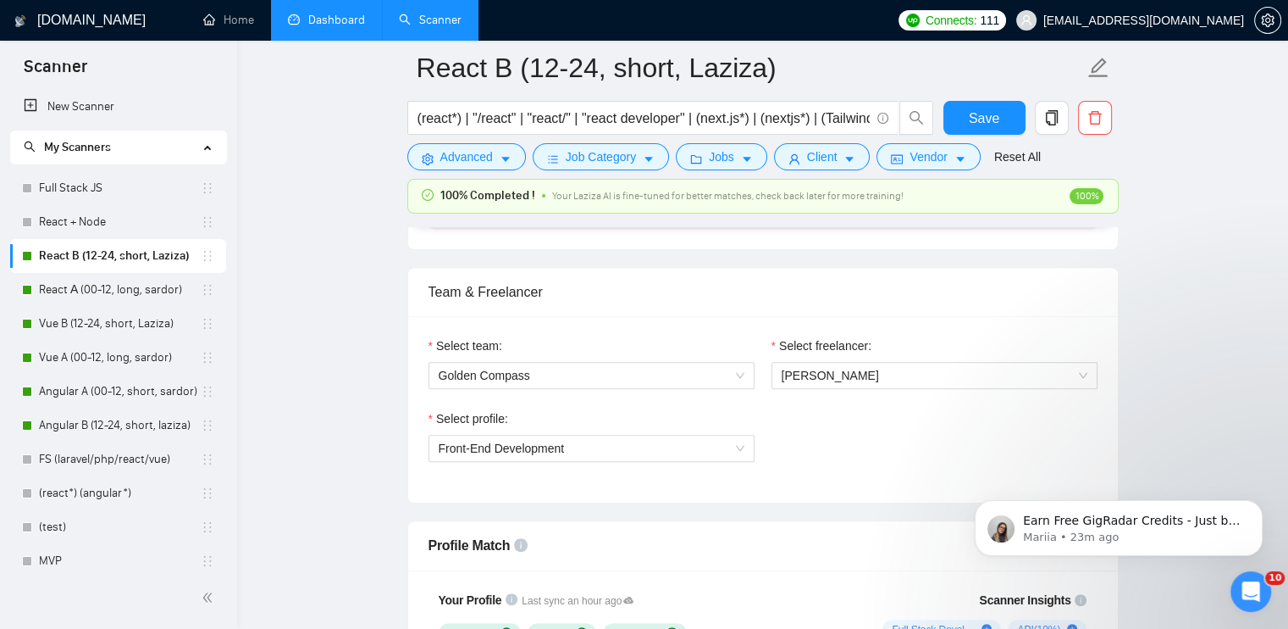
scroll to position [847, 0]
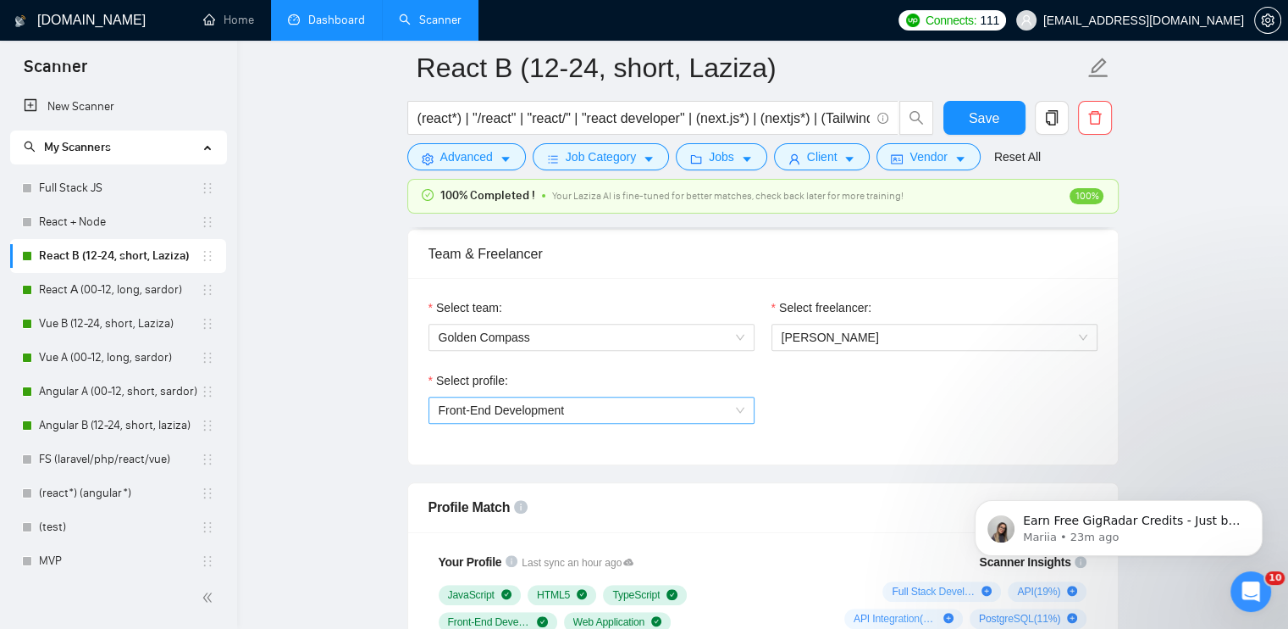
click at [540, 413] on span "Front-End Development" at bounding box center [502, 410] width 126 height 14
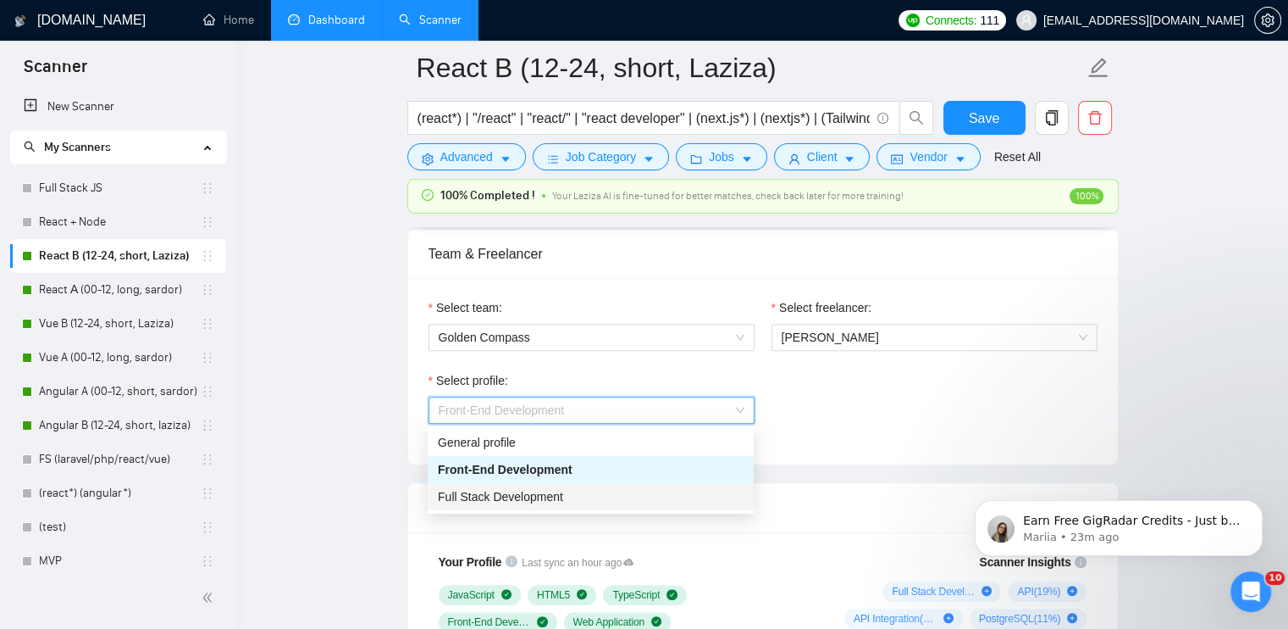
click at [529, 497] on span "Full Stack Development" at bounding box center [500, 497] width 125 height 14
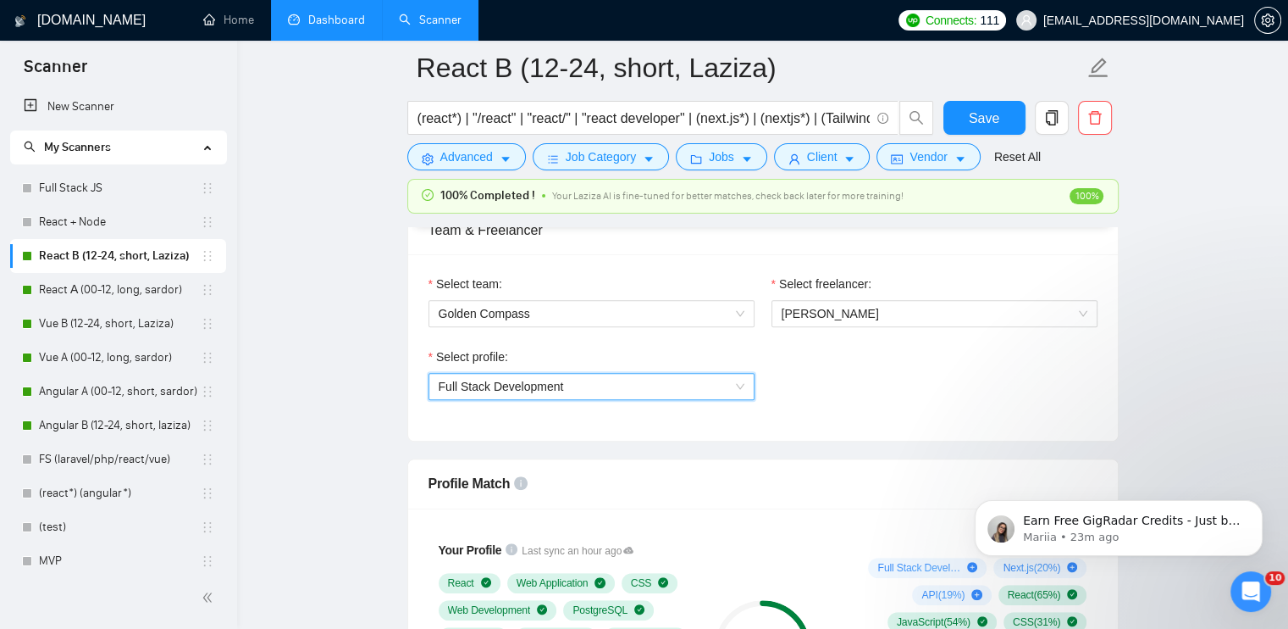
scroll to position [1101, 0]
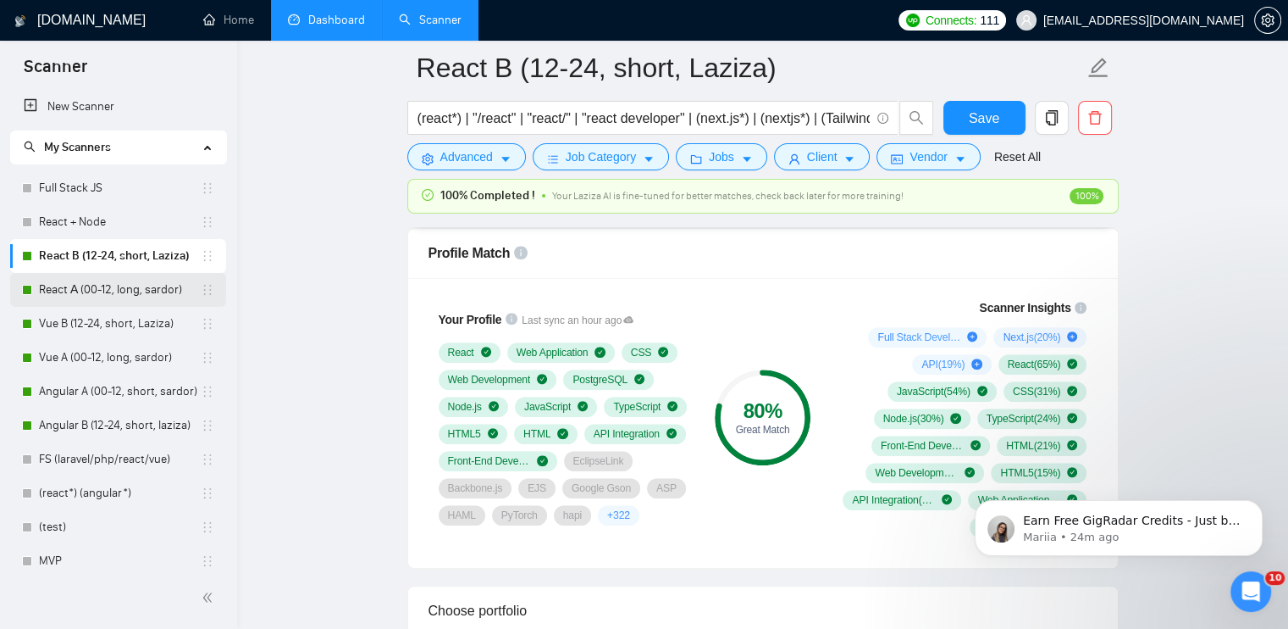
click at [120, 296] on link "React А (00-12, long, sardor)" at bounding box center [120, 290] width 162 height 34
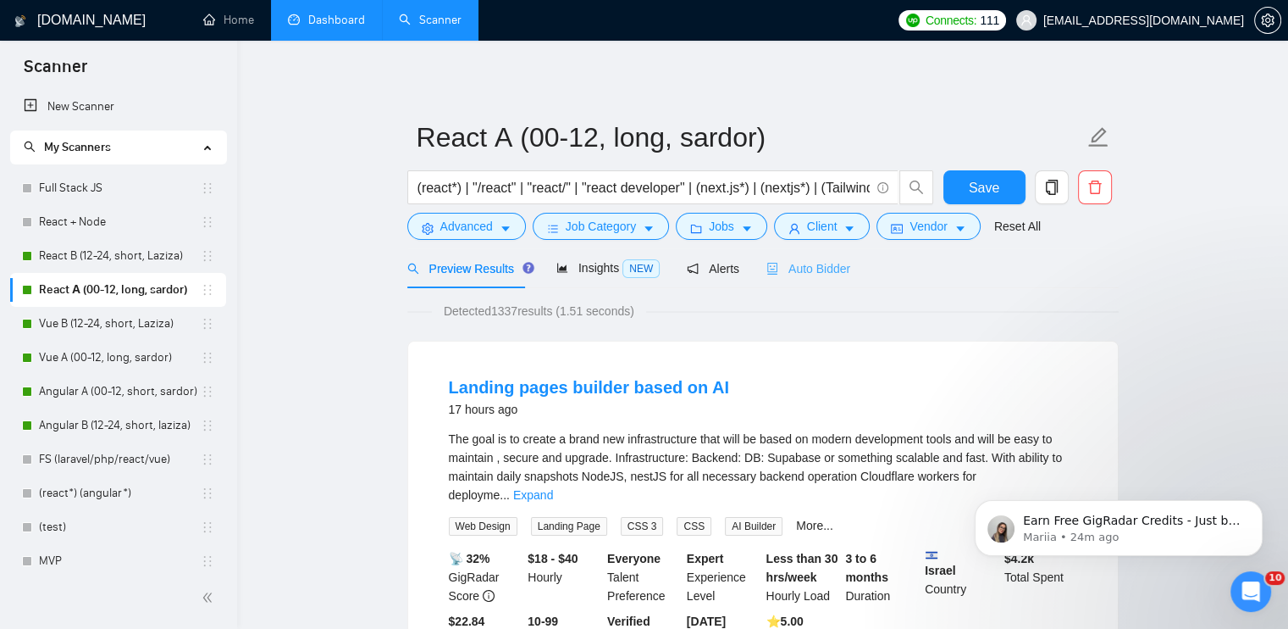
click at [808, 257] on div "Auto Bidder" at bounding box center [809, 268] width 84 height 40
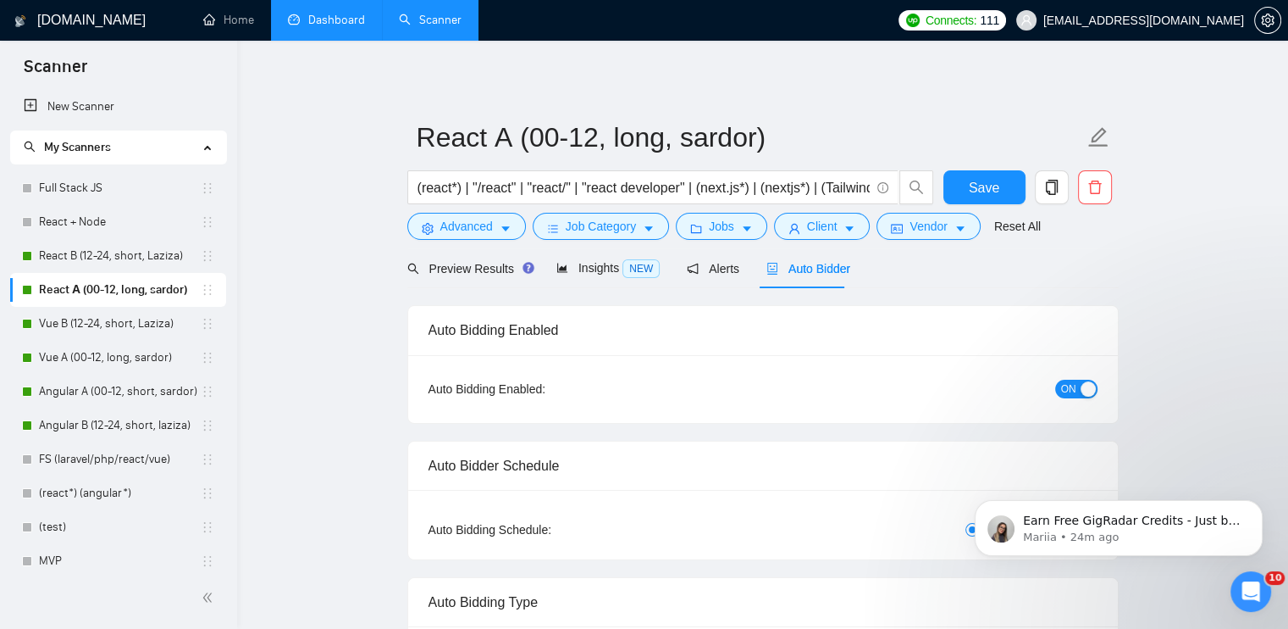
checkbox input "true"
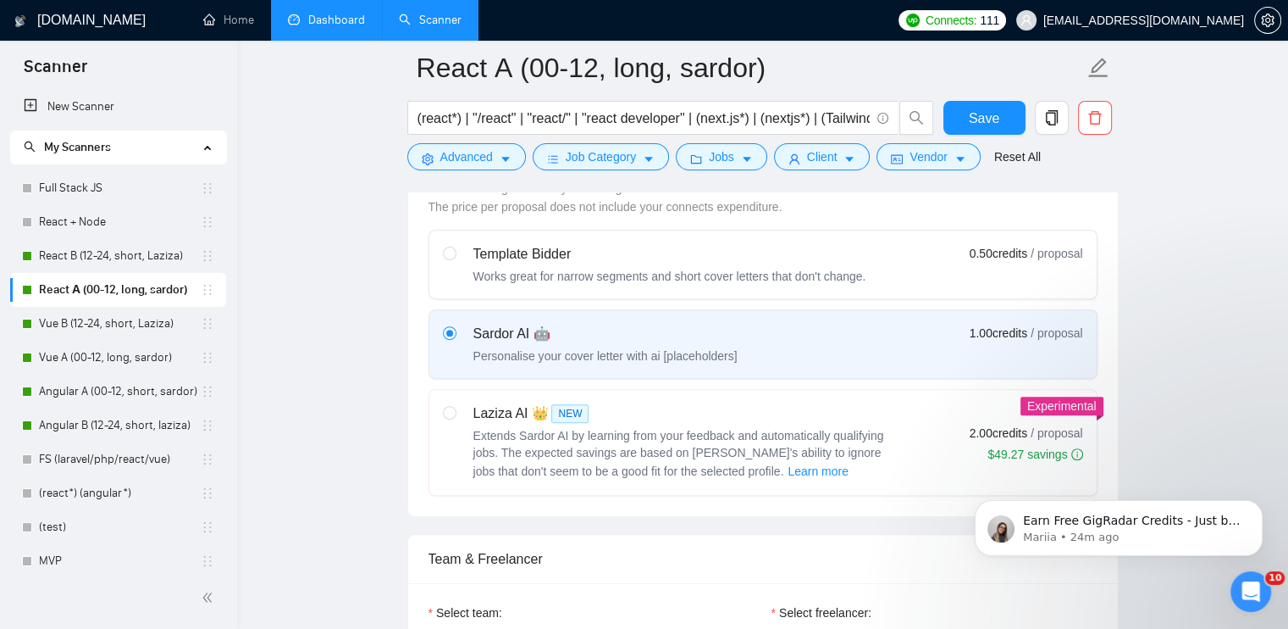
scroll to position [847, 0]
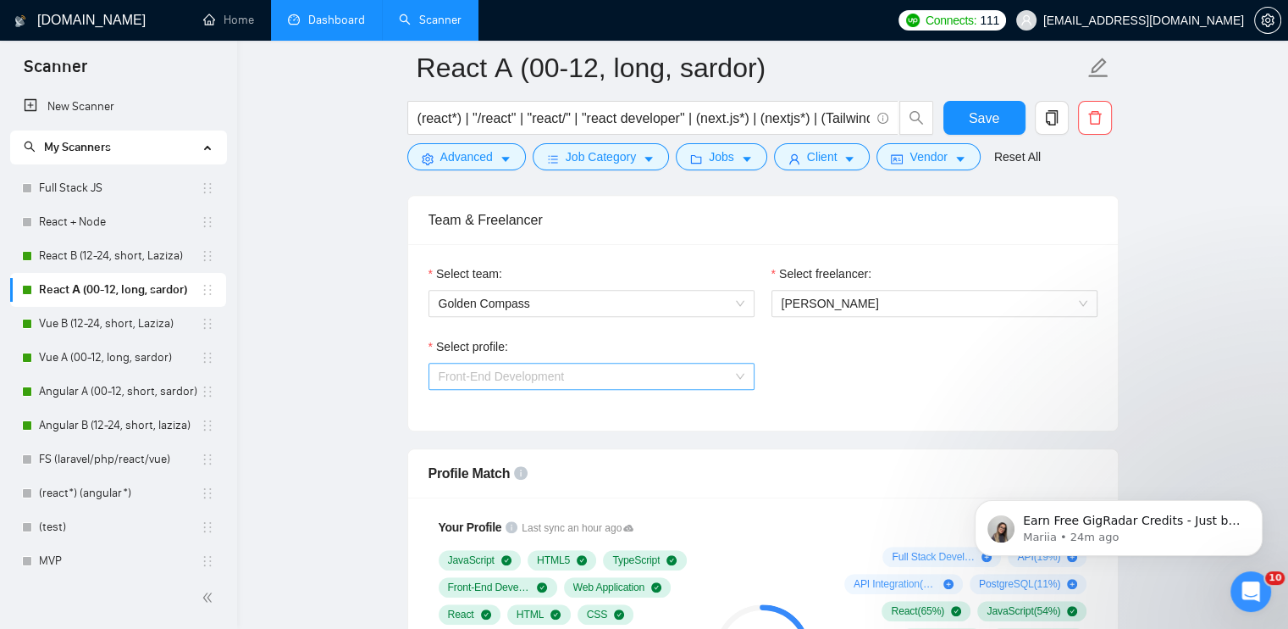
click at [496, 375] on span "Front-End Development" at bounding box center [502, 376] width 126 height 14
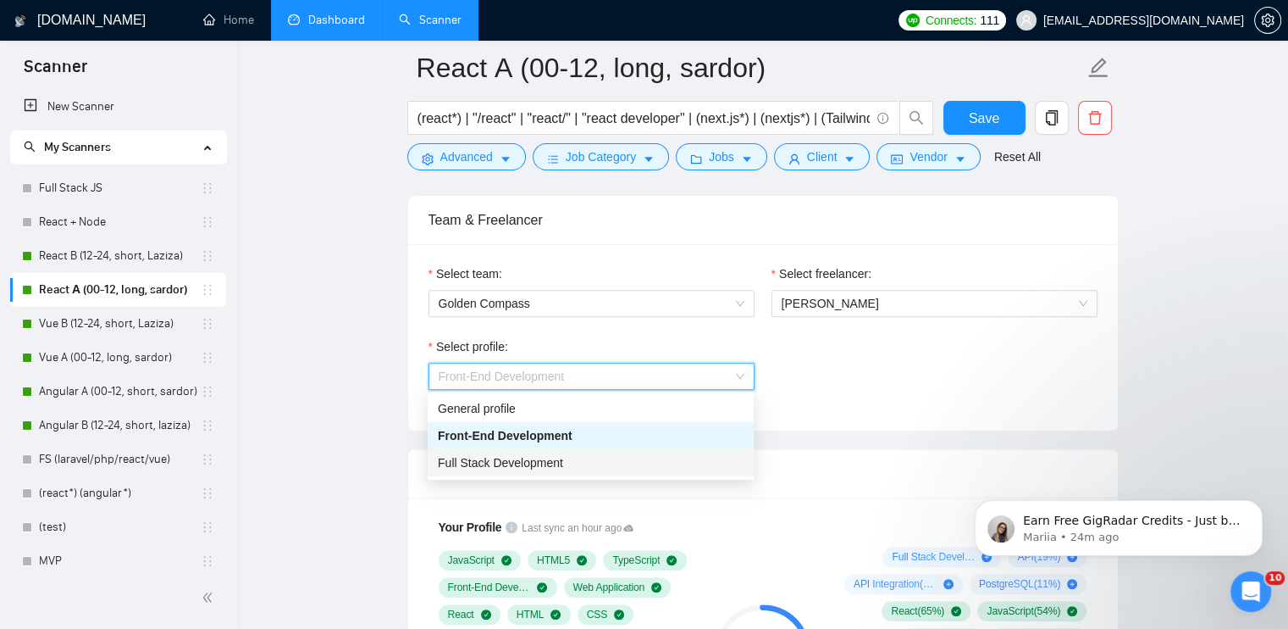
click at [501, 467] on span "Full Stack Development" at bounding box center [500, 463] width 125 height 14
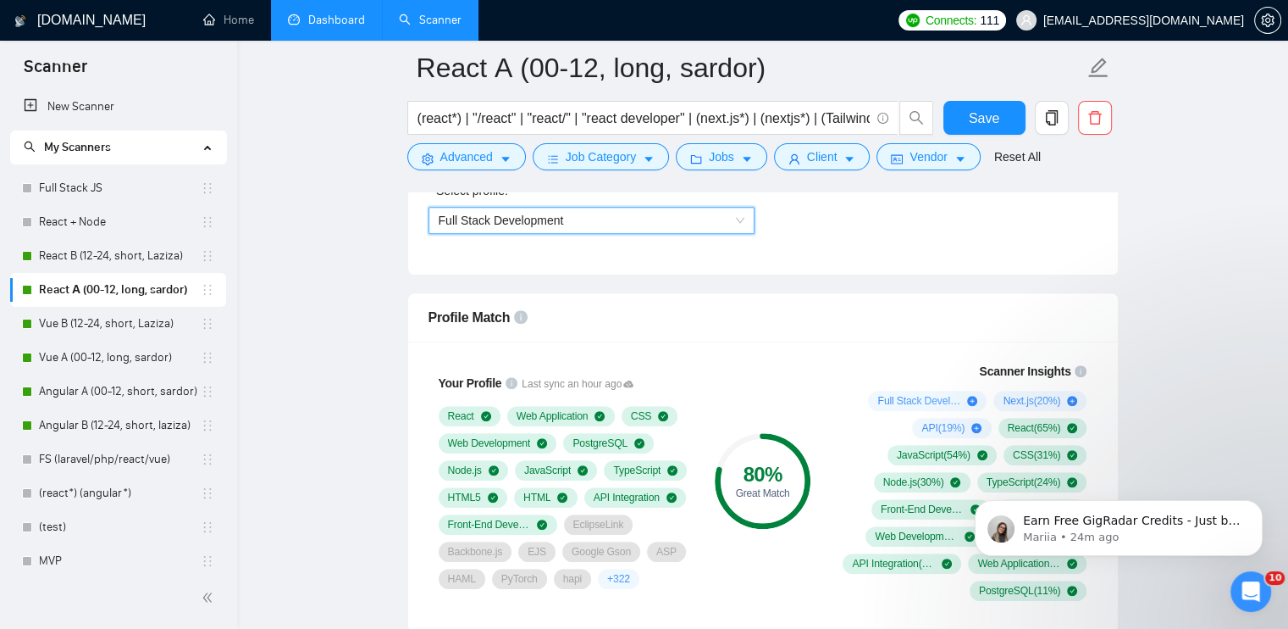
scroll to position [1017, 0]
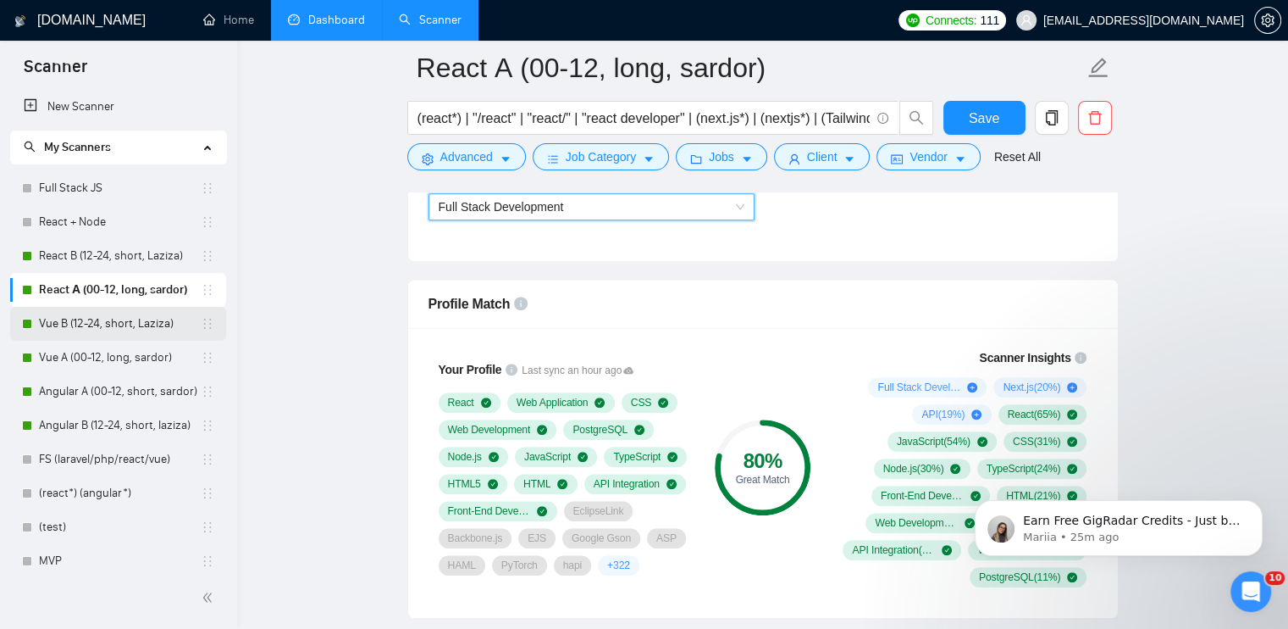
click at [74, 324] on link "Vue B (12-24, short, Laziza)" at bounding box center [120, 324] width 162 height 34
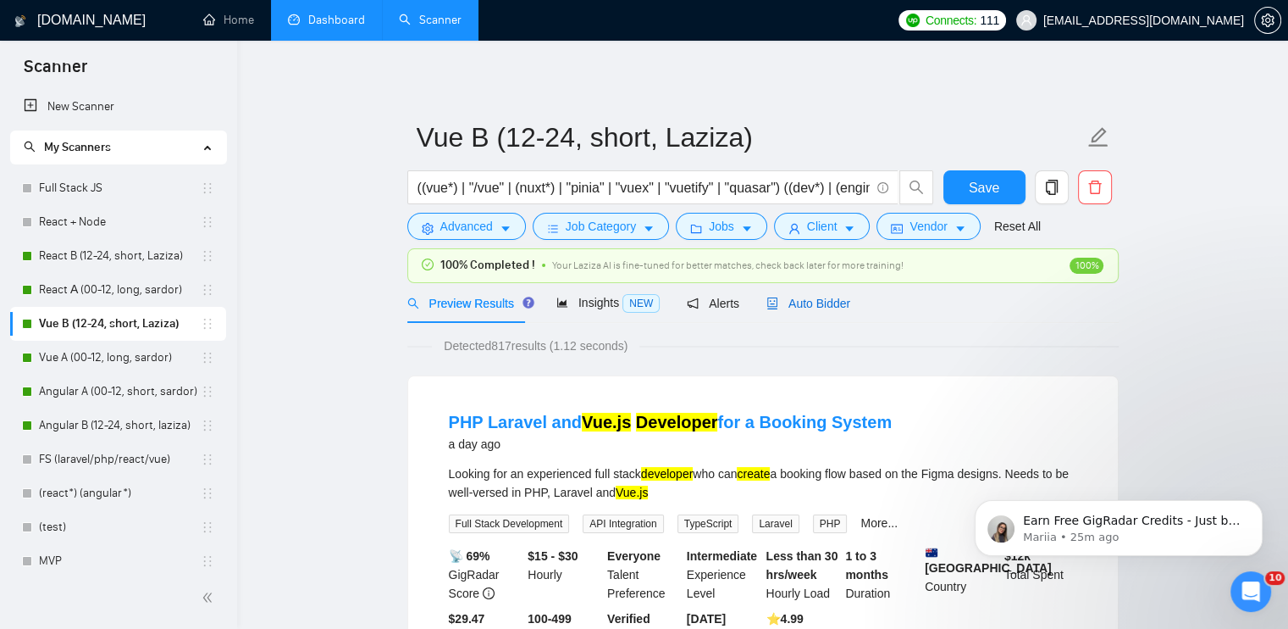
click at [808, 304] on span "Auto Bidder" at bounding box center [809, 303] width 84 height 14
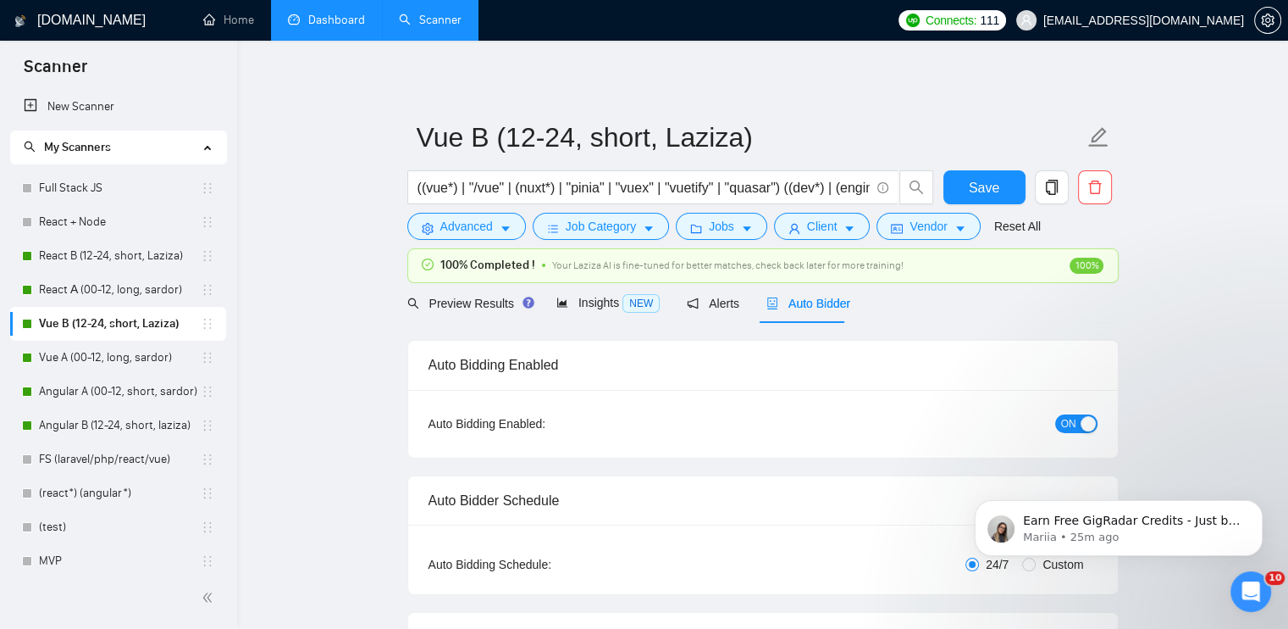
checkbox input "true"
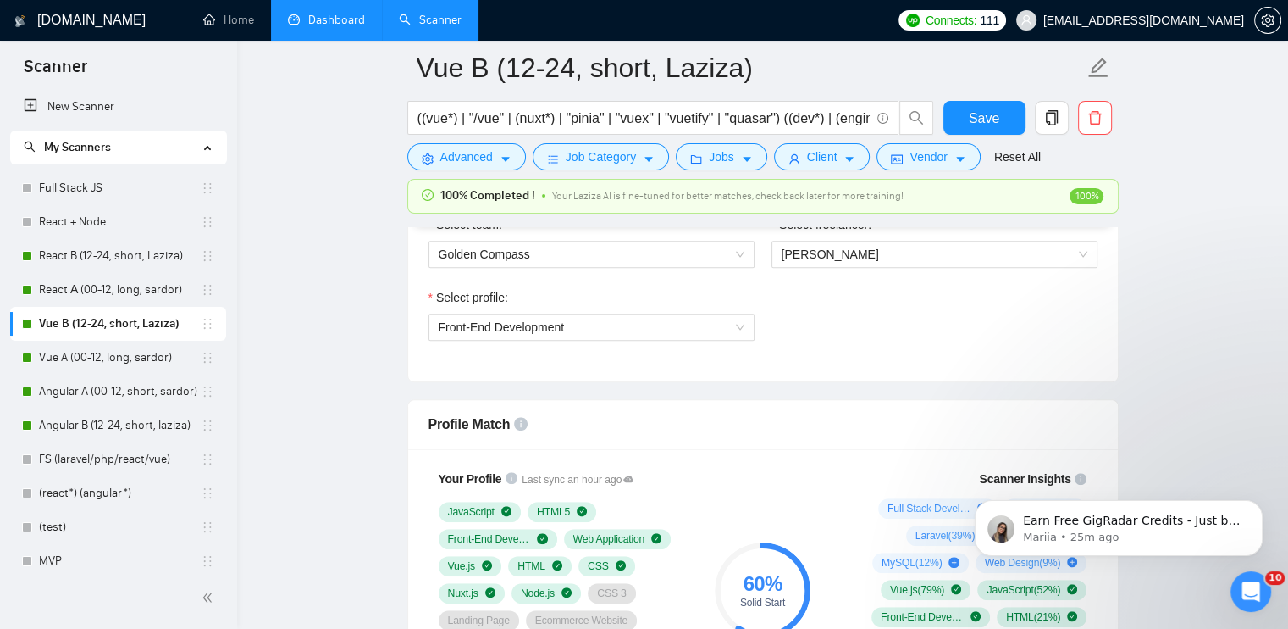
scroll to position [932, 0]
click at [562, 331] on span "Front-End Development" at bounding box center [502, 326] width 126 height 14
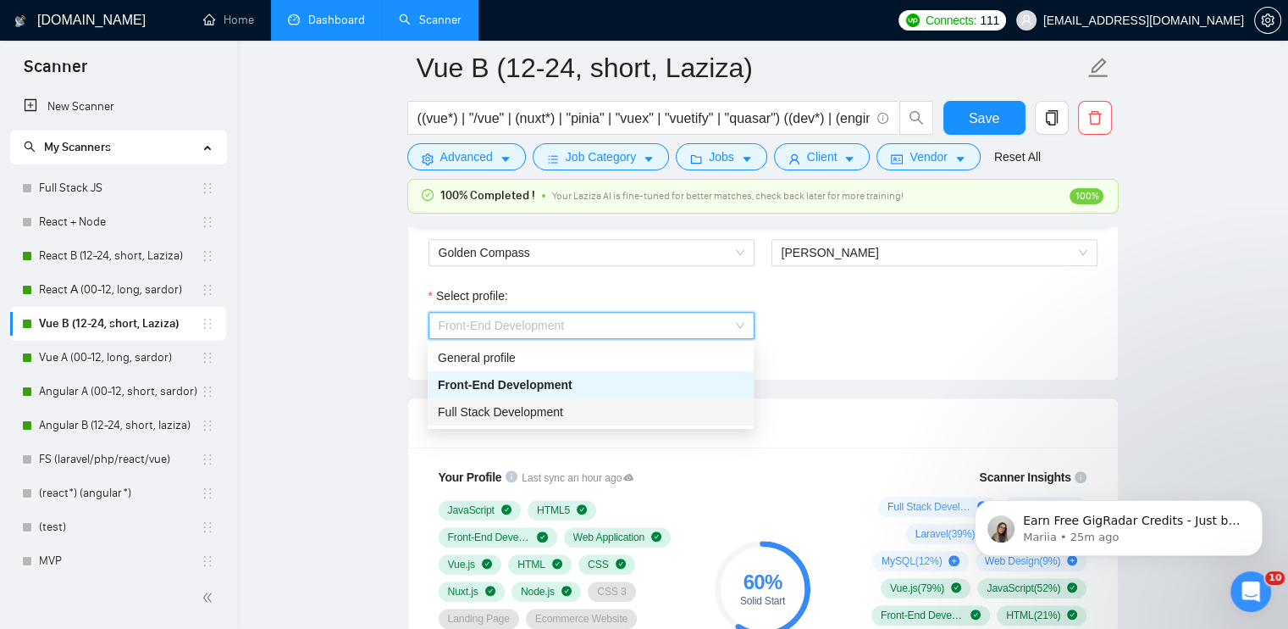
click at [545, 411] on span "Full Stack Development" at bounding box center [500, 412] width 125 height 14
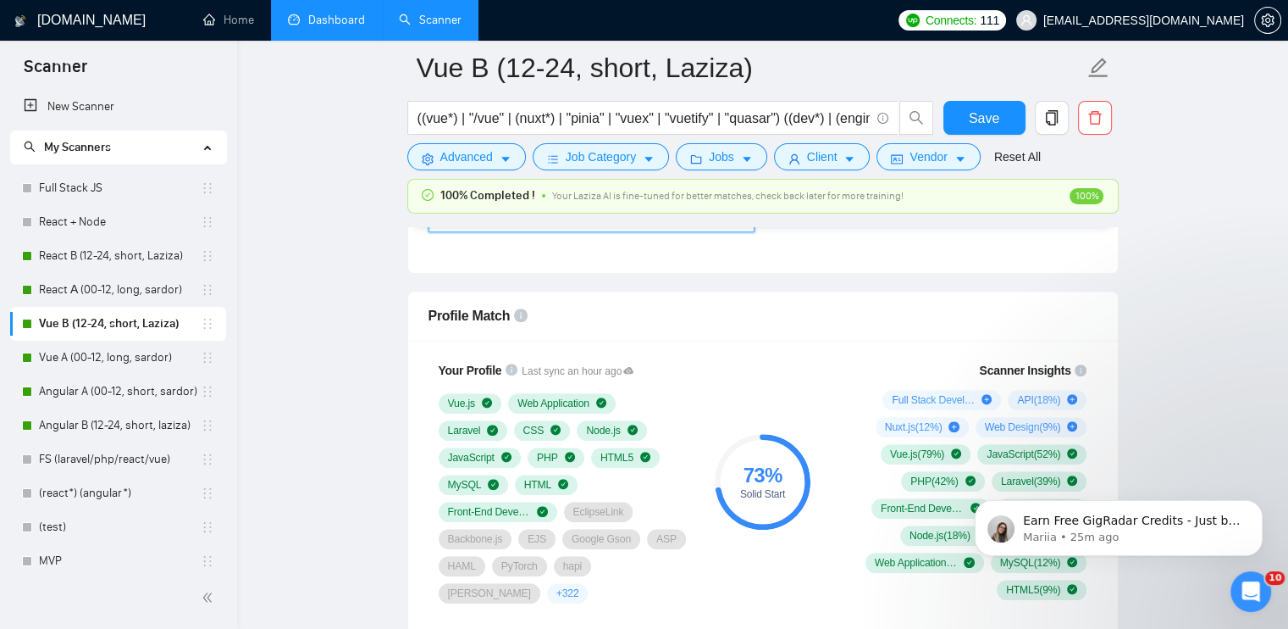
scroll to position [1101, 0]
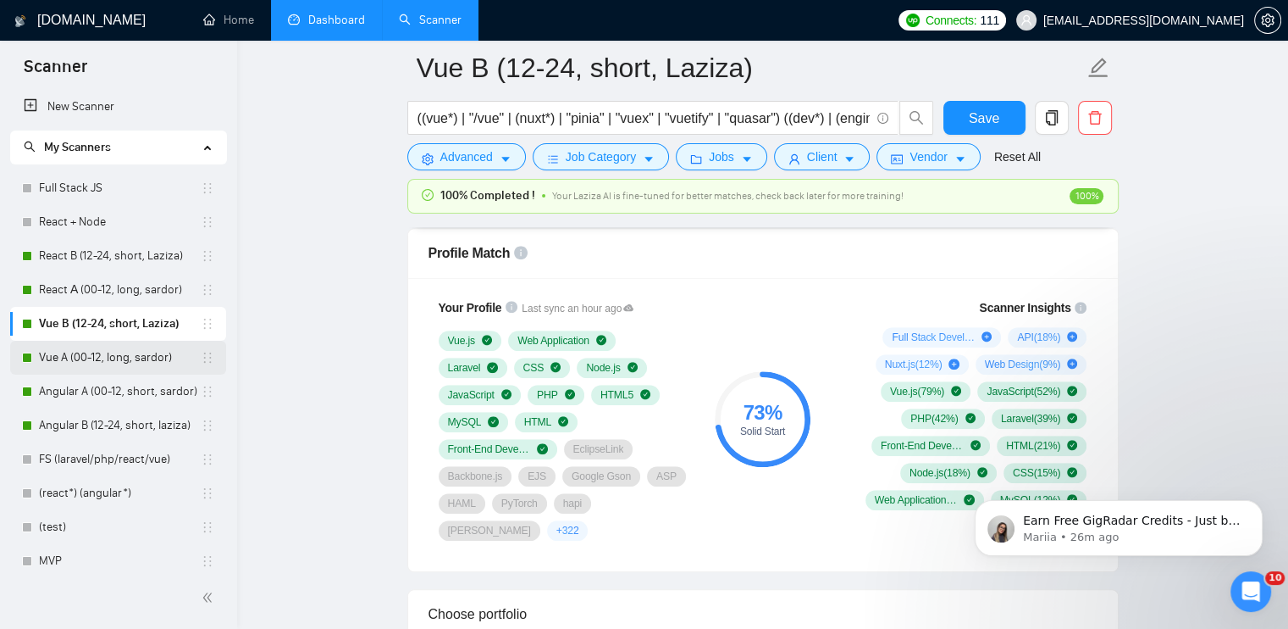
click at [85, 362] on link "Vue A (00-12, long, sardor)" at bounding box center [120, 358] width 162 height 34
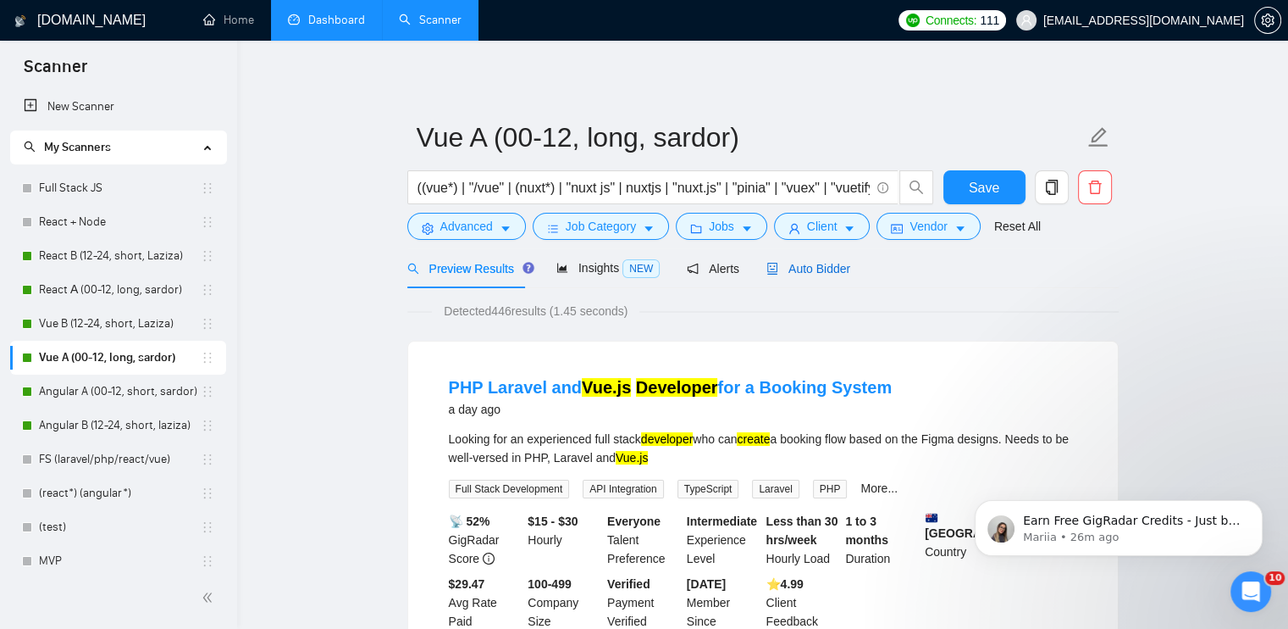
click at [801, 269] on span "Auto Bidder" at bounding box center [809, 269] width 84 height 14
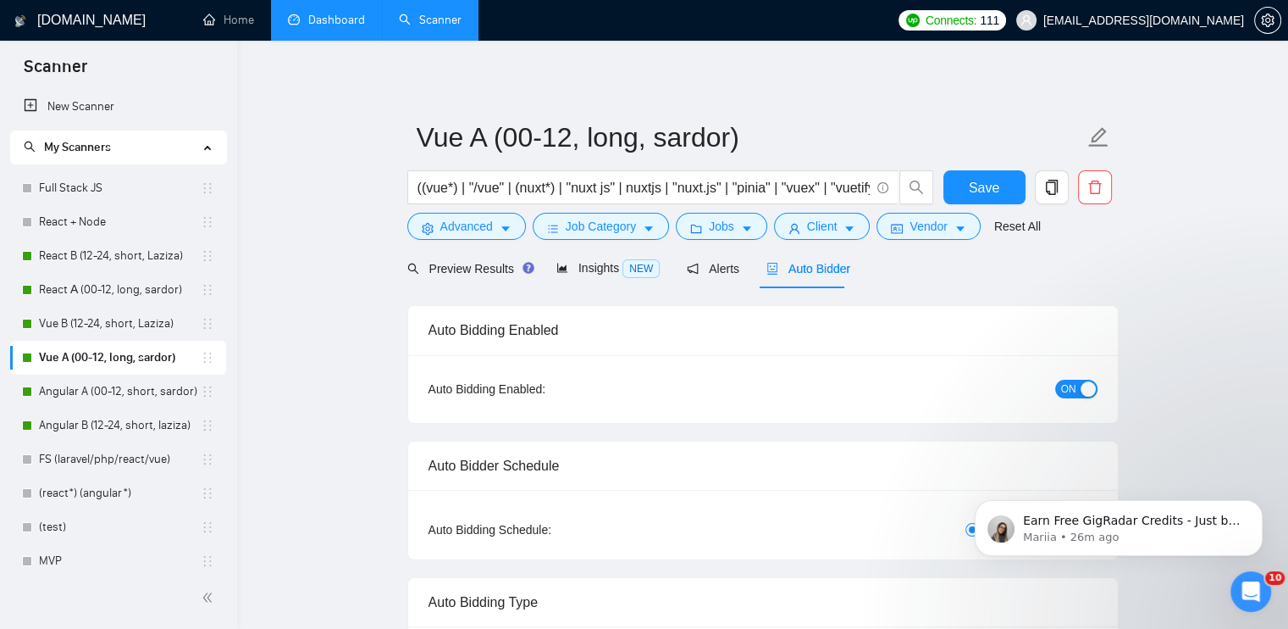
radio input "false"
radio input "true"
checkbox input "true"
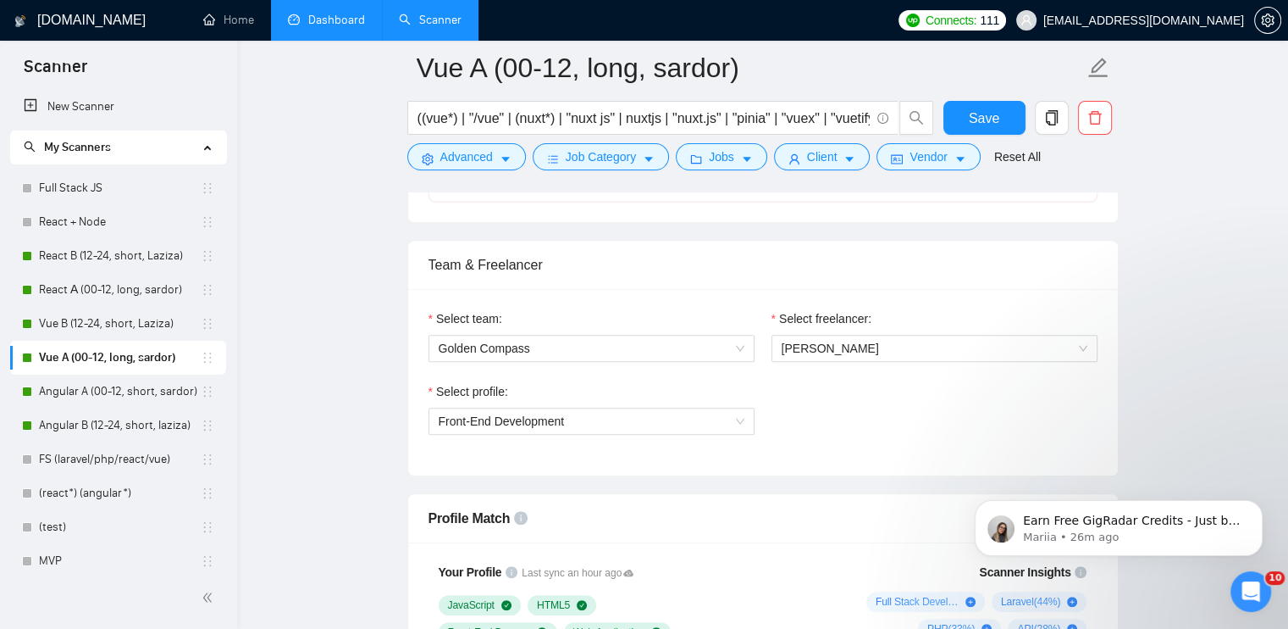
scroll to position [1101, 0]
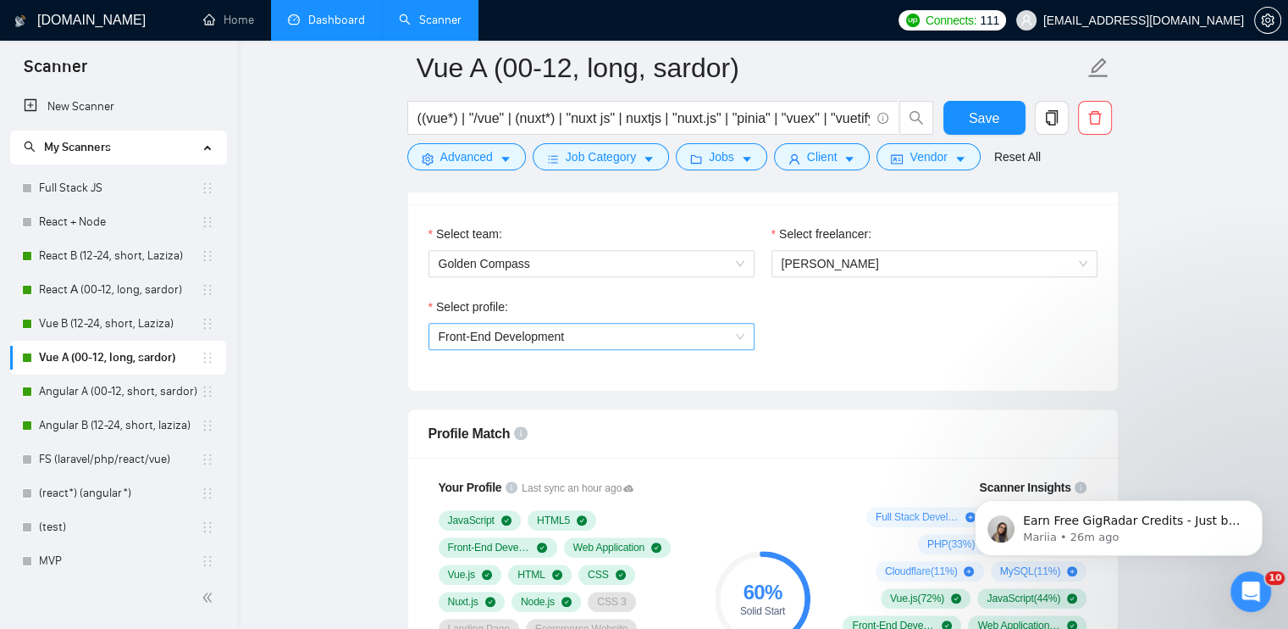
click at [568, 342] on span "Front-End Development" at bounding box center [592, 336] width 306 height 25
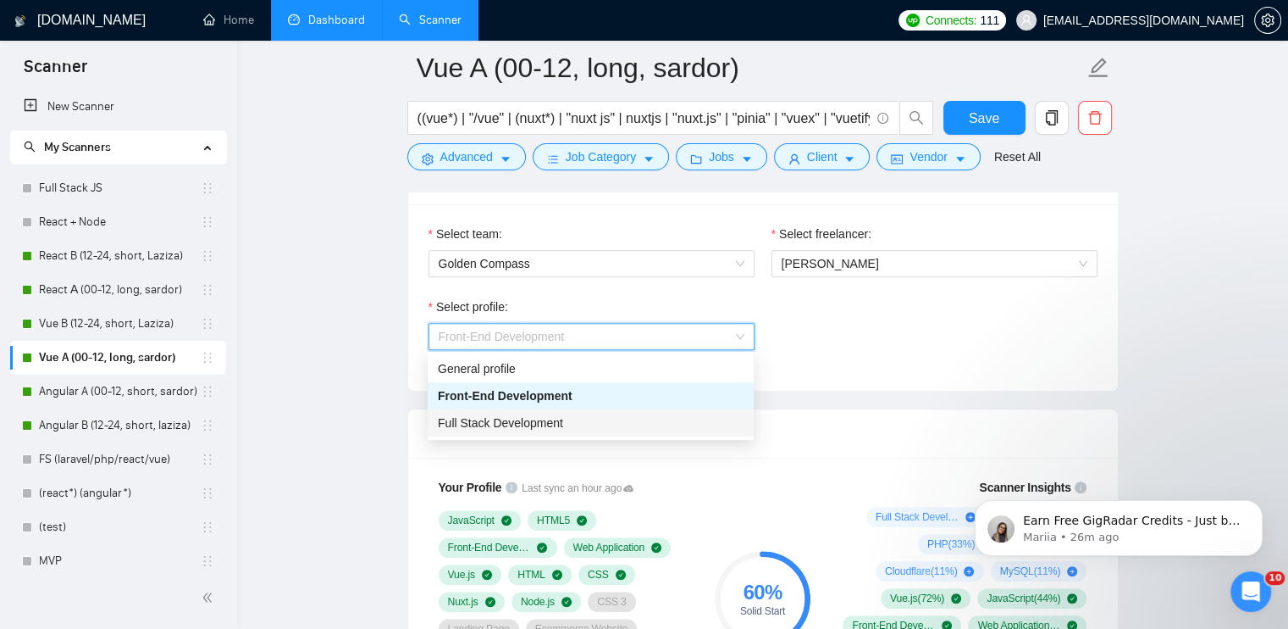
click at [549, 432] on div "Full Stack Development" at bounding box center [591, 422] width 326 height 27
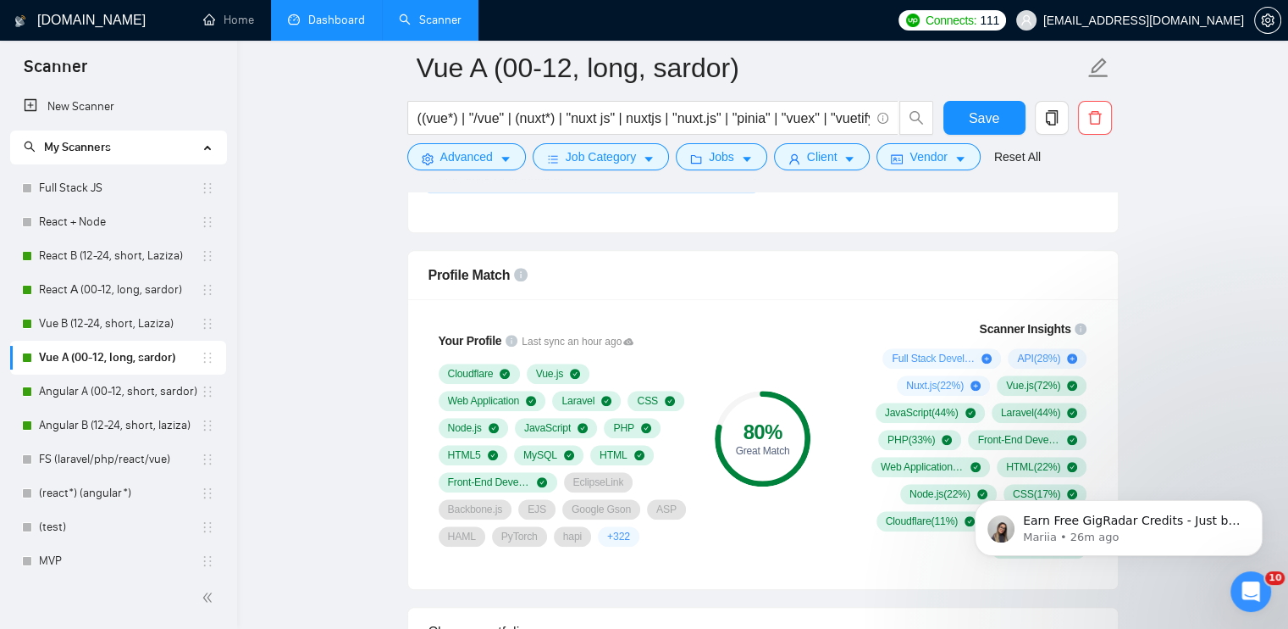
scroll to position [1271, 0]
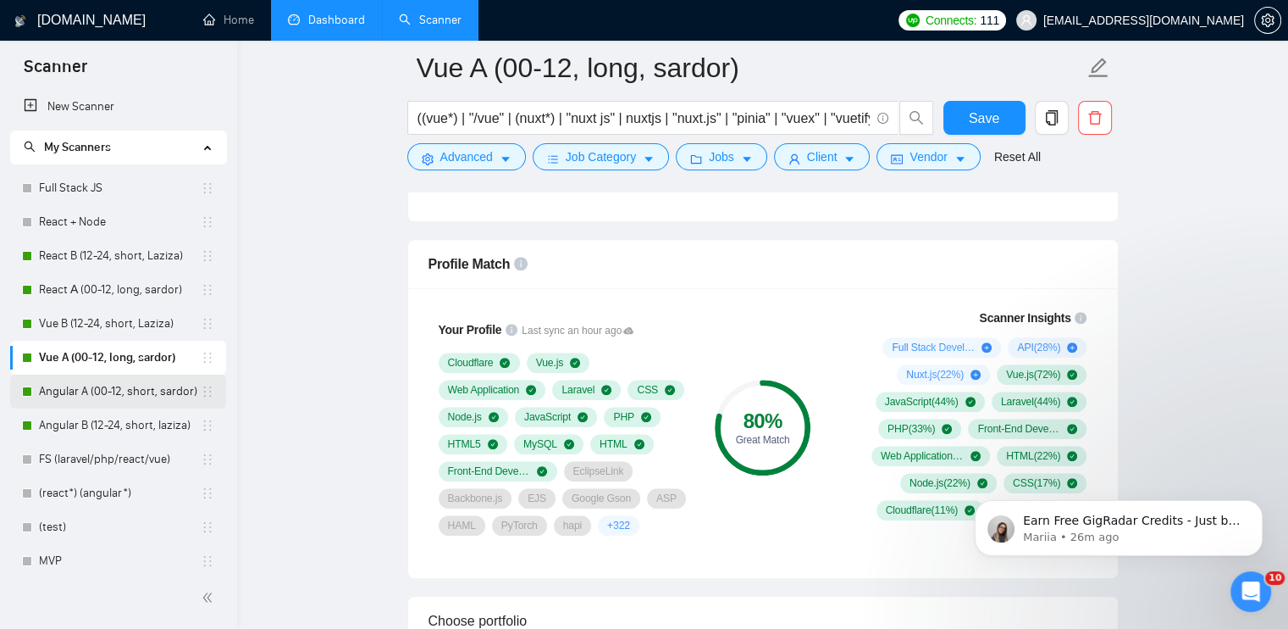
click at [77, 391] on link "Angular A (00-12, short, sardor)" at bounding box center [120, 391] width 162 height 34
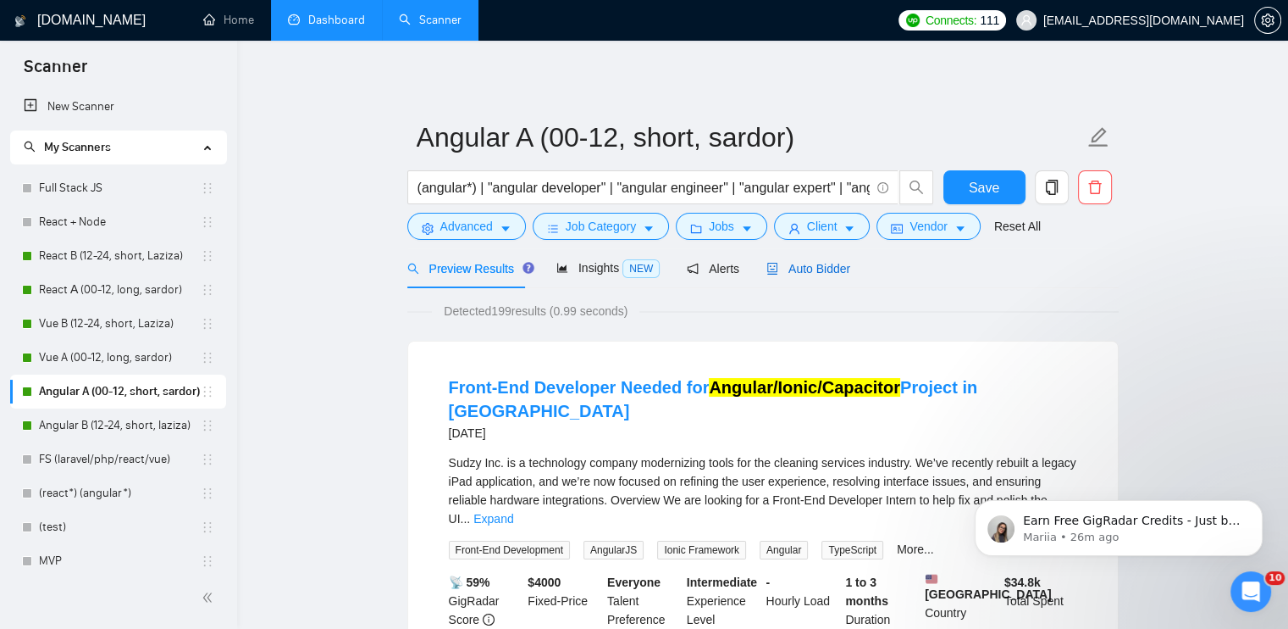
click at [824, 269] on span "Auto Bidder" at bounding box center [809, 269] width 84 height 14
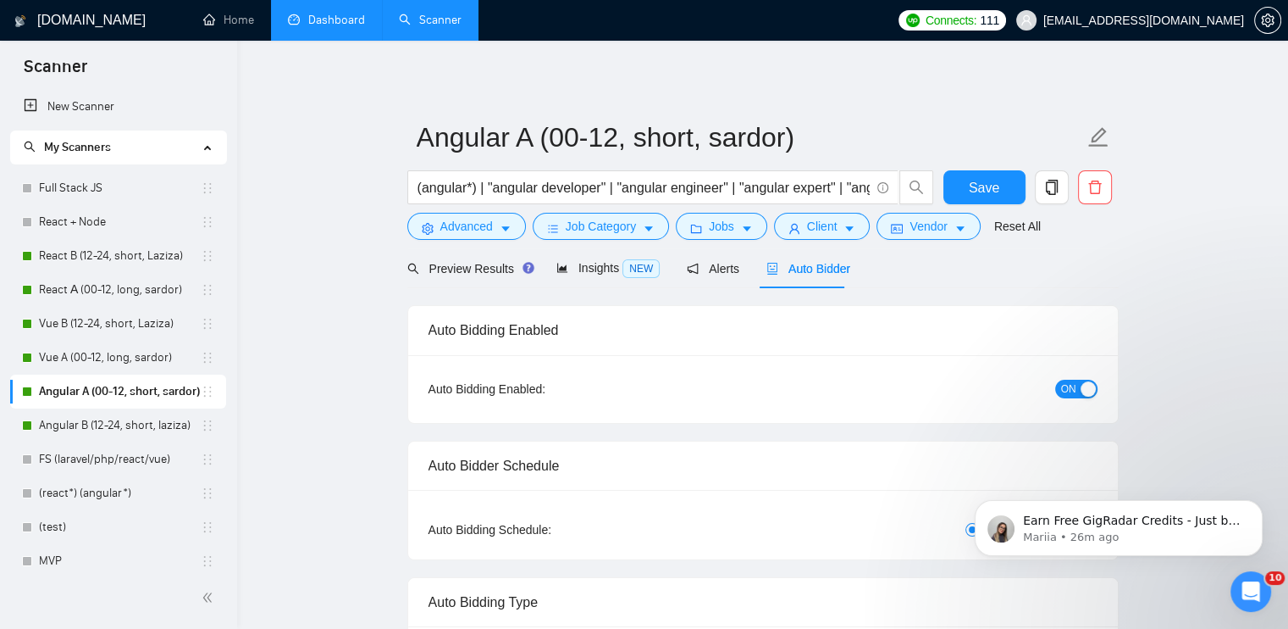
radio input "false"
radio input "true"
checkbox input "true"
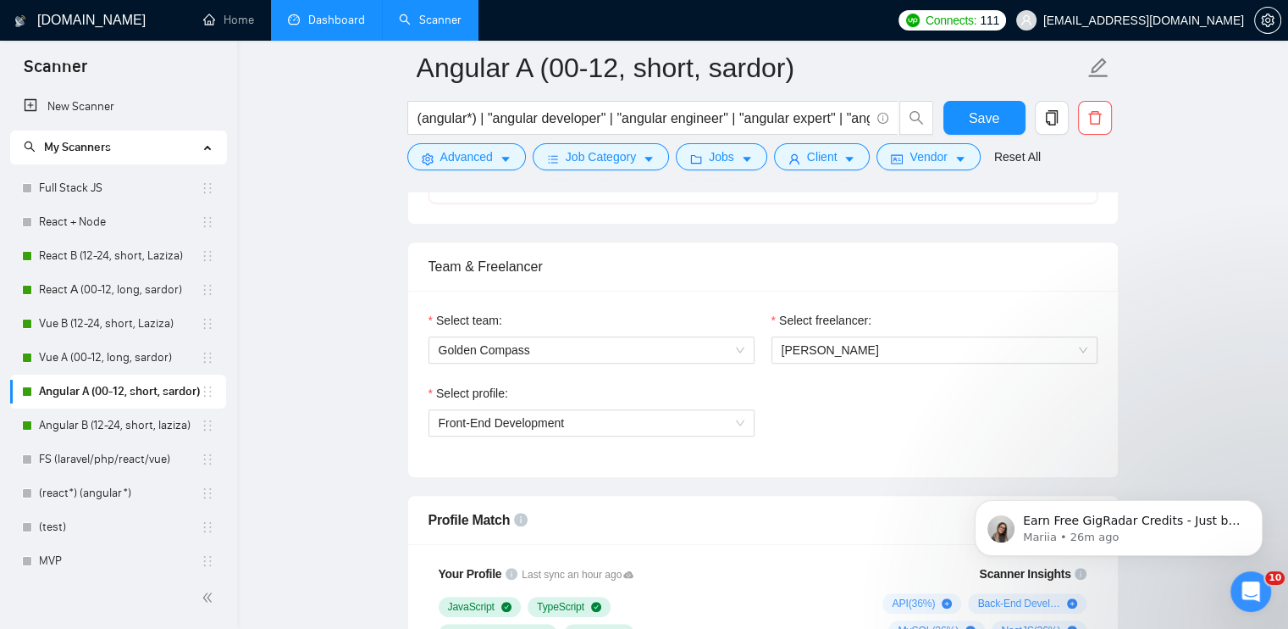
scroll to position [1017, 0]
click at [546, 418] on span "Front-End Development" at bounding box center [502, 421] width 126 height 14
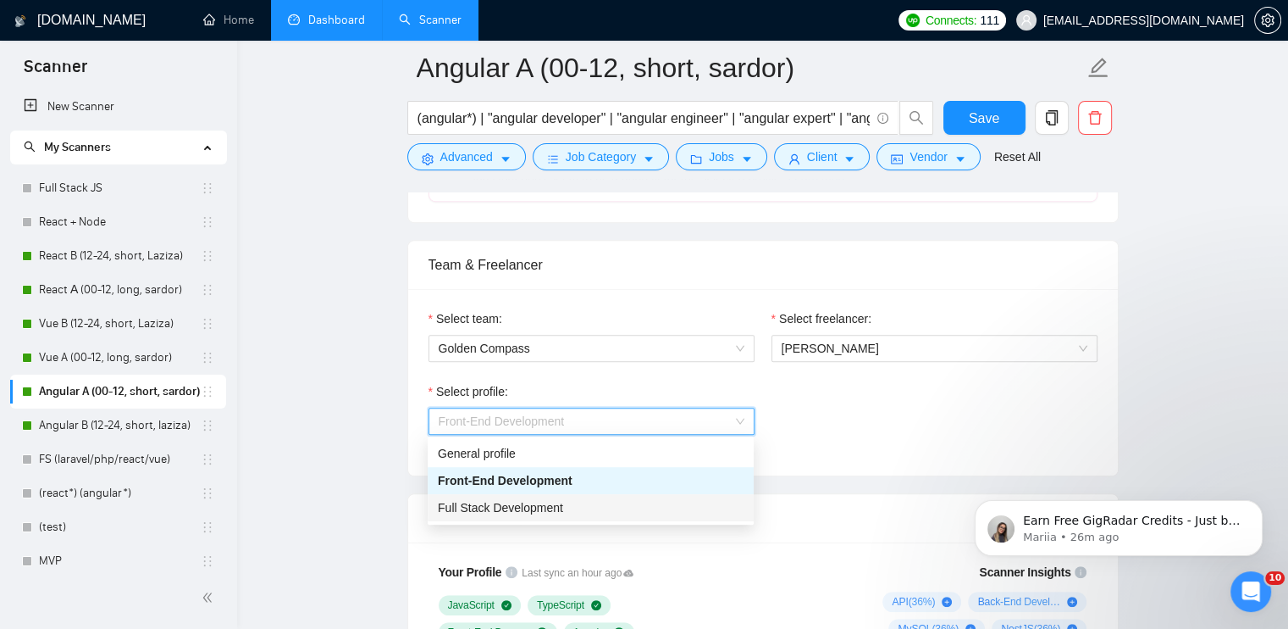
click at [528, 510] on span "Full Stack Development" at bounding box center [500, 508] width 125 height 14
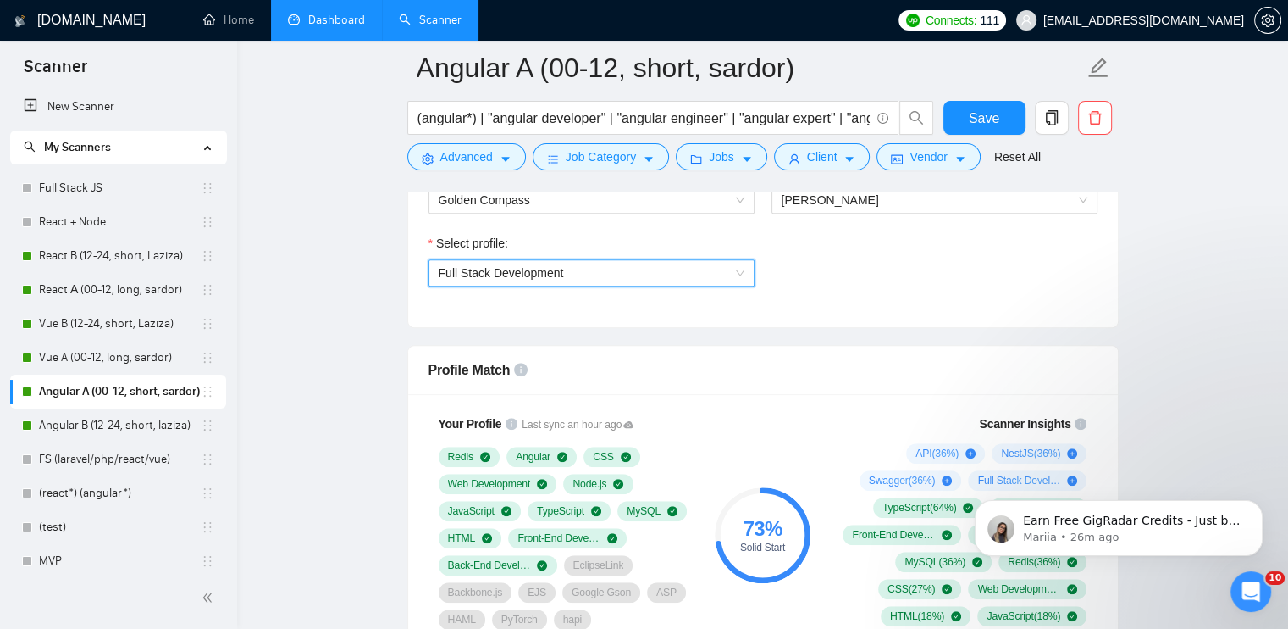
scroll to position [1271, 0]
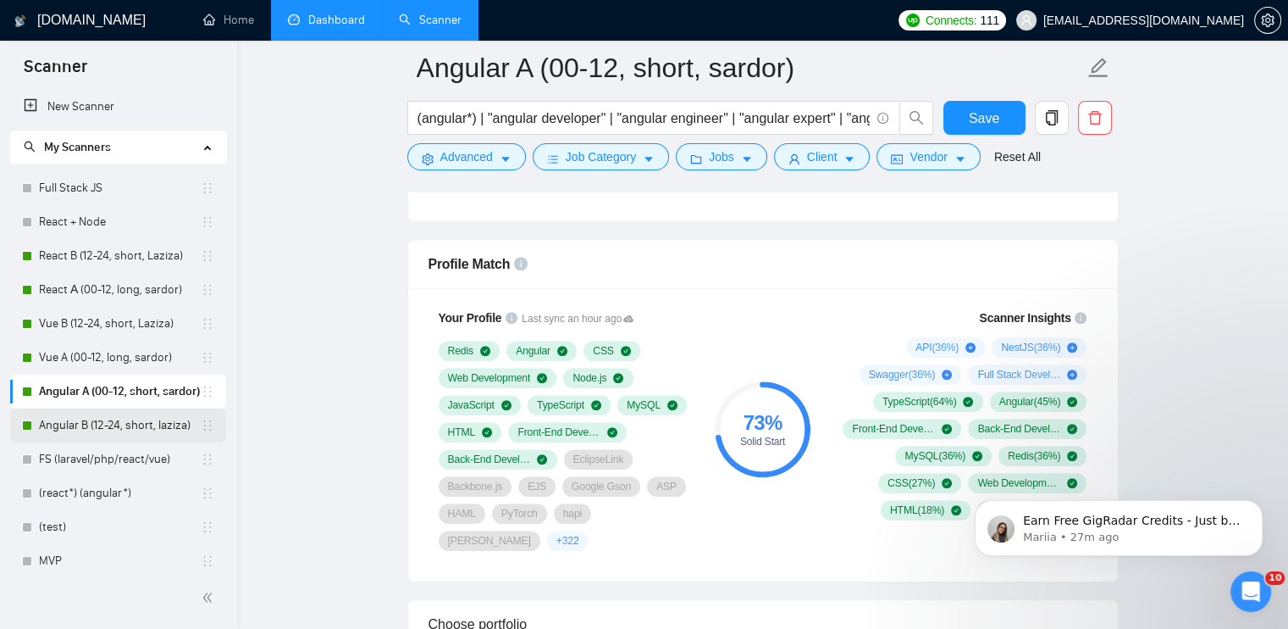
click at [62, 429] on link "Angular B (12-24, short, laziza)" at bounding box center [120, 425] width 162 height 34
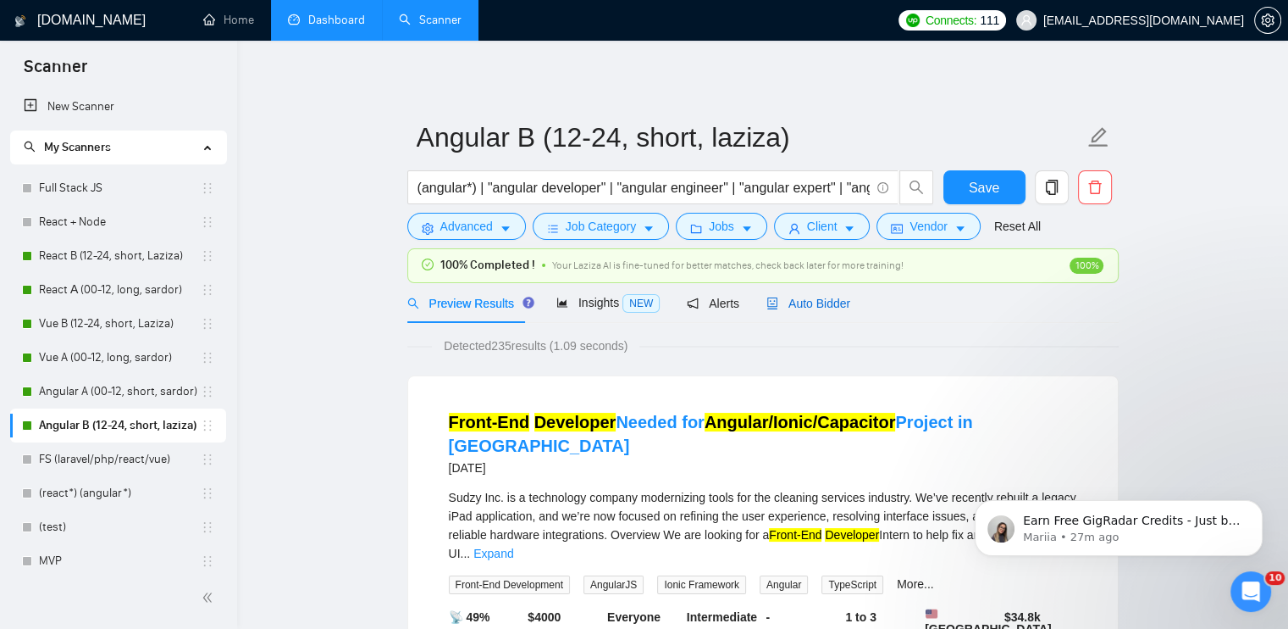
click at [823, 307] on span "Auto Bidder" at bounding box center [809, 303] width 84 height 14
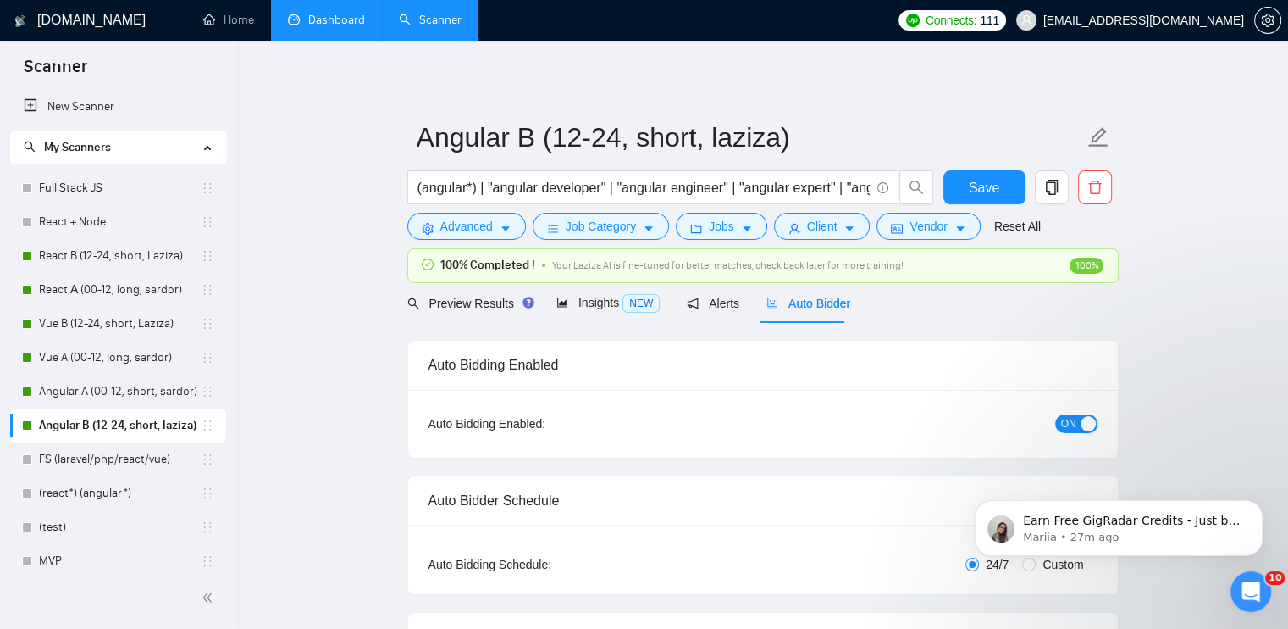
checkbox input "true"
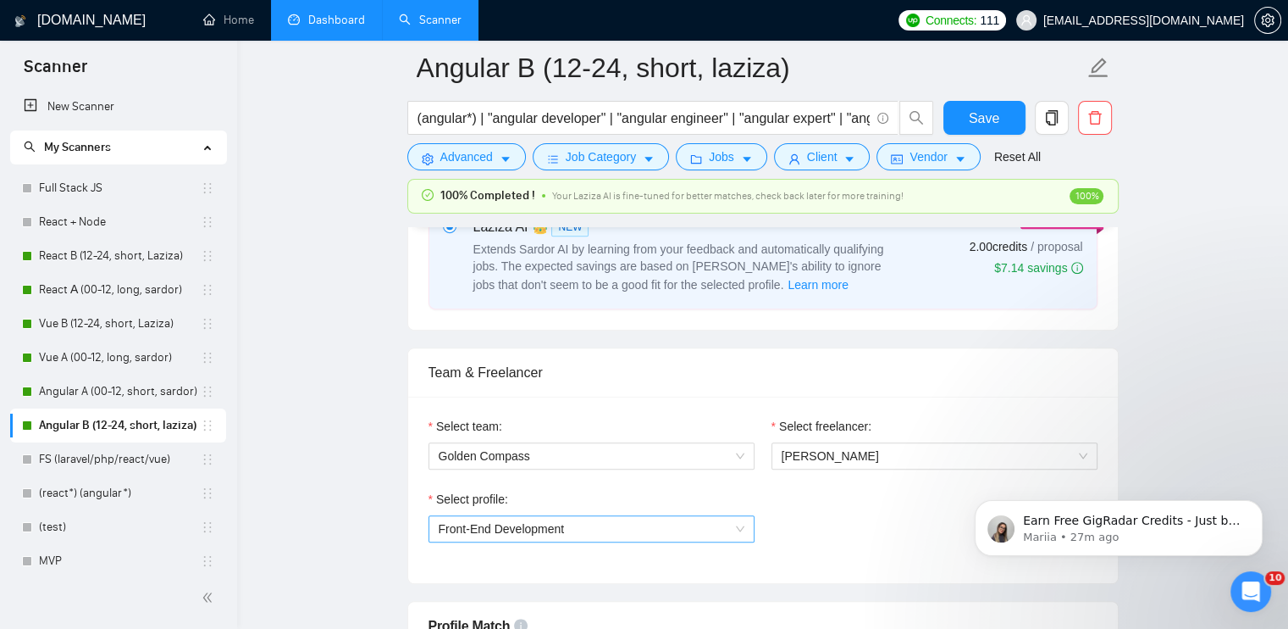
scroll to position [847, 0]
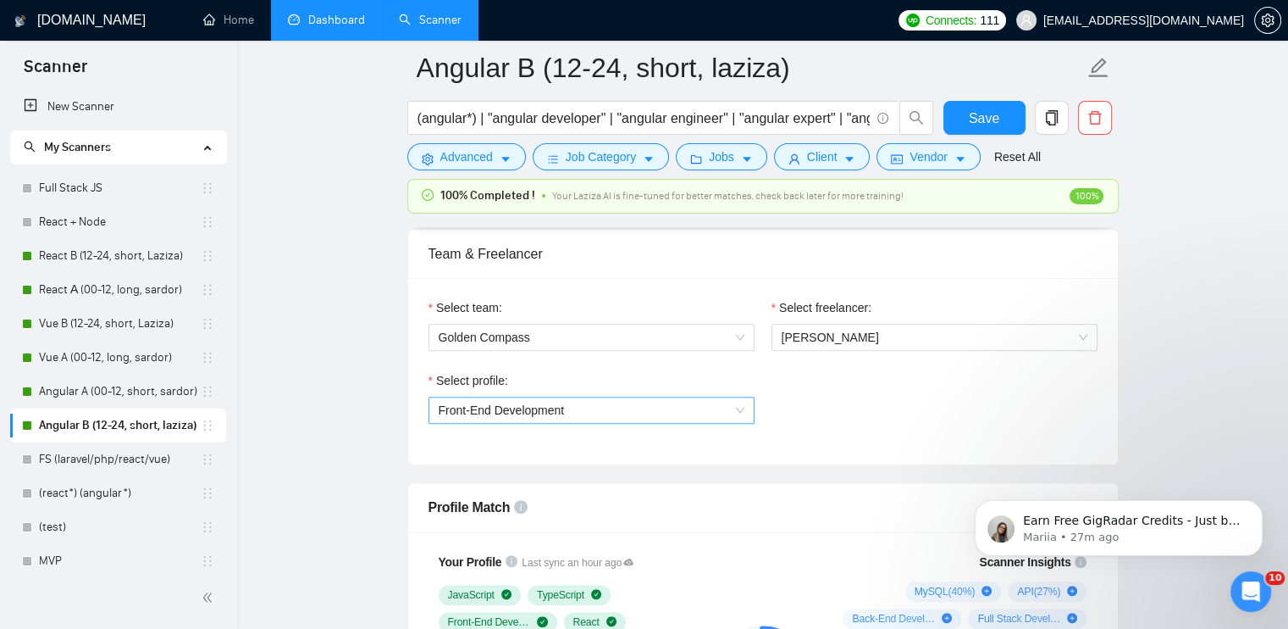
click at [651, 418] on span "Front-End Development" at bounding box center [592, 409] width 306 height 25
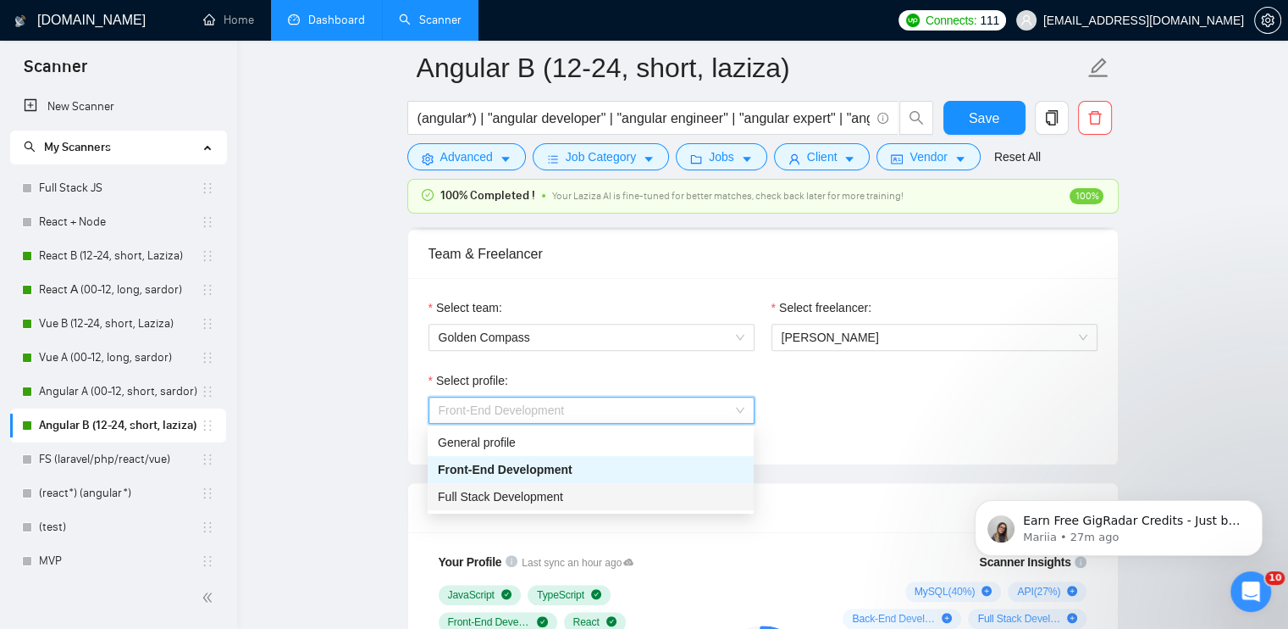
click at [556, 491] on span "Full Stack Development" at bounding box center [500, 497] width 125 height 14
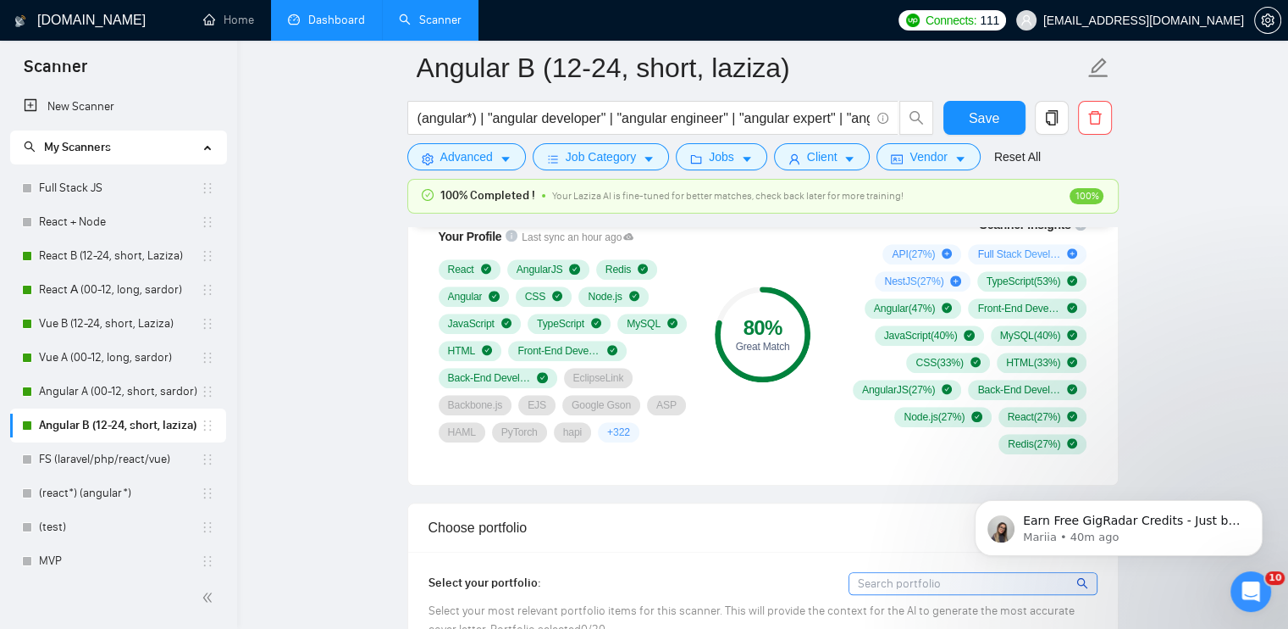
scroll to position [1186, 0]
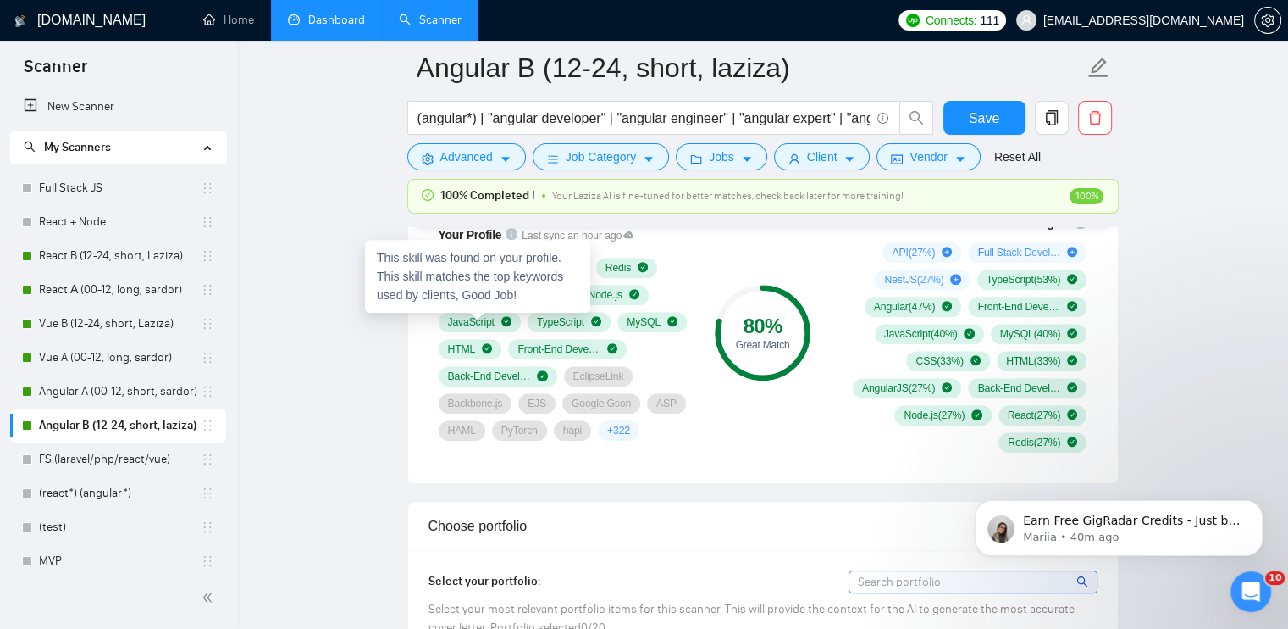
drag, startPoint x: 407, startPoint y: 263, endPoint x: 512, endPoint y: 326, distance: 123.0
click at [512, 326] on div "Your Profile Last sync an hour ago React AngularJS Redis Angular CSS Node.js Ja…" at bounding box center [763, 338] width 710 height 290
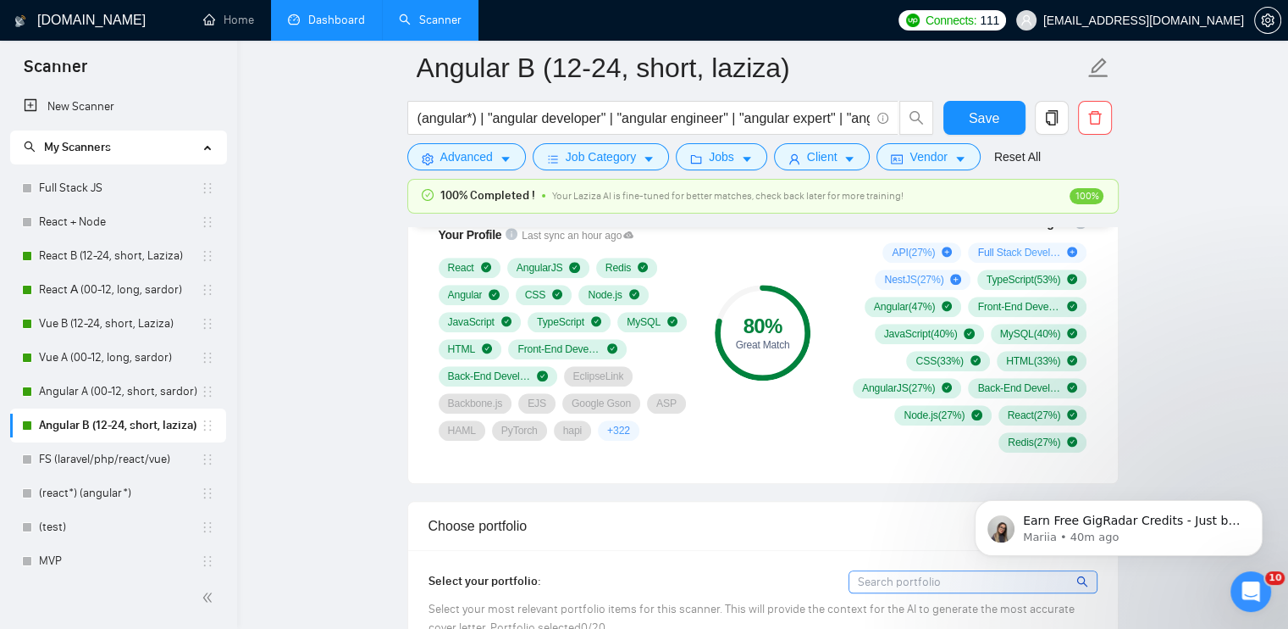
drag, startPoint x: 664, startPoint y: 374, endPoint x: 488, endPoint y: 341, distance: 179.3
click at [486, 329] on div "React AngularJS Redis Angular CSS Node.js JavaScript TypeScript MySQL HTML Fron…" at bounding box center [564, 349] width 251 height 183
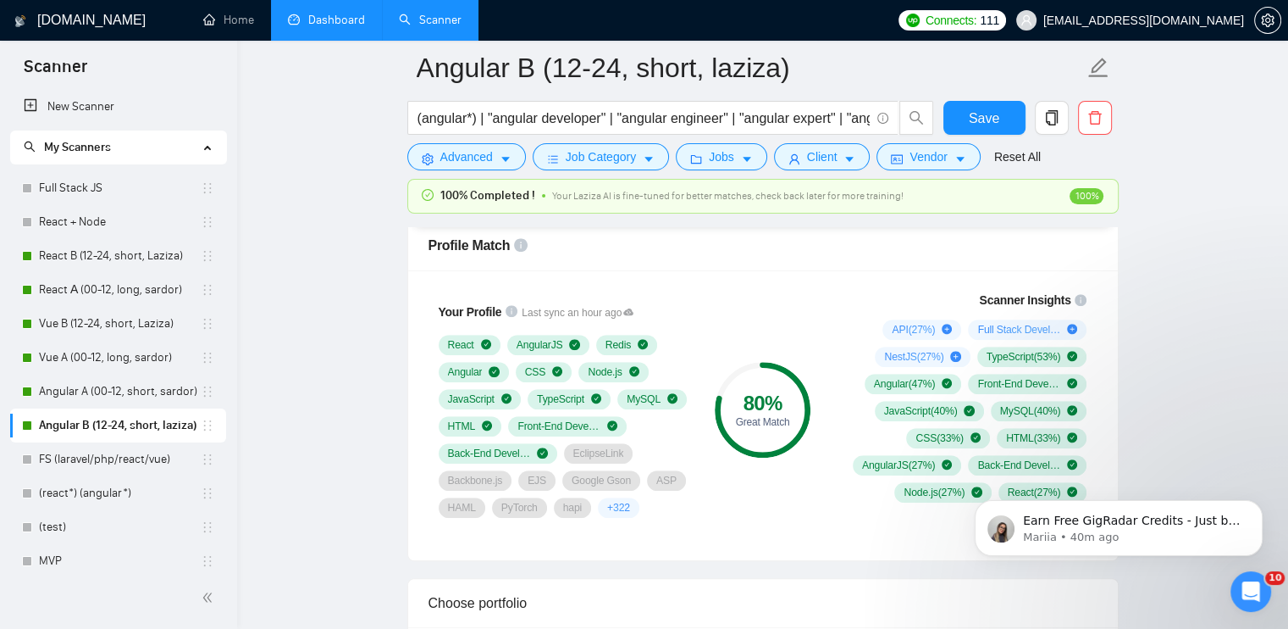
scroll to position [1101, 0]
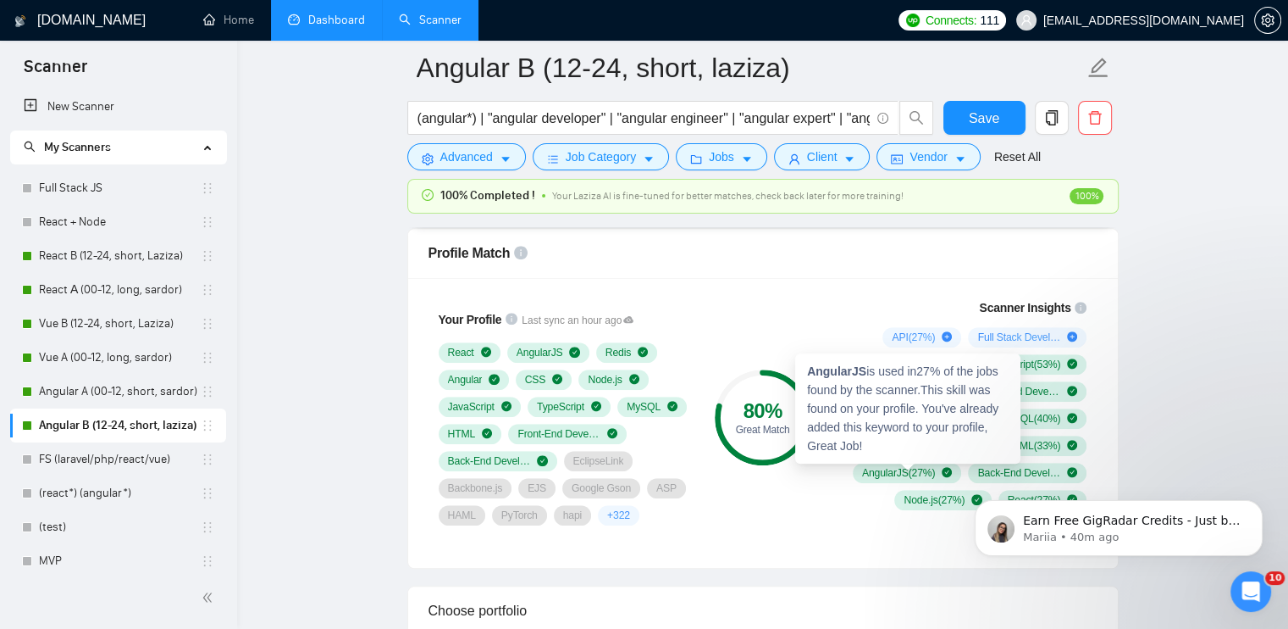
drag, startPoint x: 866, startPoint y: 471, endPoint x: 940, endPoint y: 472, distance: 74.5
click at [940, 472] on div "AngularJS ( 27 %)" at bounding box center [907, 473] width 91 height 14
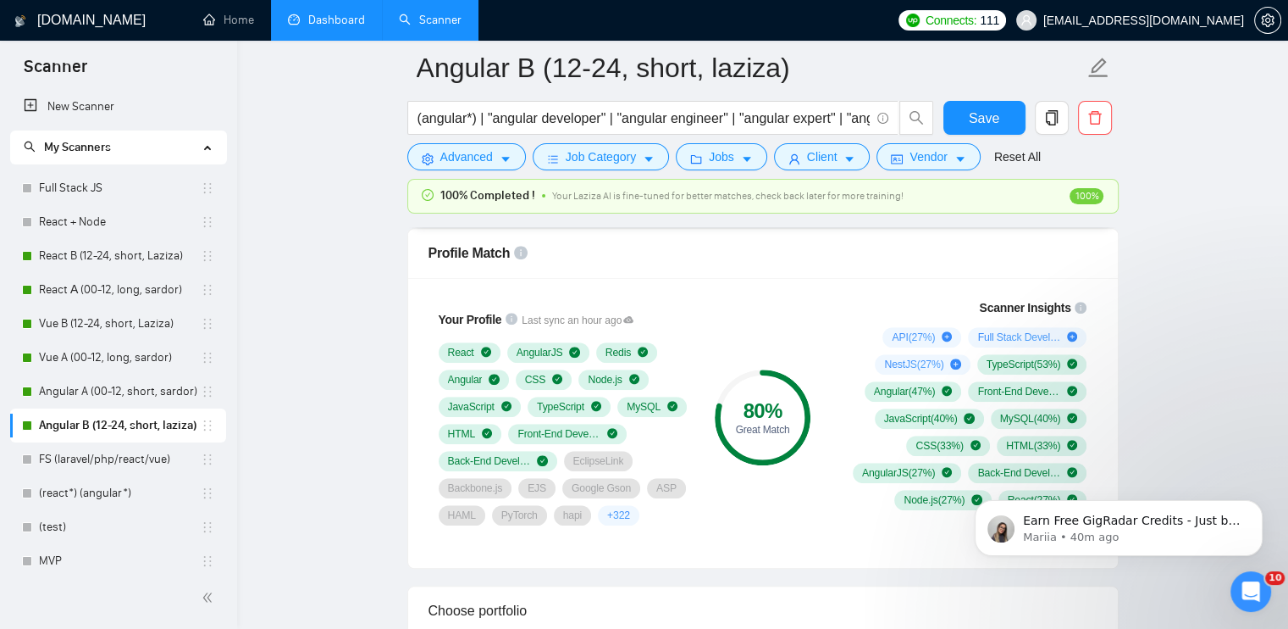
click at [911, 424] on div "JavaScript ( 40 %)" at bounding box center [929, 418] width 109 height 20
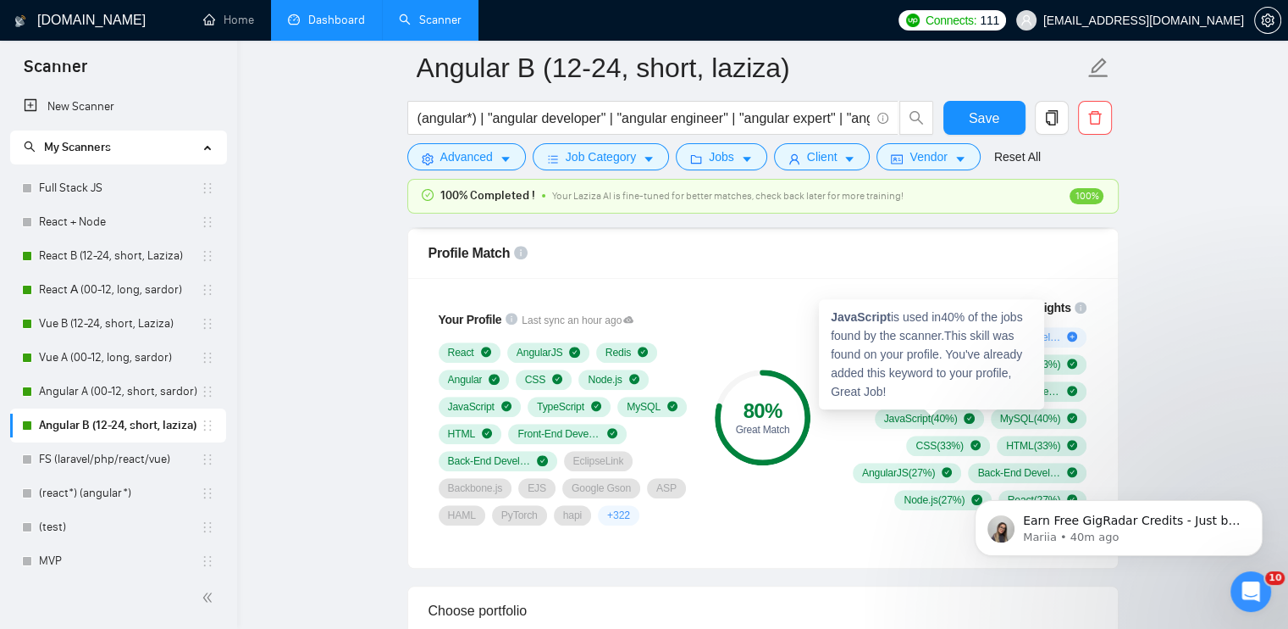
click at [905, 419] on span "JavaScript ( 40 %)" at bounding box center [921, 419] width 74 height 14
drag, startPoint x: 915, startPoint y: 381, endPoint x: 845, endPoint y: 363, distance: 72.5
click at [845, 363] on div "JavaScript is used in 40 % of the jobs found by the scanner. This skill was fou…" at bounding box center [931, 354] width 225 height 110
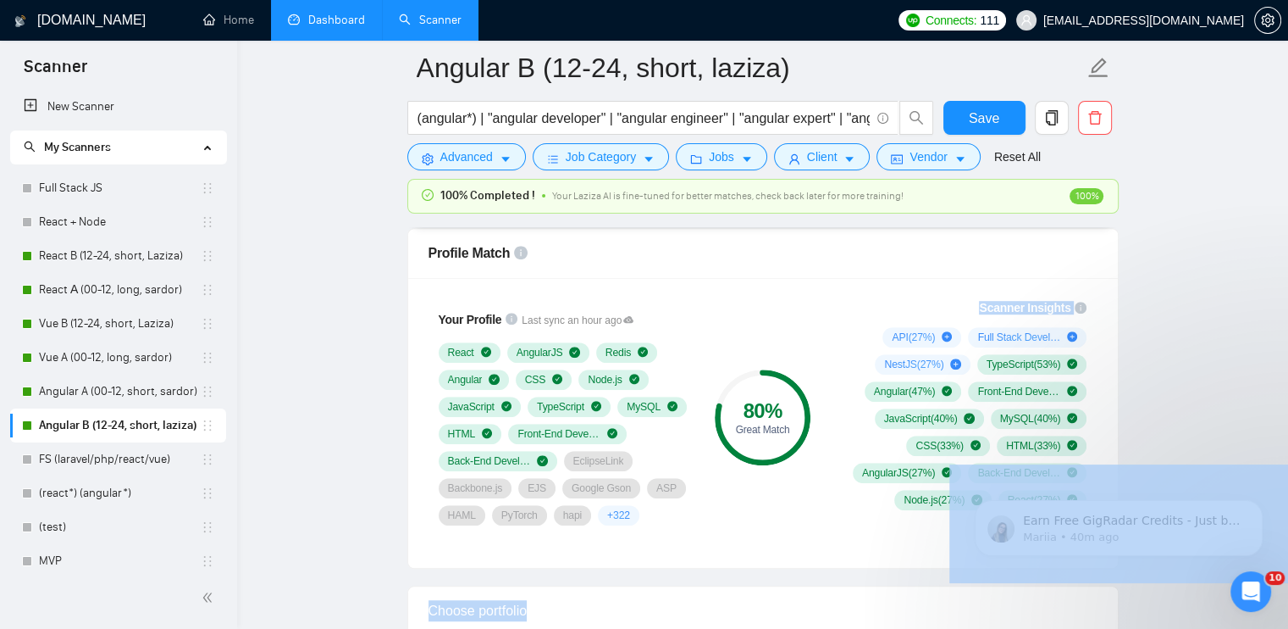
drag, startPoint x: 850, startPoint y: 322, endPoint x: 814, endPoint y: 319, distance: 36.6
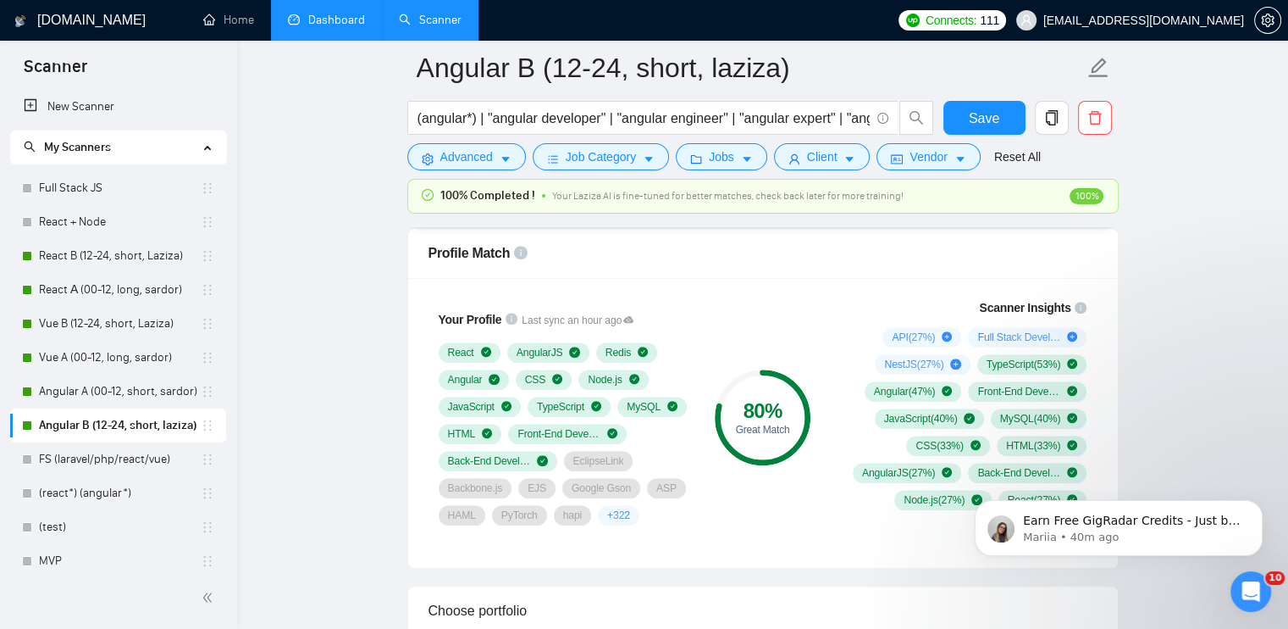
click at [782, 314] on div "80 % Great Match" at bounding box center [763, 417] width 114 height 259
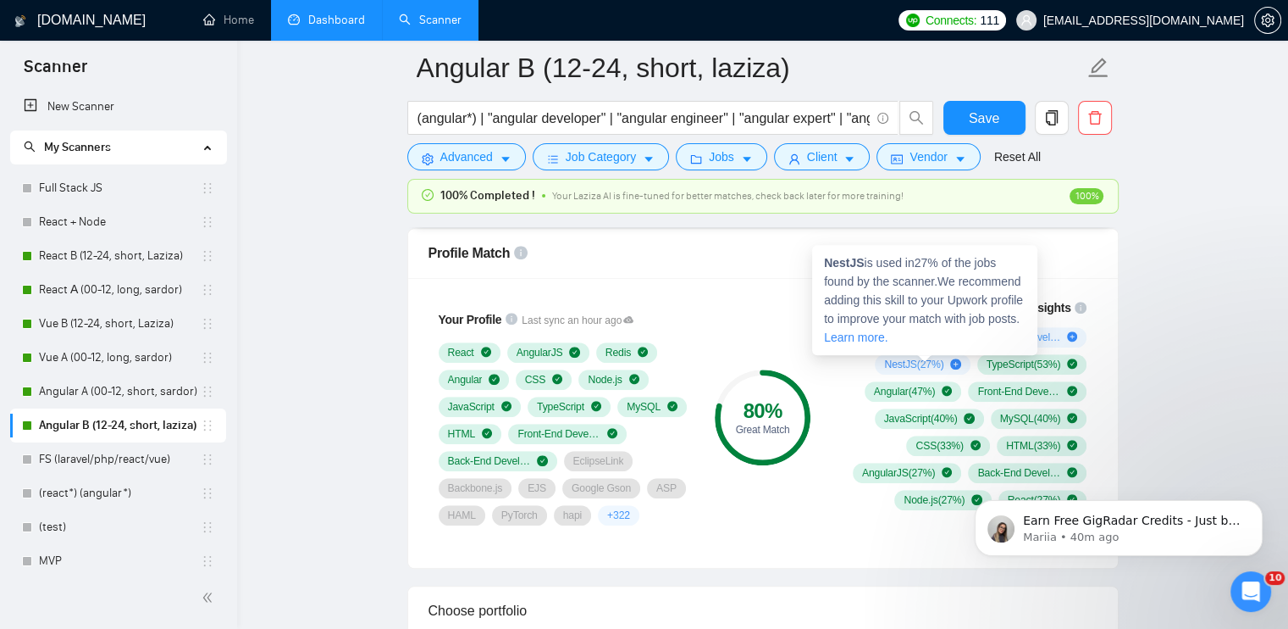
click at [921, 365] on span "NestJS ( 27 %)" at bounding box center [913, 364] width 59 height 14
